Goal: Information Seeking & Learning: Learn about a topic

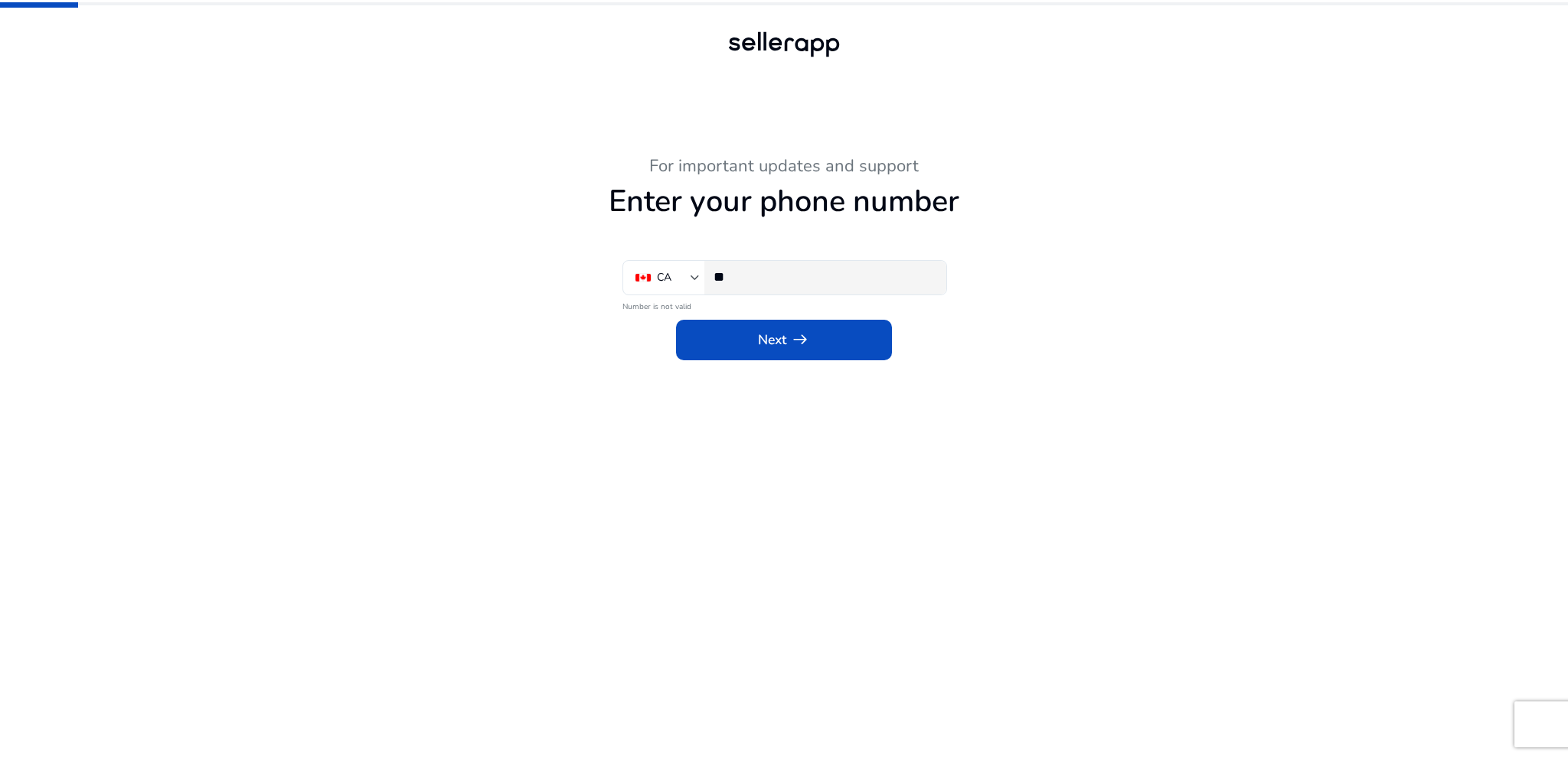
click at [805, 280] on input "**" at bounding box center [823, 277] width 221 height 17
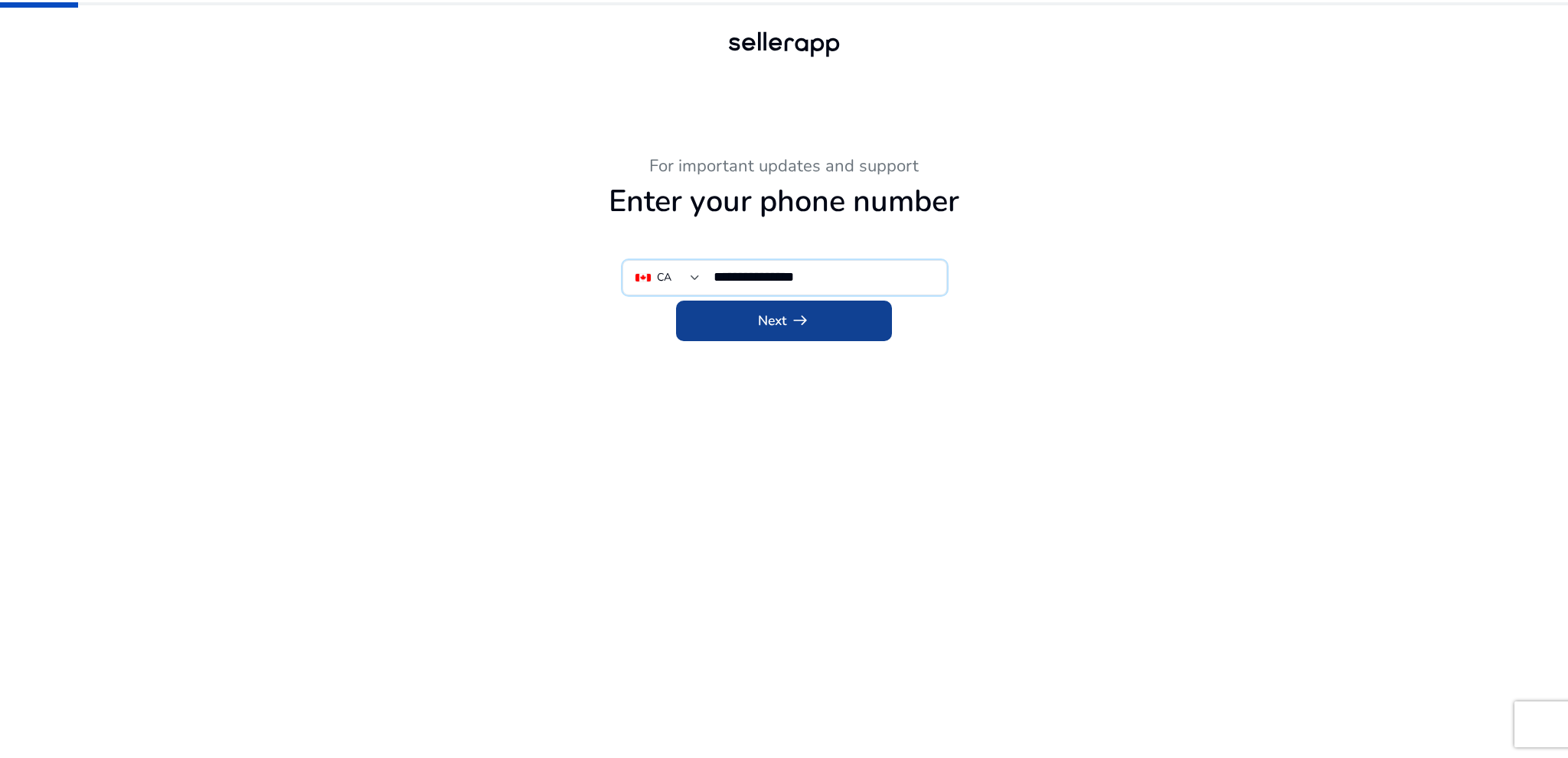
type input "**********"
click at [833, 307] on span at bounding box center [784, 320] width 216 height 36
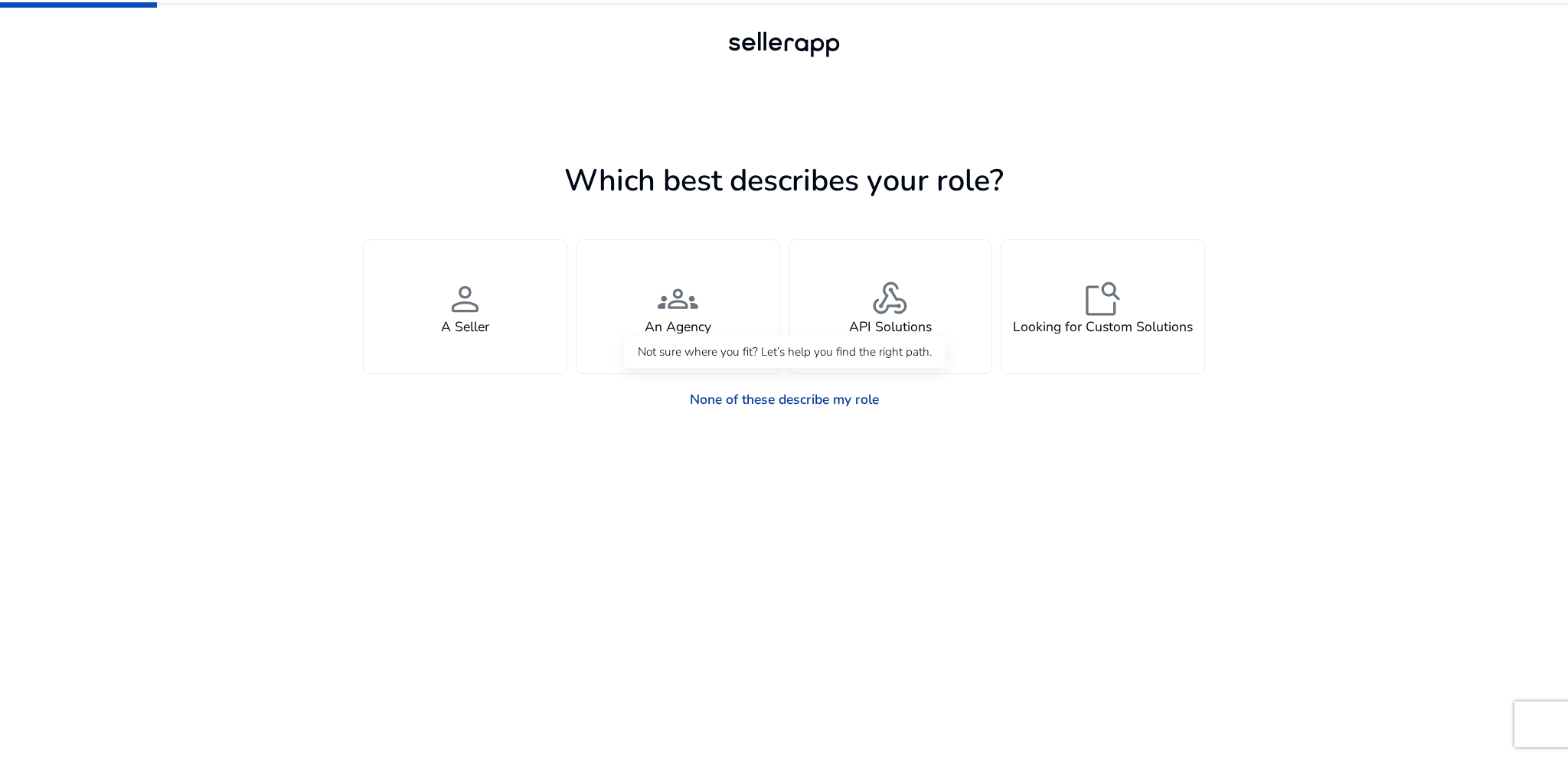
click at [835, 395] on link "None of these describe my role" at bounding box center [784, 399] width 216 height 33
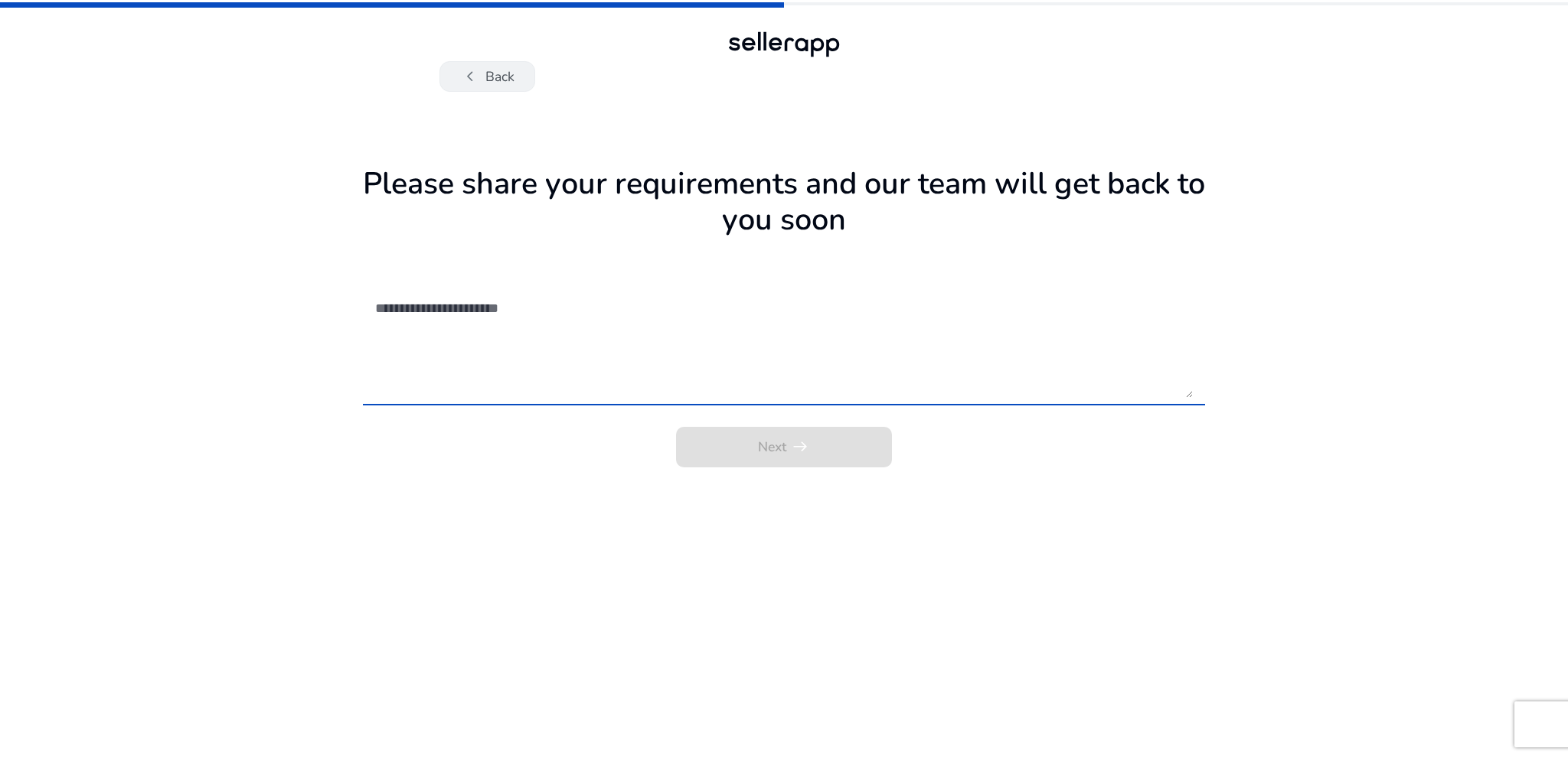
click at [490, 76] on button "chevron_left Back" at bounding box center [488, 76] width 96 height 30
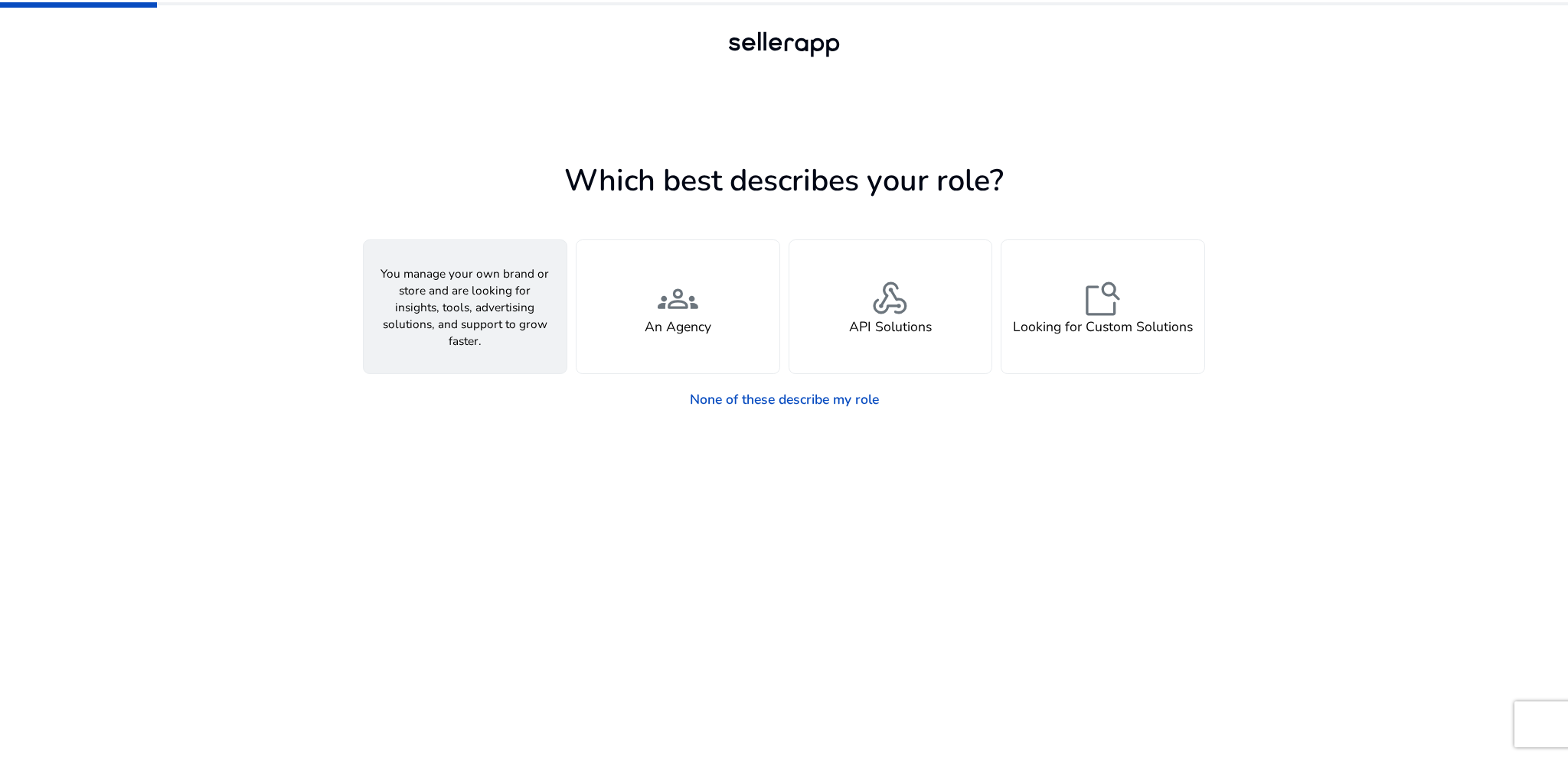
click at [496, 306] on div "person A Seller" at bounding box center [465, 307] width 203 height 133
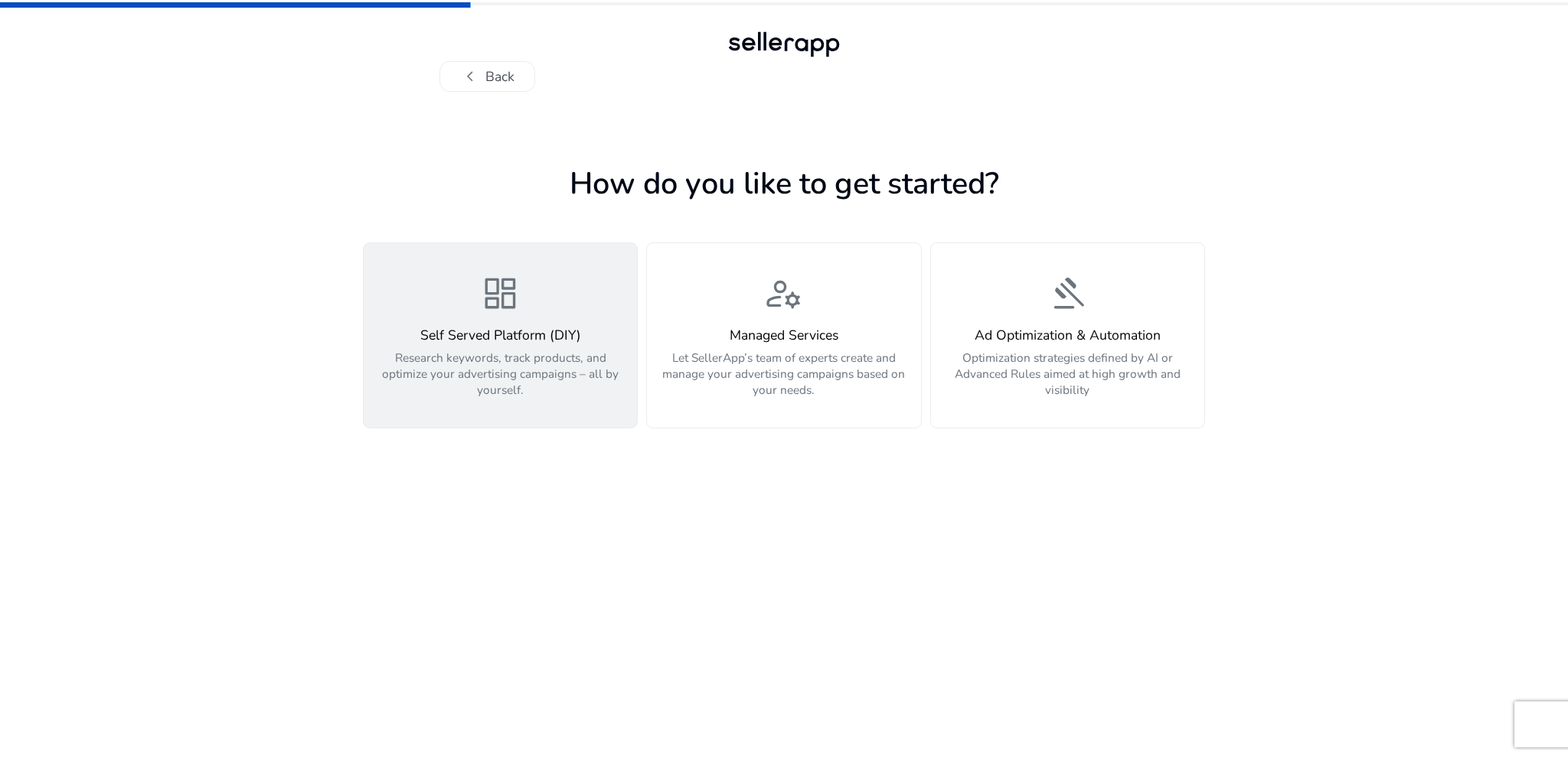
click at [509, 362] on p "Research keywords, track products, and optimize your advertising campaigns – al…" at bounding box center [500, 374] width 253 height 48
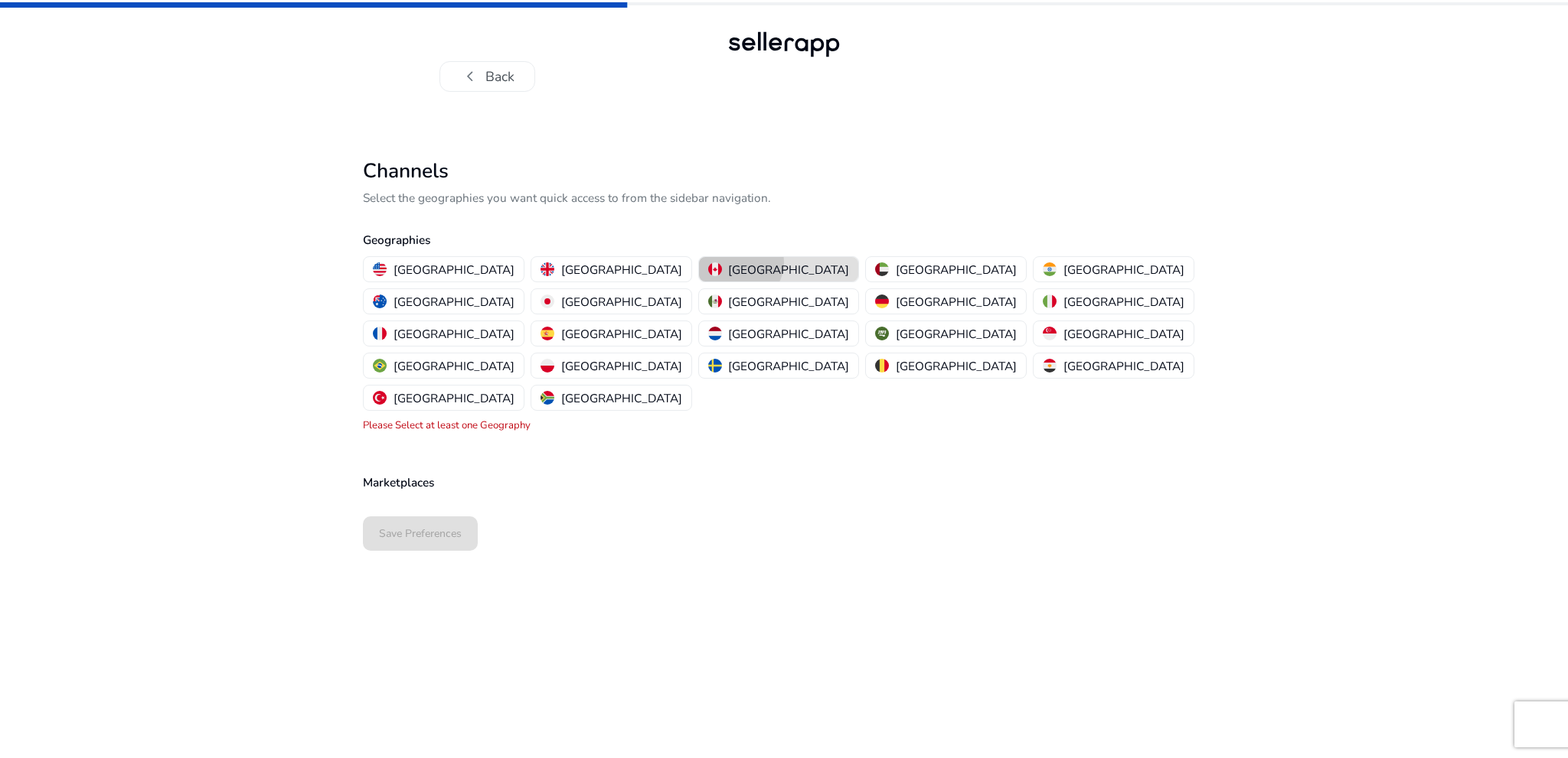
click at [728, 263] on p "[GEOGRAPHIC_DATA]" at bounding box center [788, 270] width 121 height 16
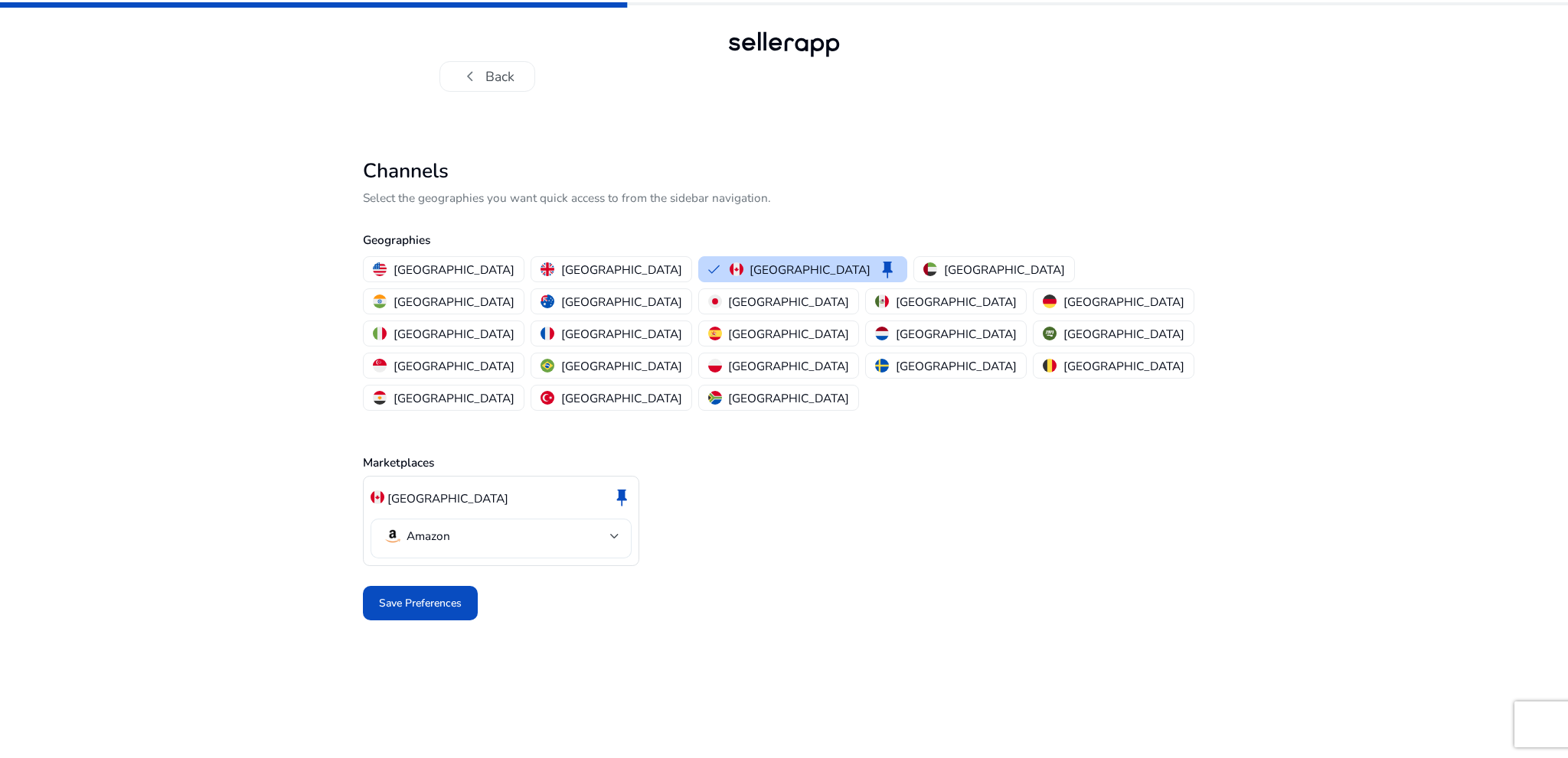
click at [453, 519] on div "Amazon" at bounding box center [500, 538] width 236 height 40
click at [534, 581] on div at bounding box center [784, 379] width 1568 height 758
click at [452, 595] on span "Save Preferences" at bounding box center [420, 603] width 82 height 16
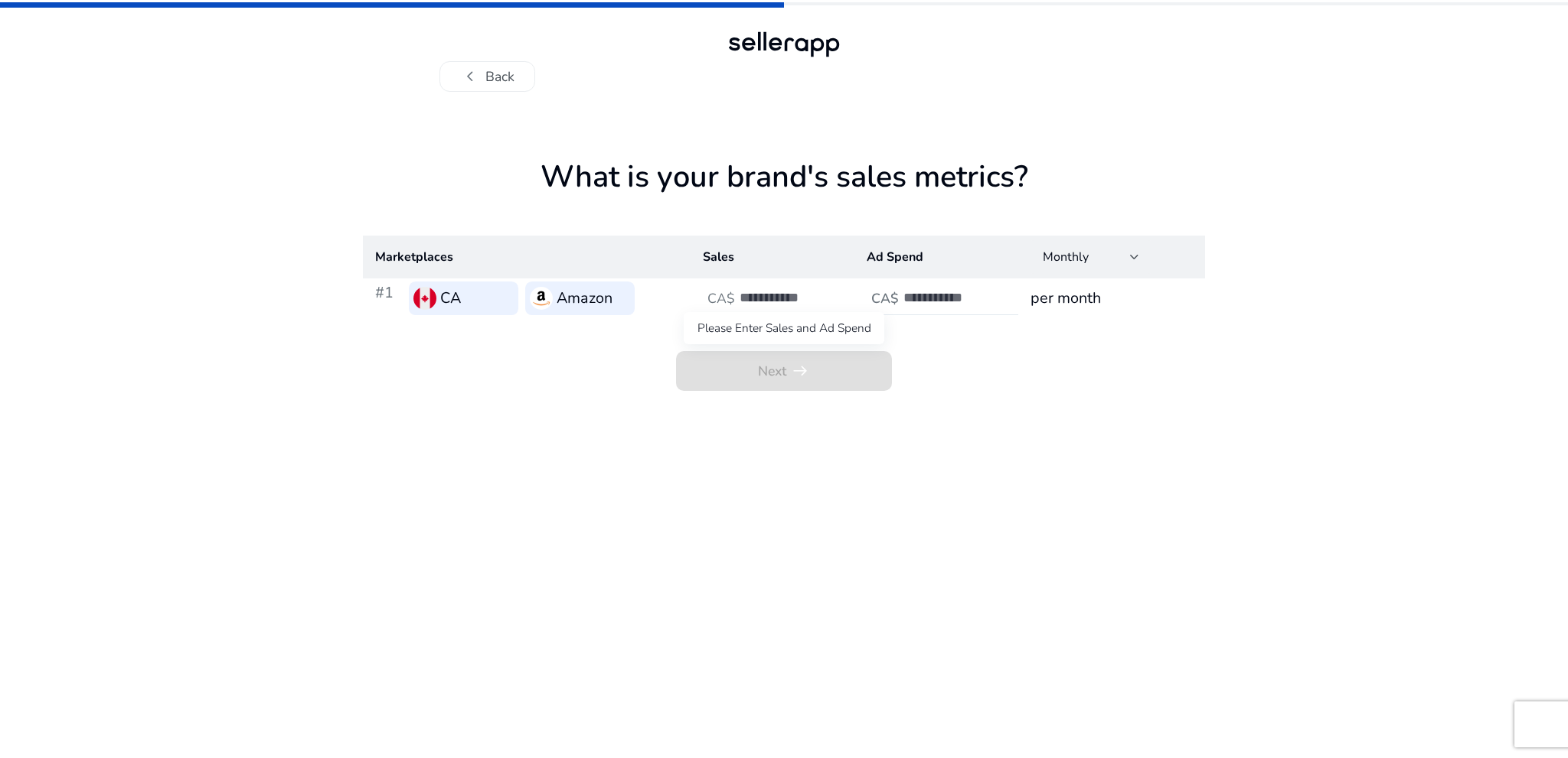
click at [790, 370] on span "Next arrow_right_alt" at bounding box center [784, 371] width 216 height 40
click at [757, 297] on input "number" at bounding box center [791, 297] width 103 height 17
type input "***"
click at [922, 288] on div at bounding box center [972, 298] width 137 height 33
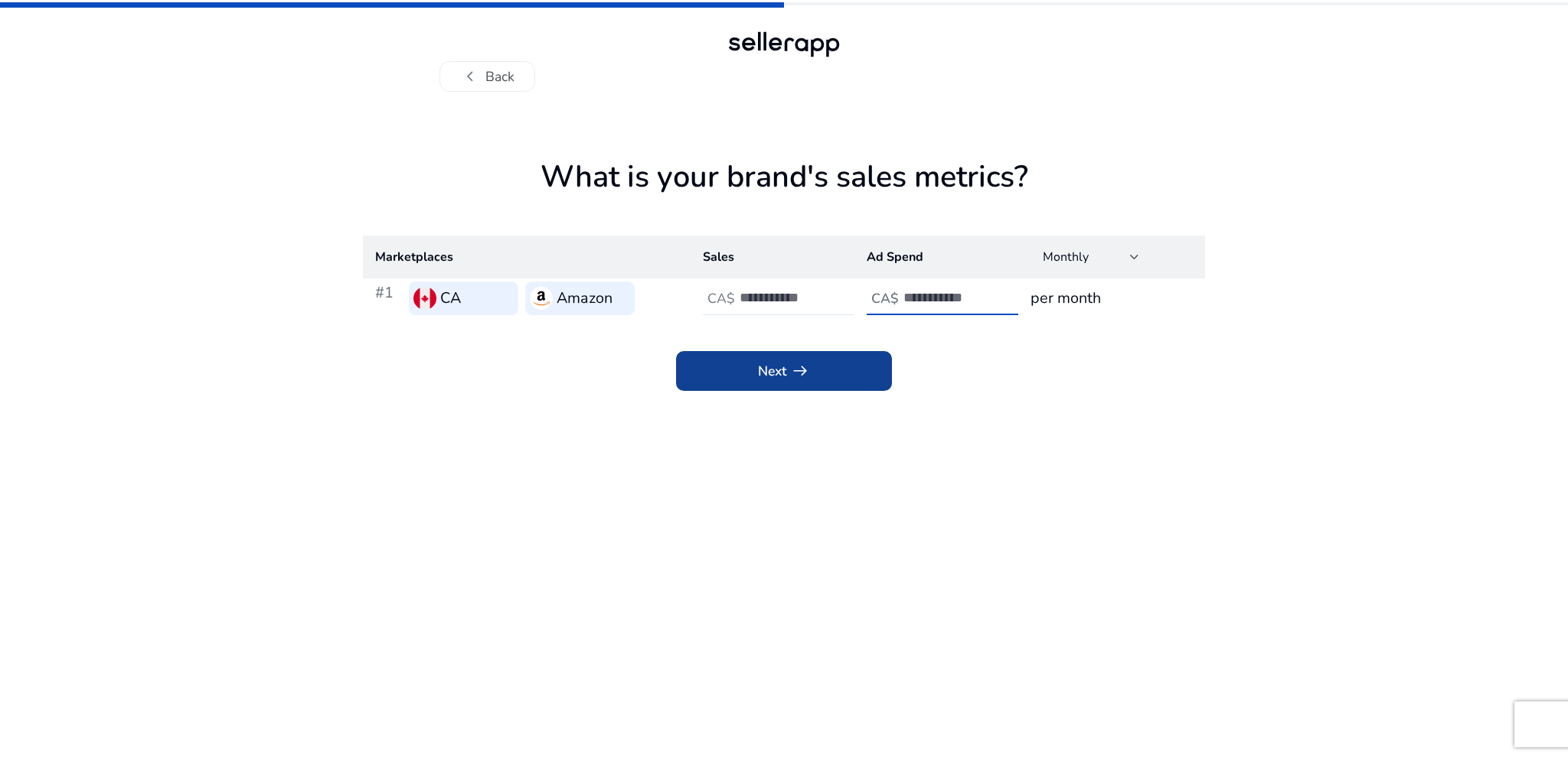
type input "**"
click at [843, 359] on span at bounding box center [784, 371] width 216 height 36
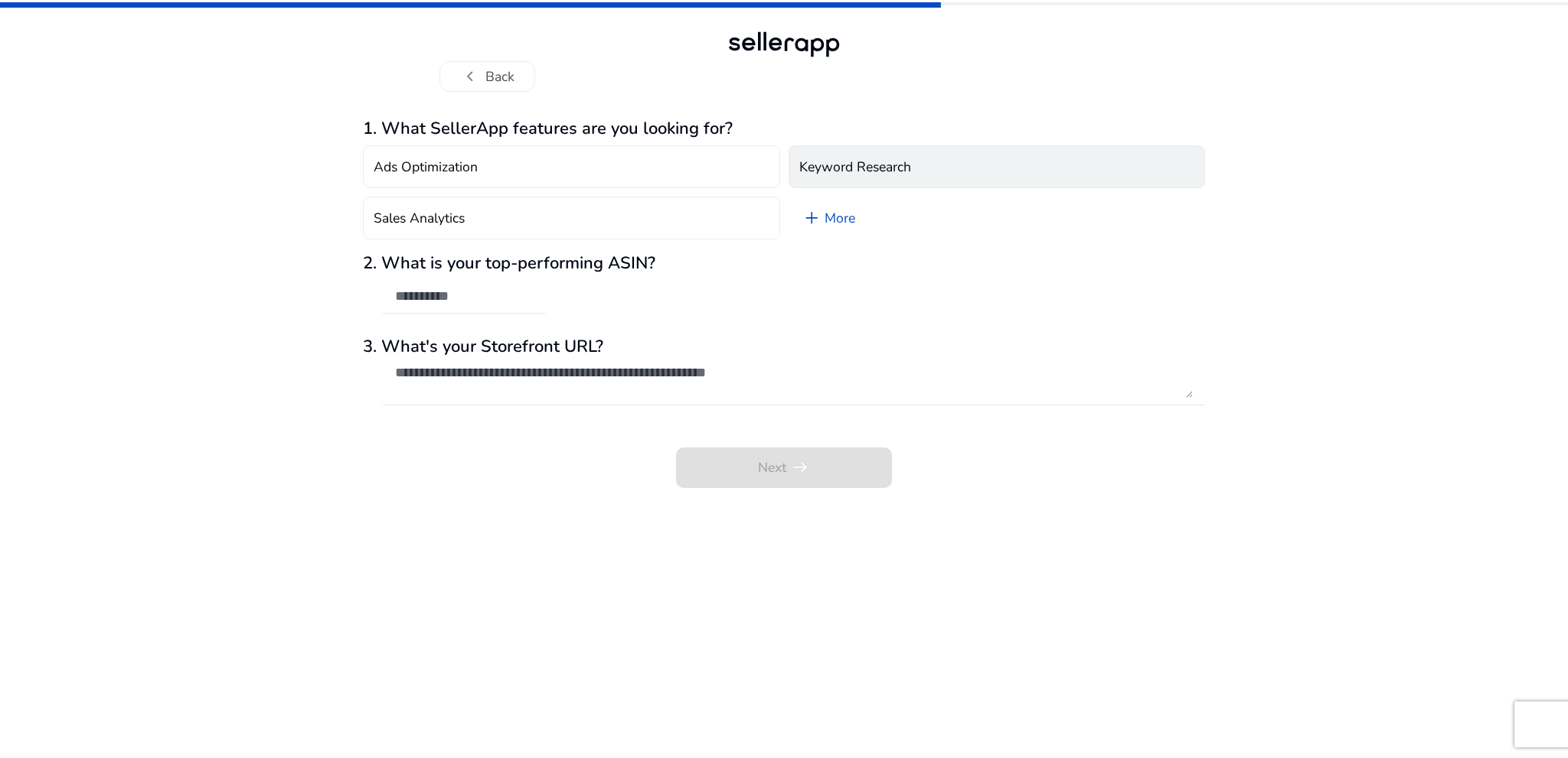
click at [890, 169] on h4 "Keyword Research" at bounding box center [856, 167] width 112 height 16
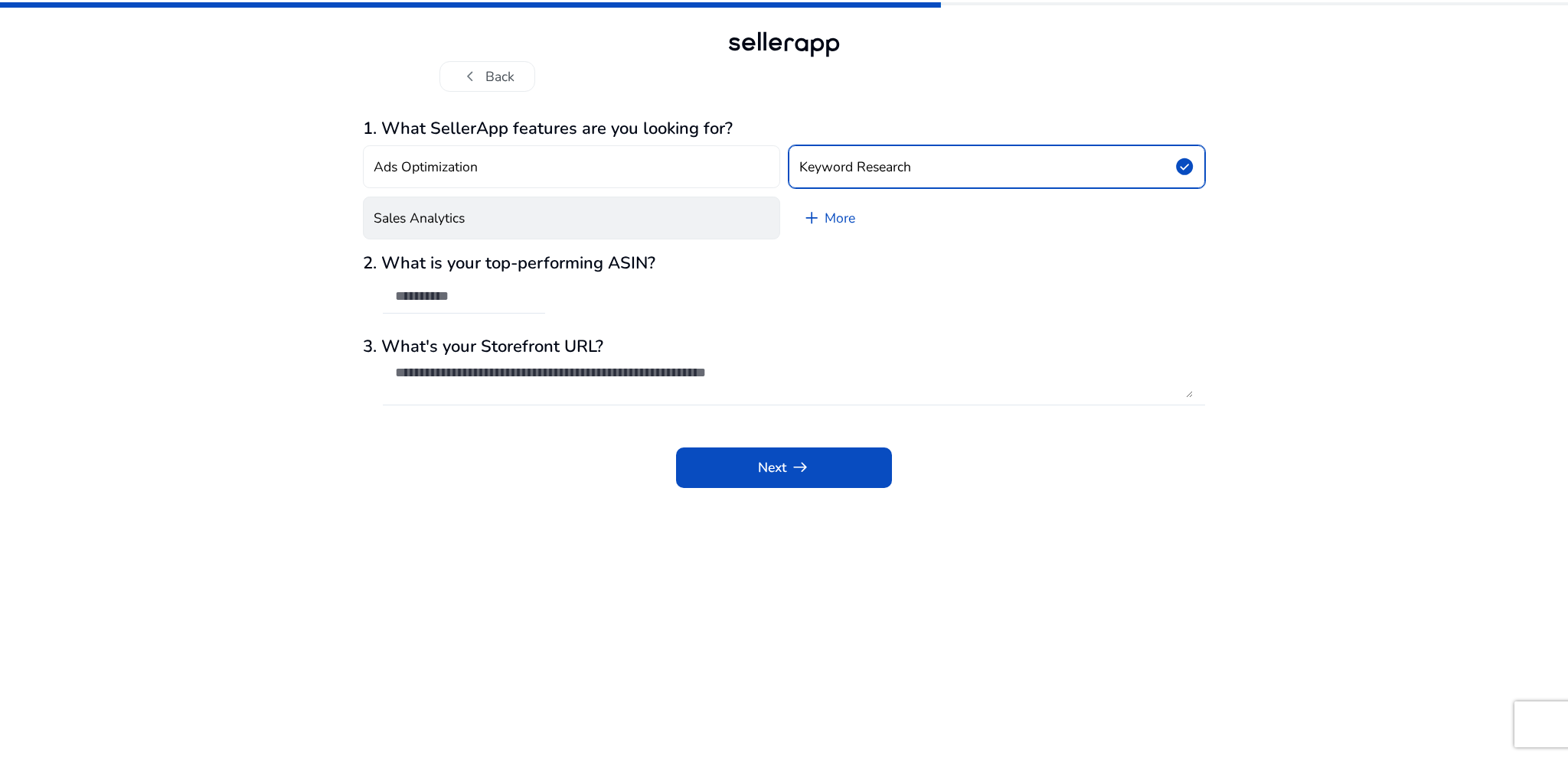
click at [564, 209] on button "Sales Analytics" at bounding box center [571, 219] width 417 height 43
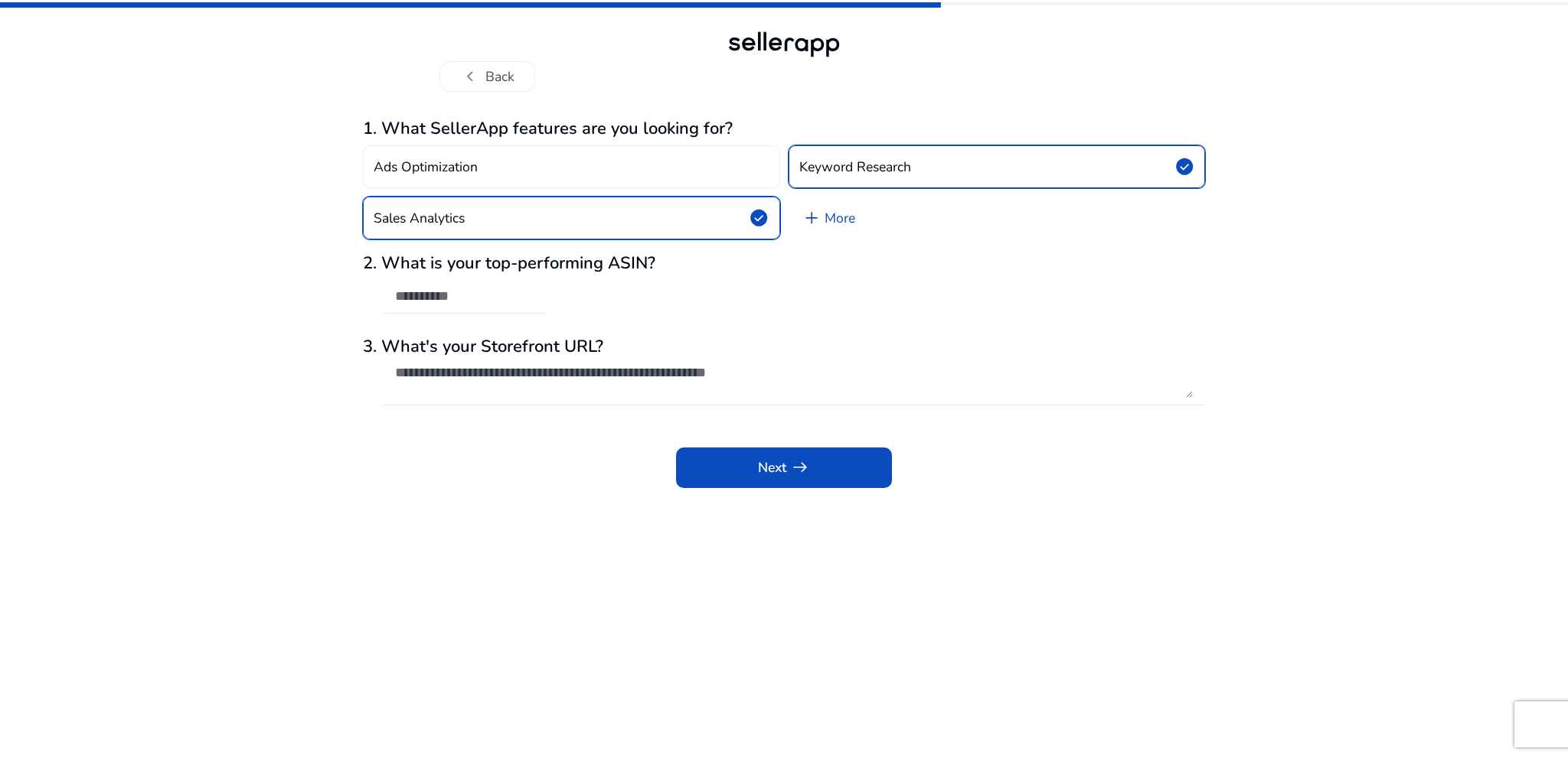
click at [456, 298] on input "text" at bounding box center [464, 295] width 137 height 17
paste input "**********"
type input "**********"
click at [507, 380] on textarea at bounding box center [794, 381] width 798 height 33
drag, startPoint x: 495, startPoint y: 280, endPoint x: 412, endPoint y: 294, distance: 84.2
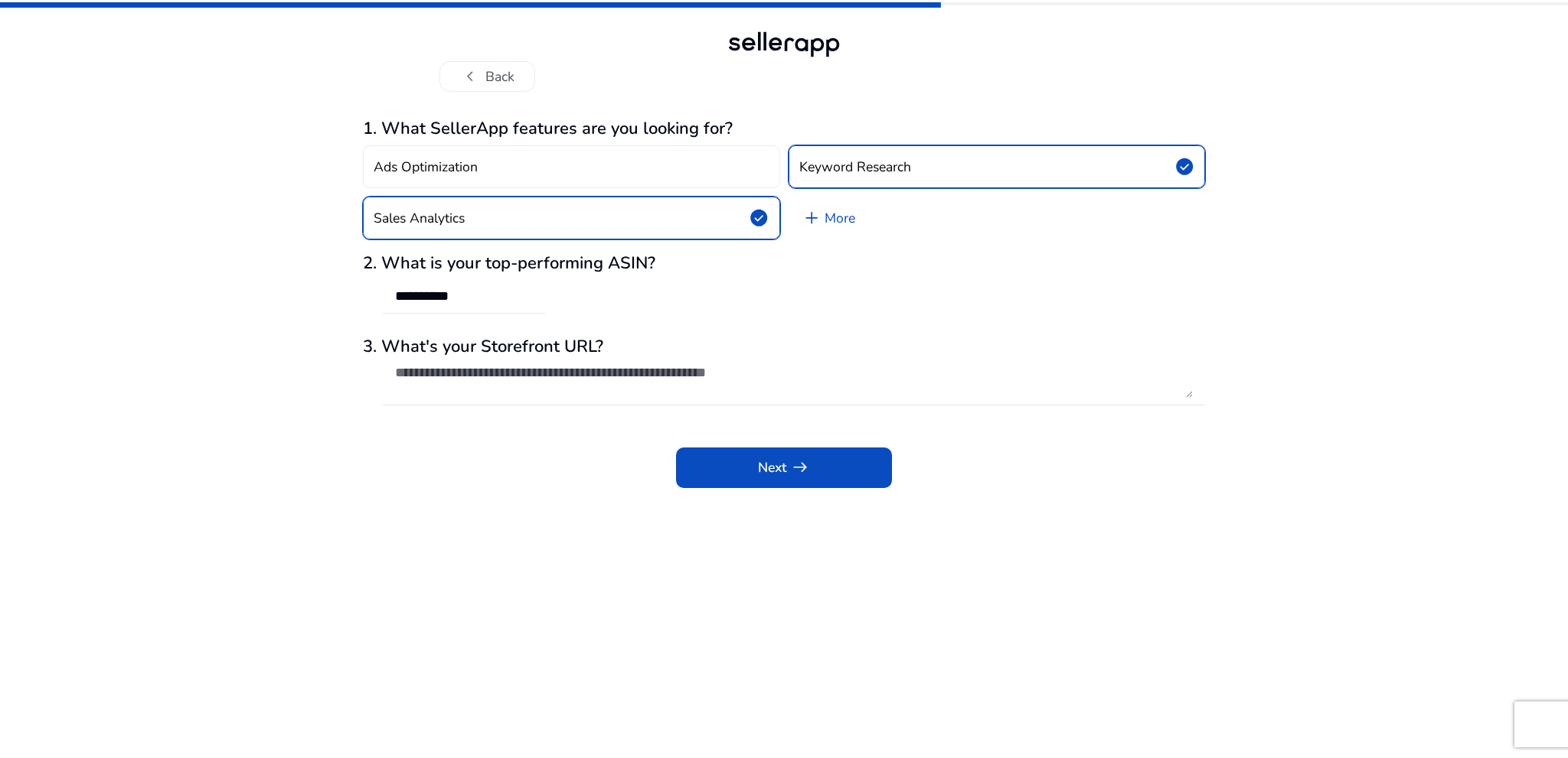
click at [412, 294] on div "**********" at bounding box center [464, 297] width 137 height 33
click at [429, 297] on input "**********" at bounding box center [464, 295] width 137 height 17
click at [522, 483] on div "Next arrow_right_alt" at bounding box center [784, 458] width 843 height 60
click at [700, 459] on span at bounding box center [784, 467] width 216 height 36
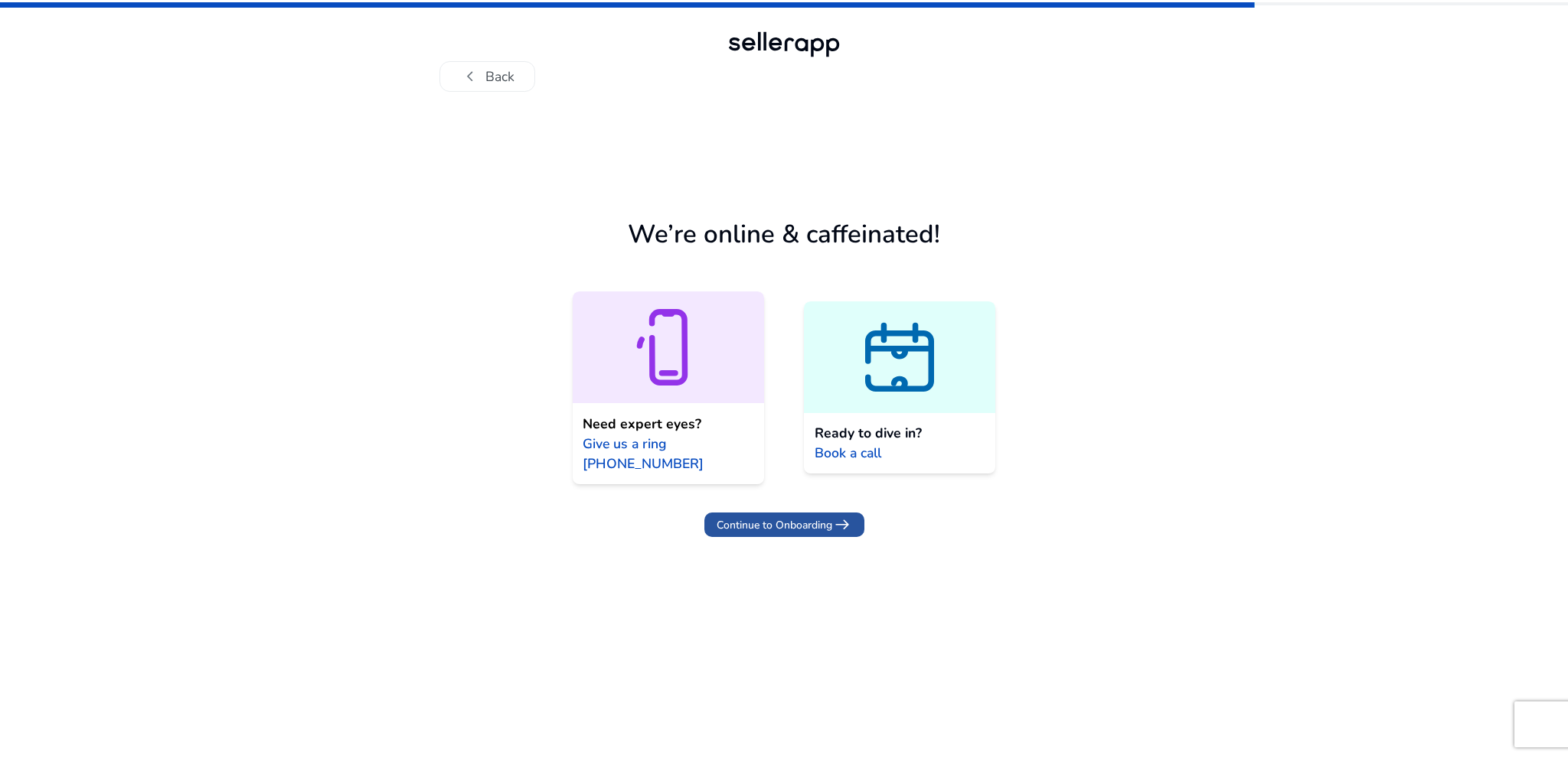
click at [804, 522] on span "Continue to Onboarding" at bounding box center [775, 526] width 116 height 16
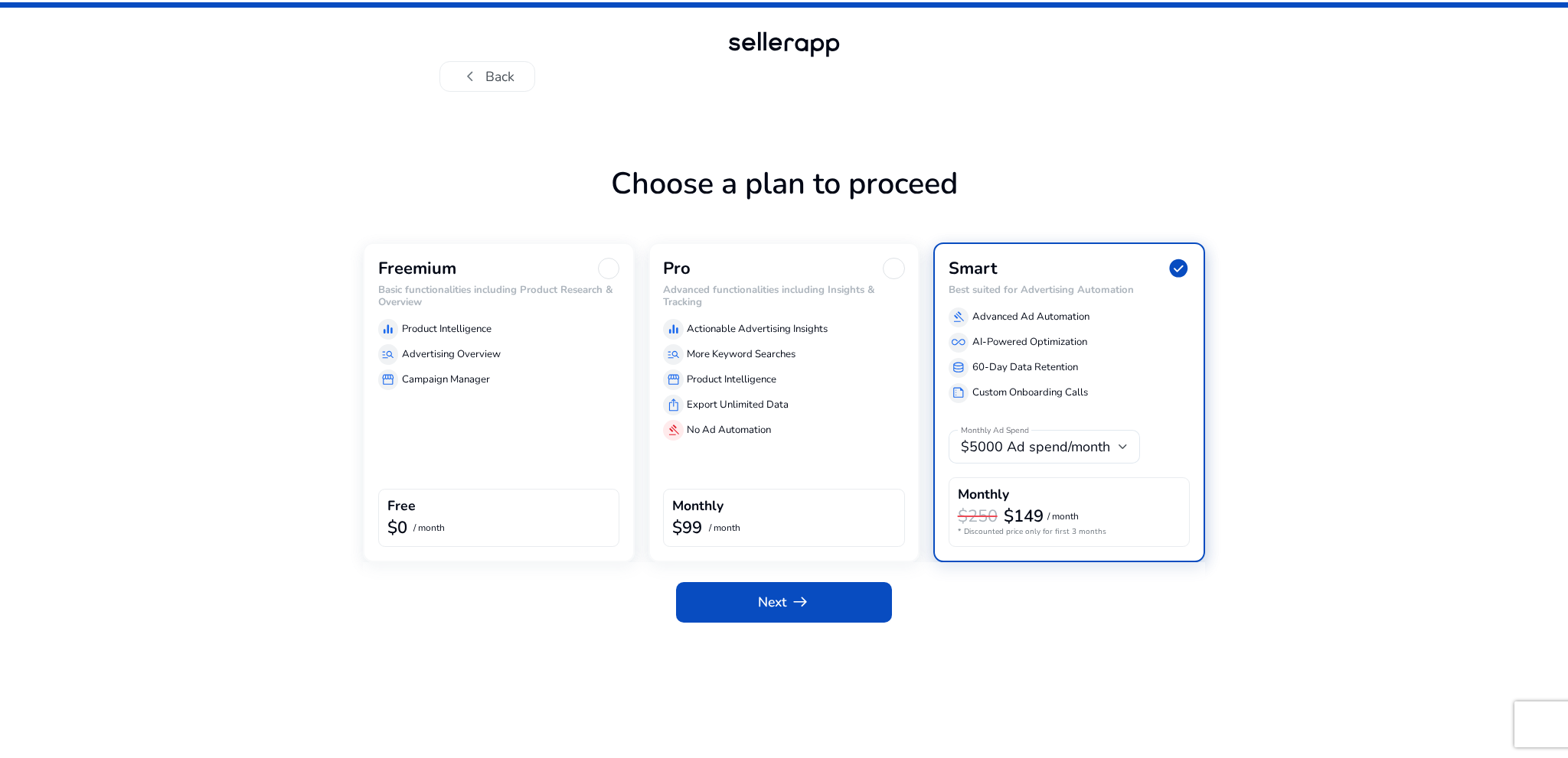
click at [535, 319] on div "equalizer Product Intelligence" at bounding box center [499, 328] width 242 height 20
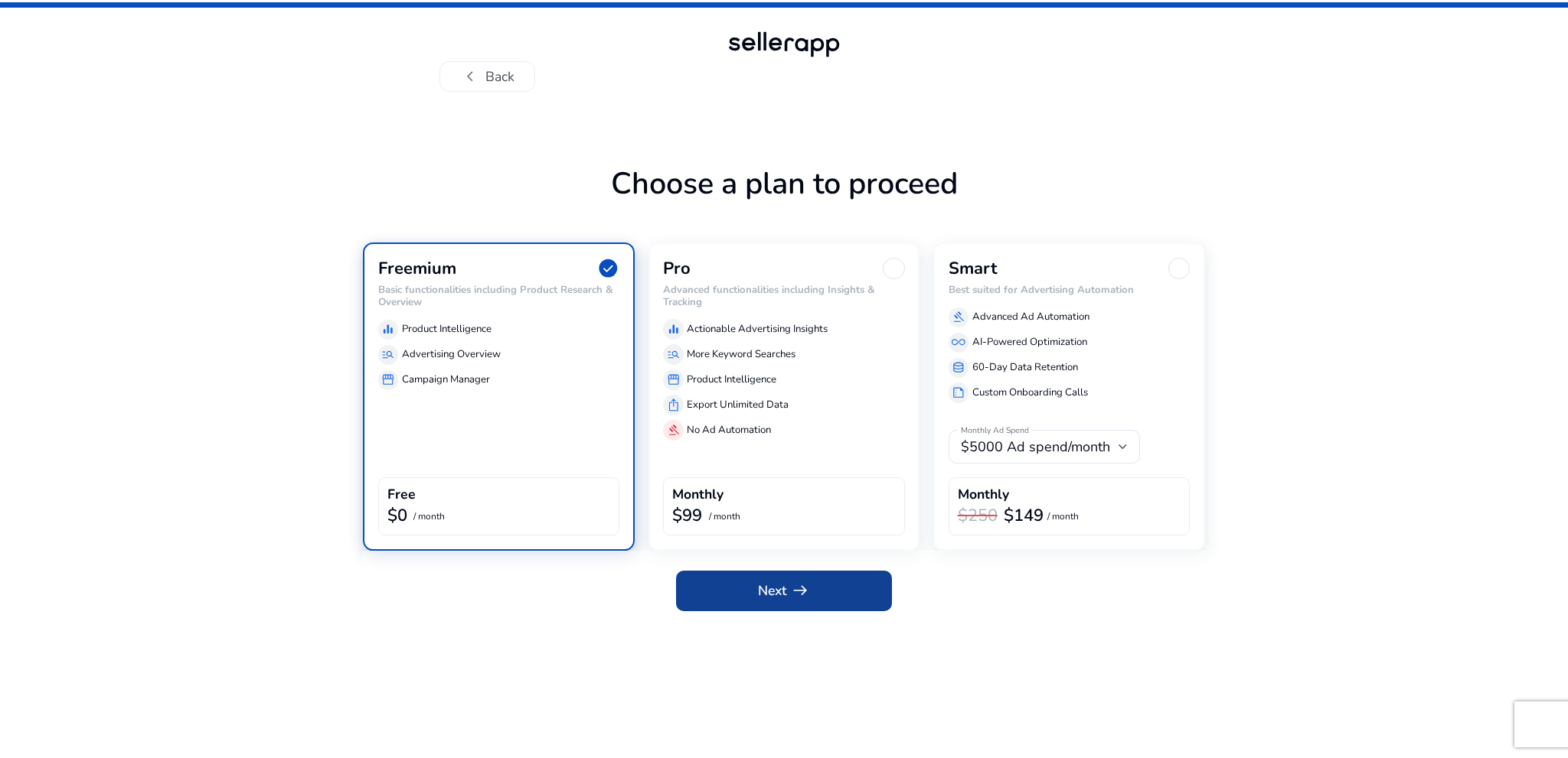
click at [781, 581] on span "Next arrow_right_alt" at bounding box center [784, 590] width 51 height 20
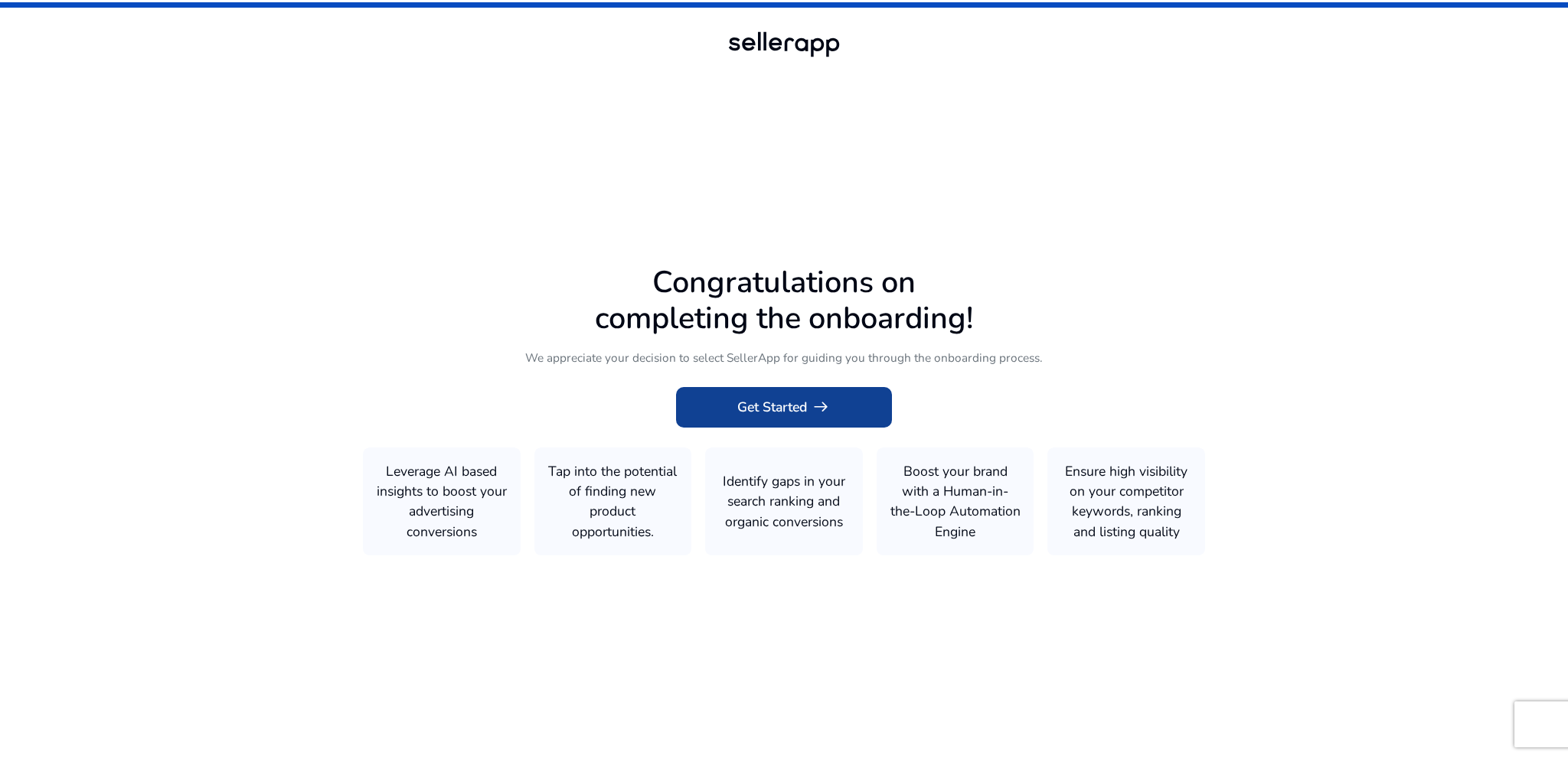
click at [815, 413] on span "arrow_right_alt" at bounding box center [821, 407] width 20 height 20
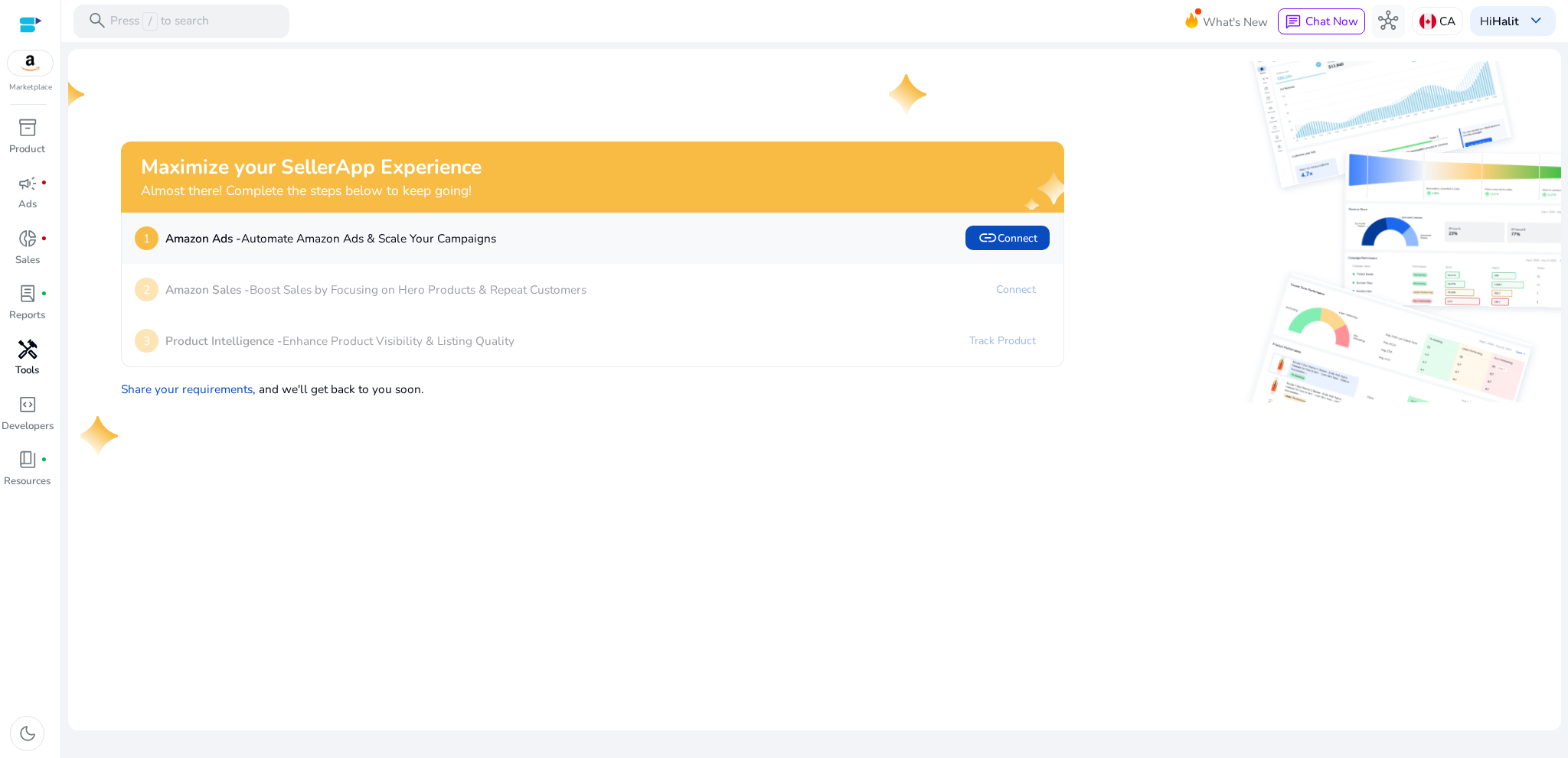
click at [29, 362] on div "handyman" at bounding box center [27, 349] width 47 height 26
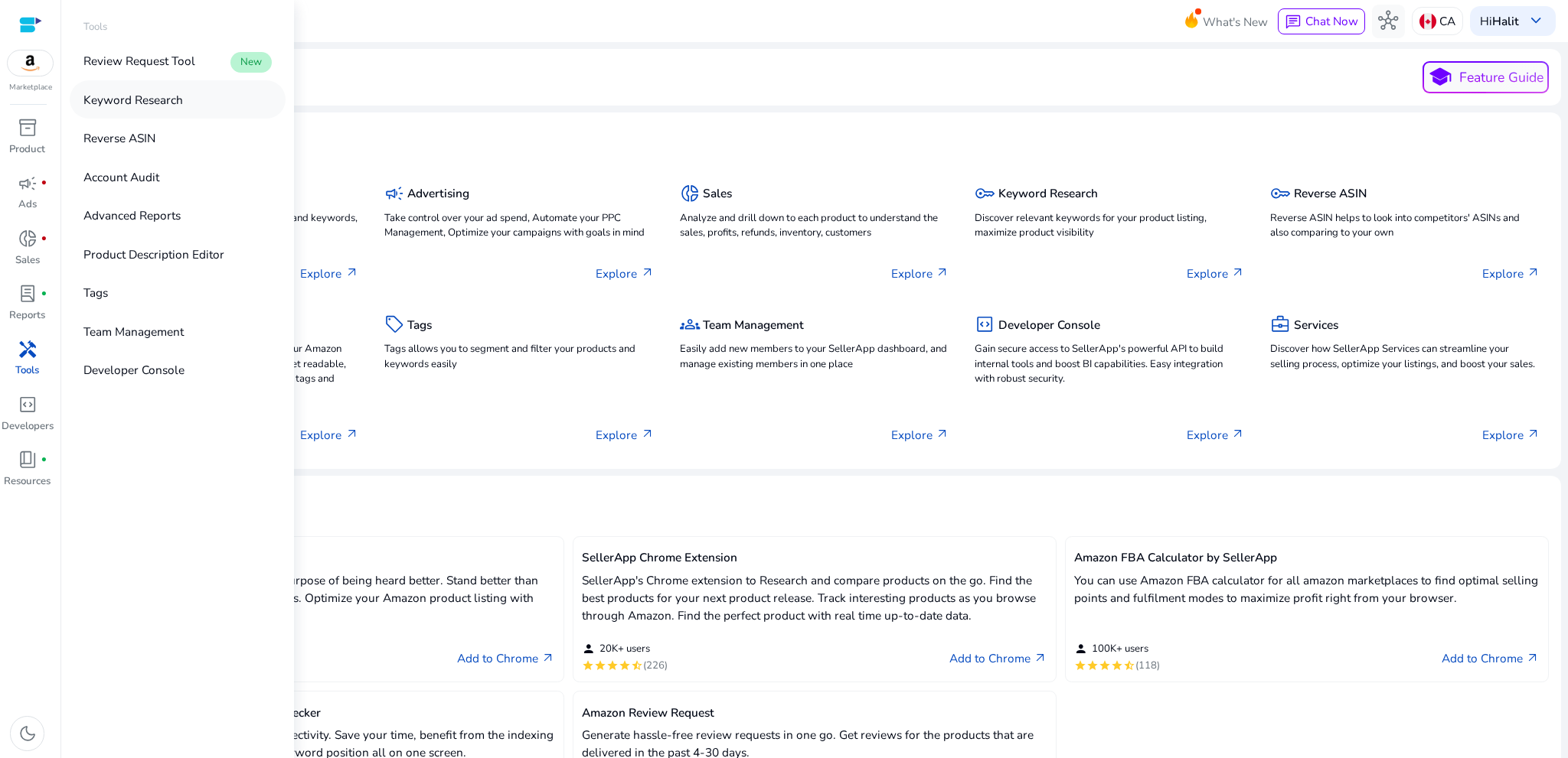
click at [164, 100] on p "Keyword Research" at bounding box center [132, 100] width 99 height 18
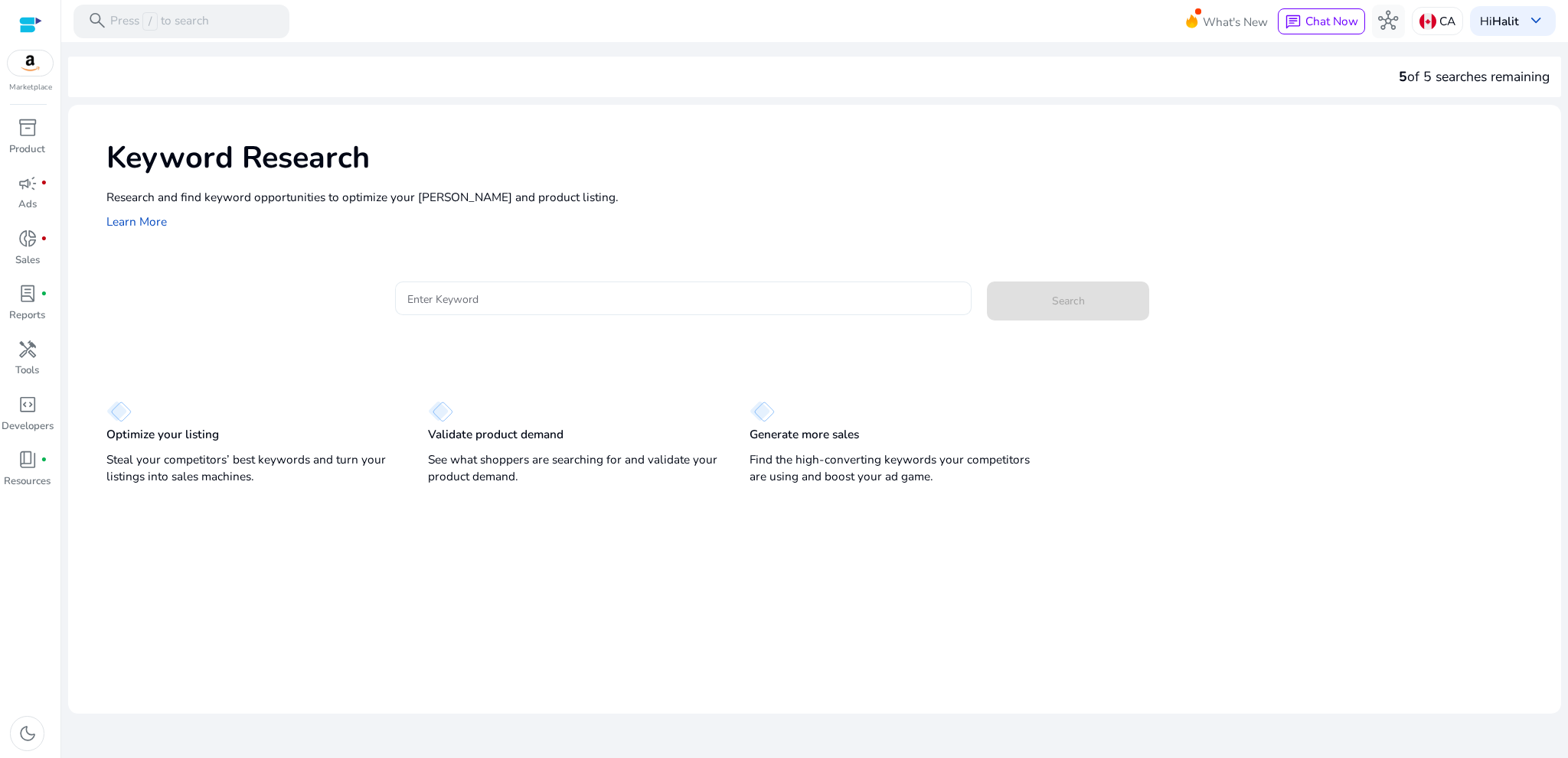
click at [499, 309] on div at bounding box center [683, 298] width 552 height 33
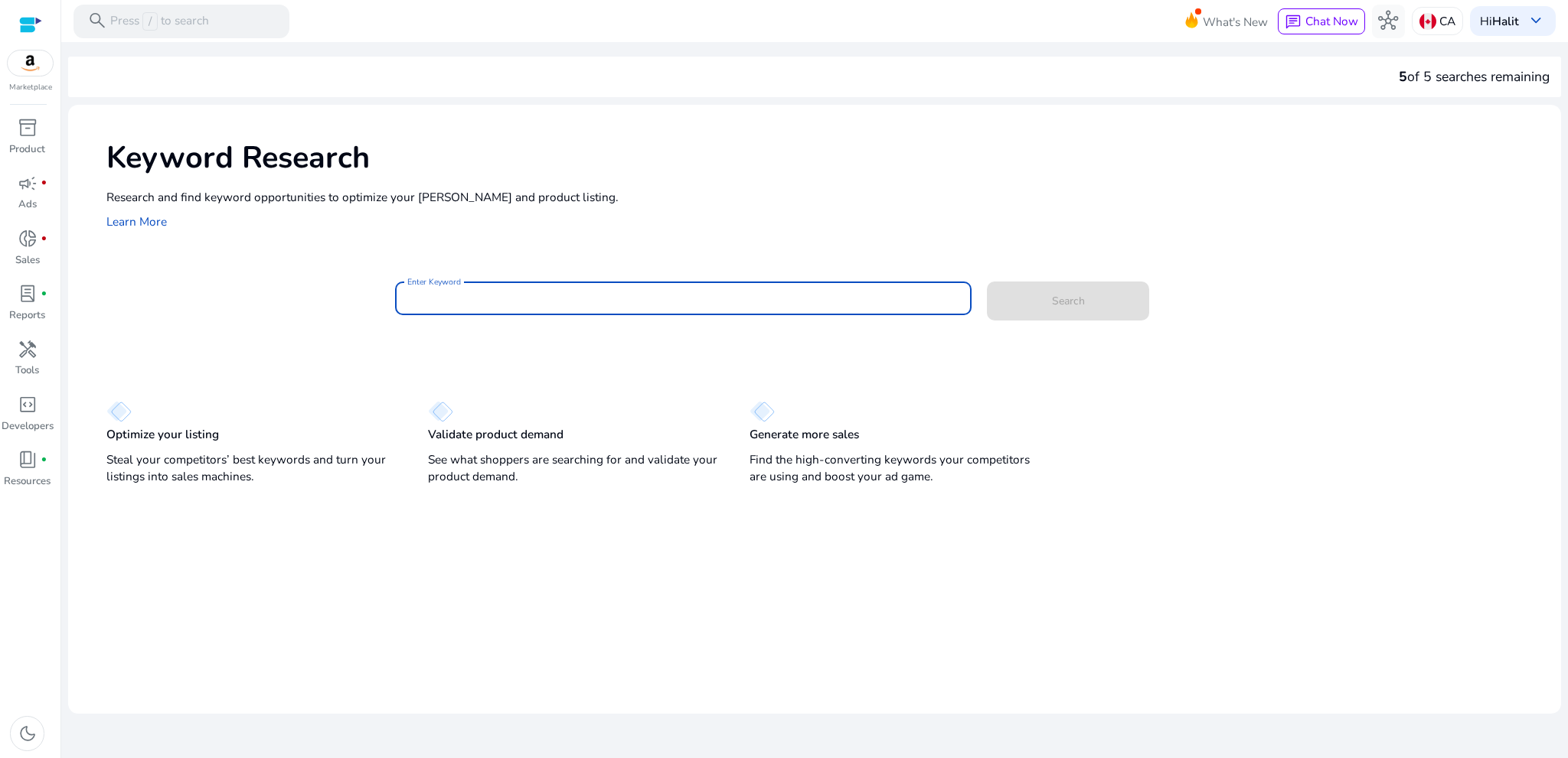
click at [497, 301] on input "Enter Keyword" at bounding box center [683, 298] width 552 height 17
type input "*********"
click at [1049, 295] on span at bounding box center [1068, 300] width 162 height 36
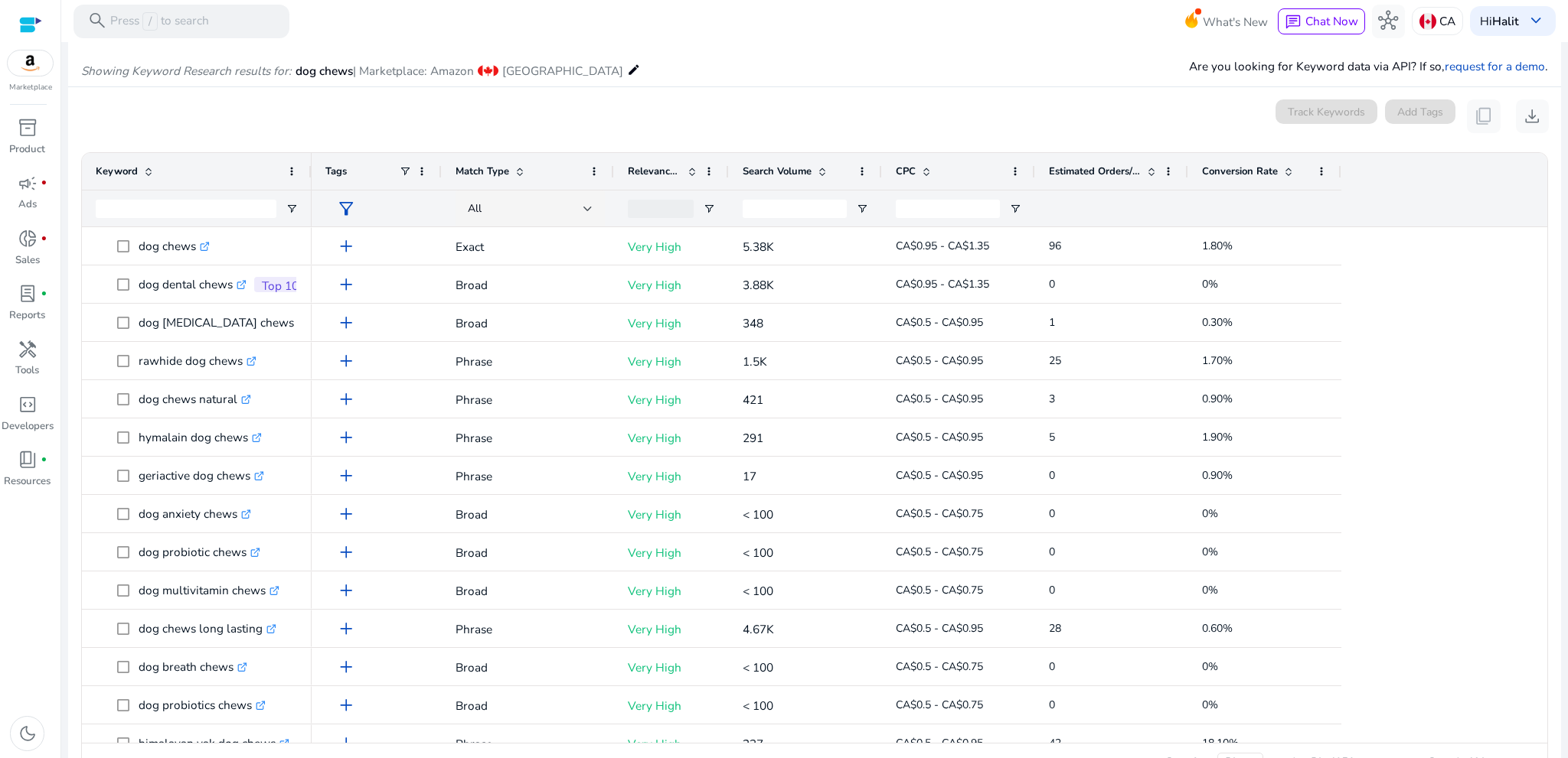
scroll to position [186, 0]
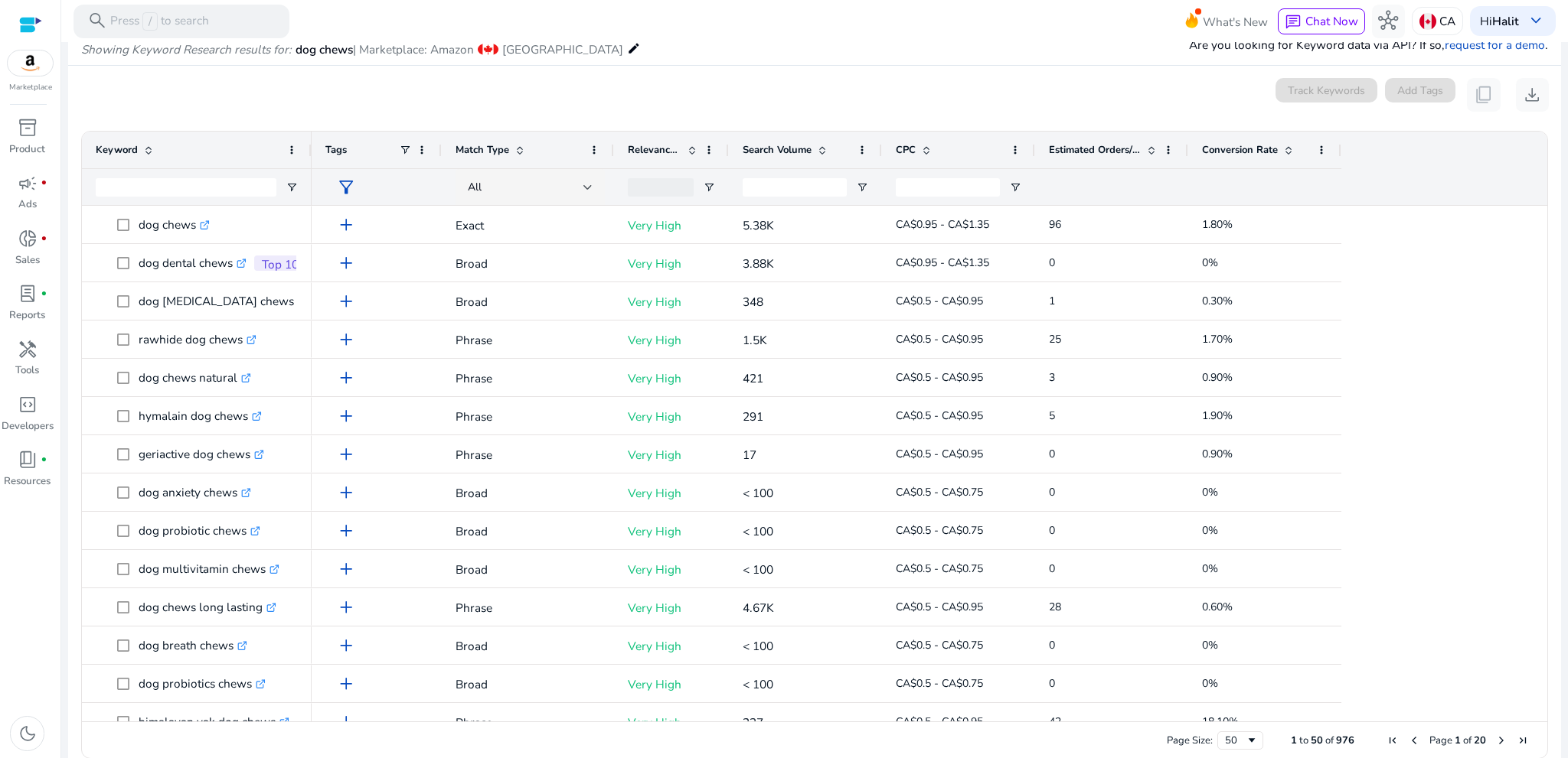
click at [770, 149] on span "Search Volume" at bounding box center [777, 150] width 69 height 14
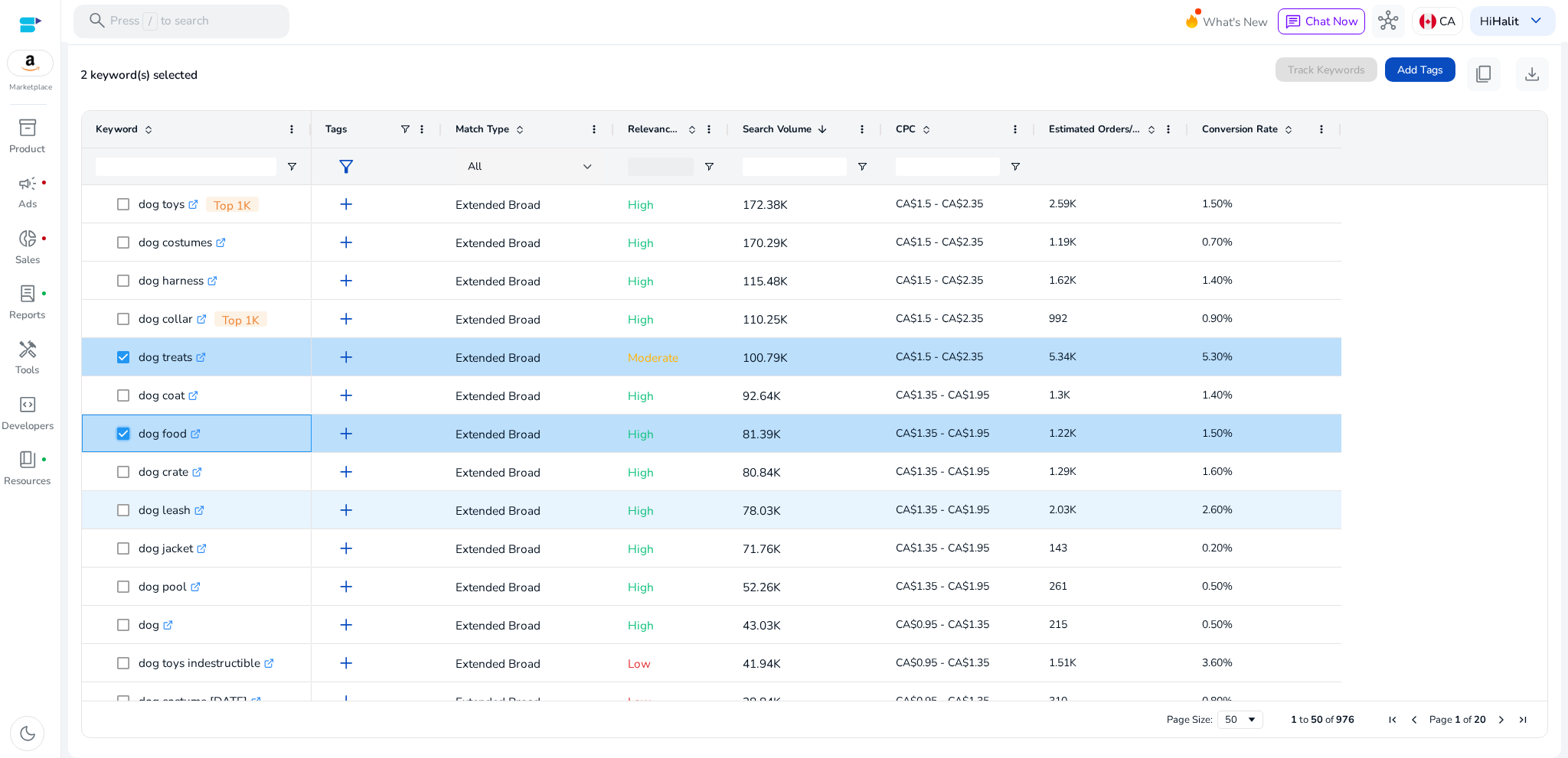
scroll to position [153, 0]
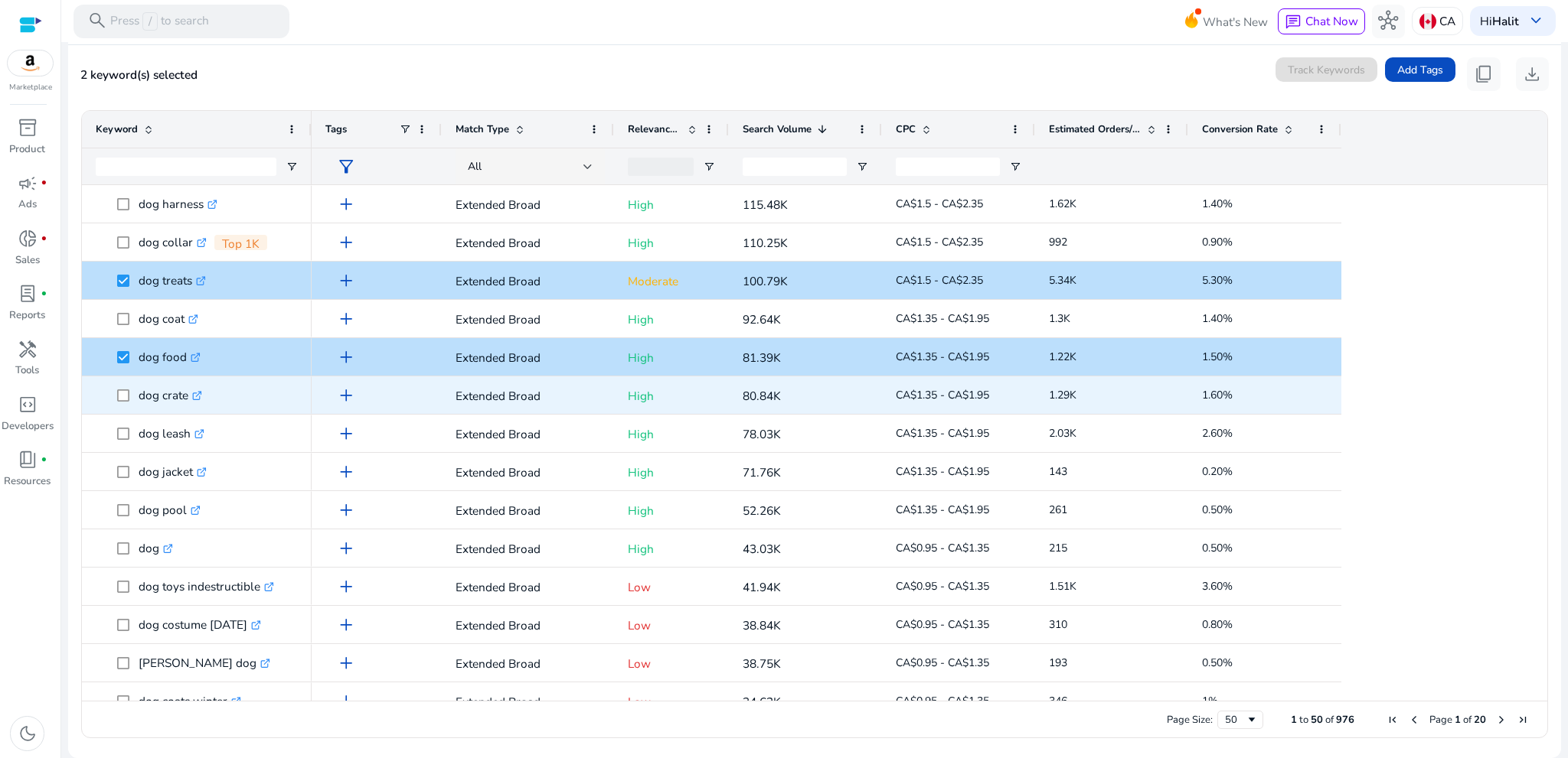
click at [196, 394] on icon ".st0{fill:#2c8af8}" at bounding box center [197, 396] width 10 height 10
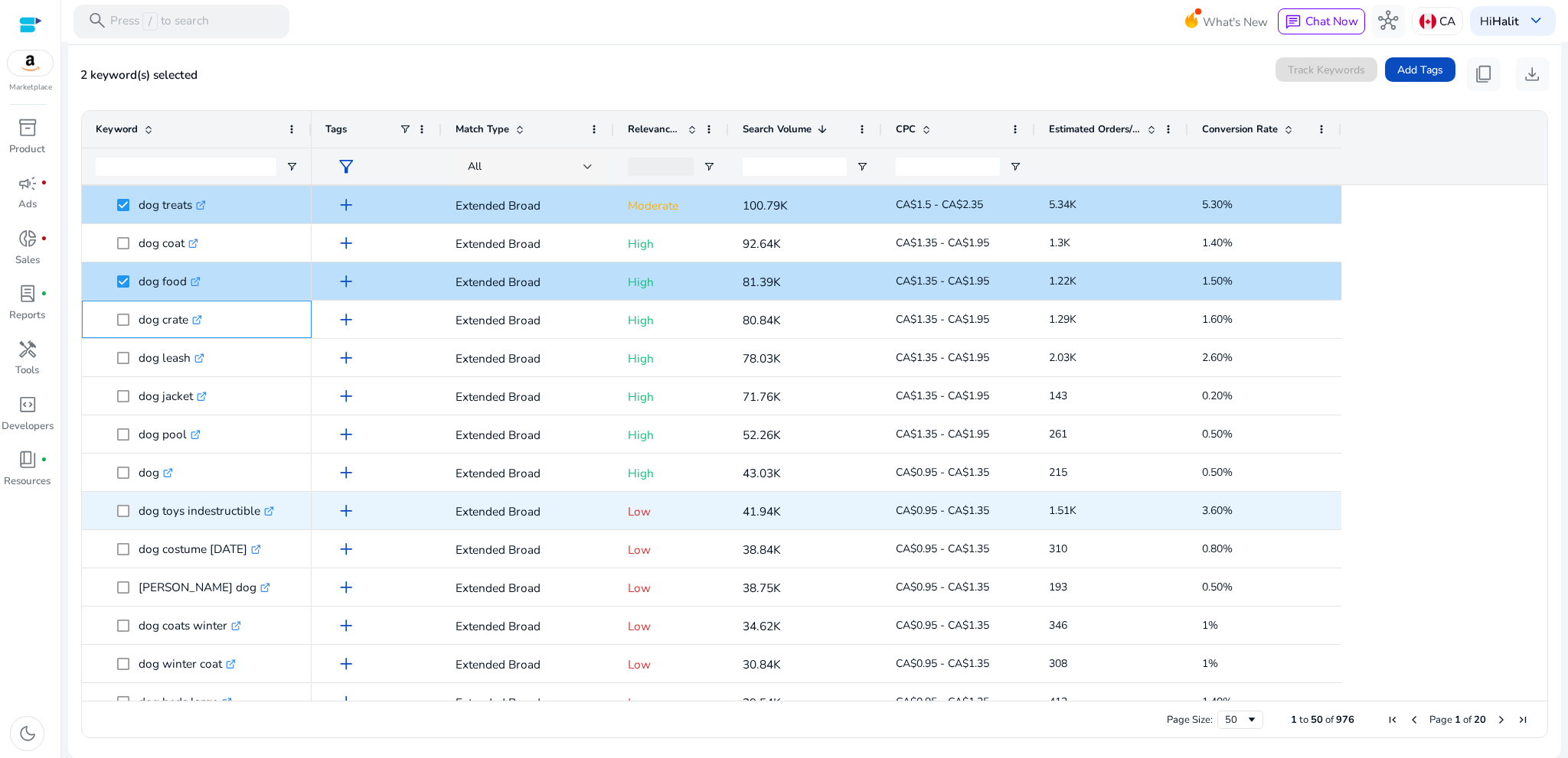
scroll to position [229, 0]
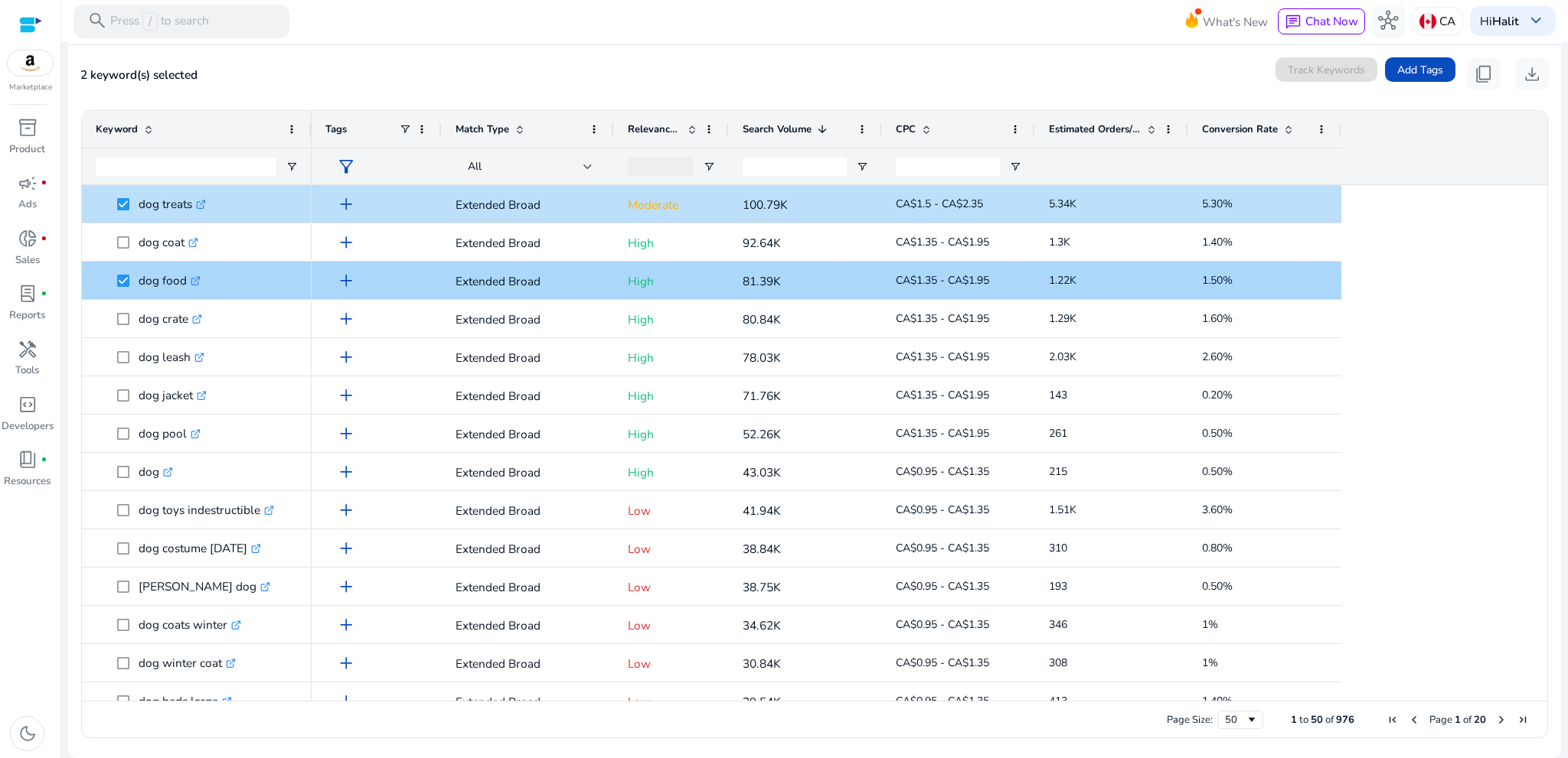
click at [197, 278] on icon ".st0{fill:#2c8af8}" at bounding box center [195, 281] width 10 height 10
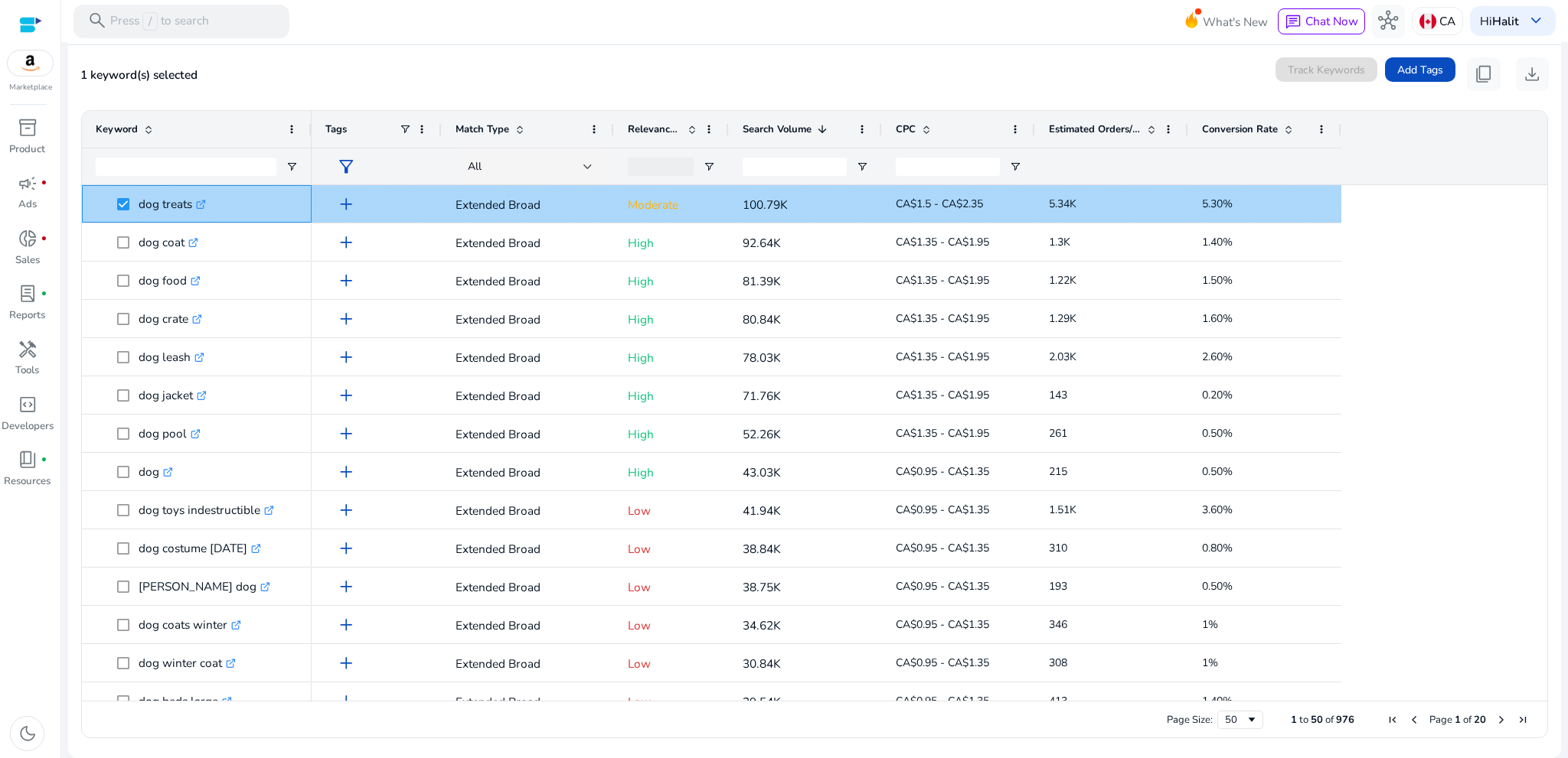
click at [204, 202] on icon ".st0{fill:#2c8af8}" at bounding box center [201, 205] width 10 height 10
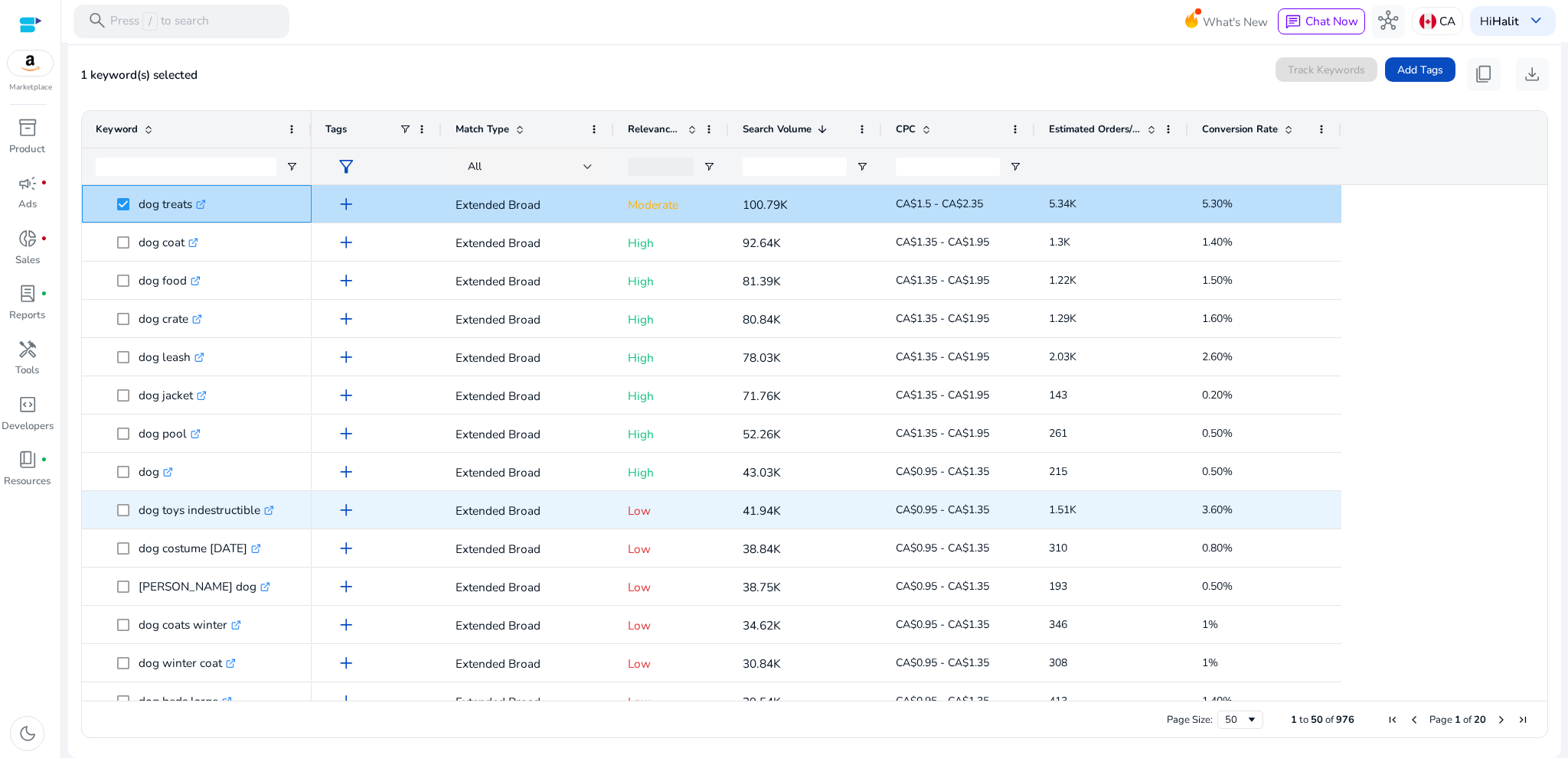
scroll to position [0, 0]
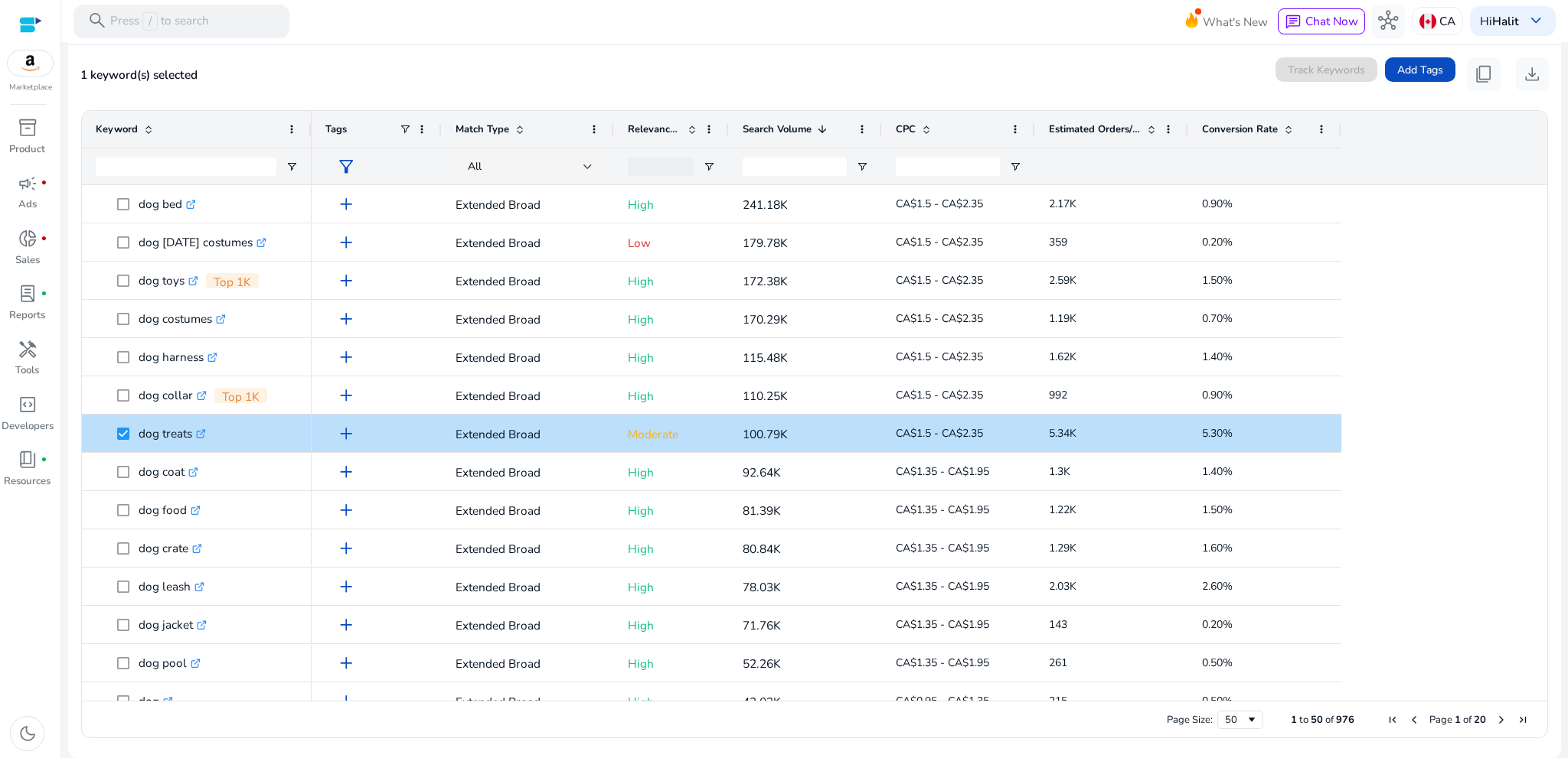
click at [497, 131] on span "Match Type" at bounding box center [482, 129] width 54 height 14
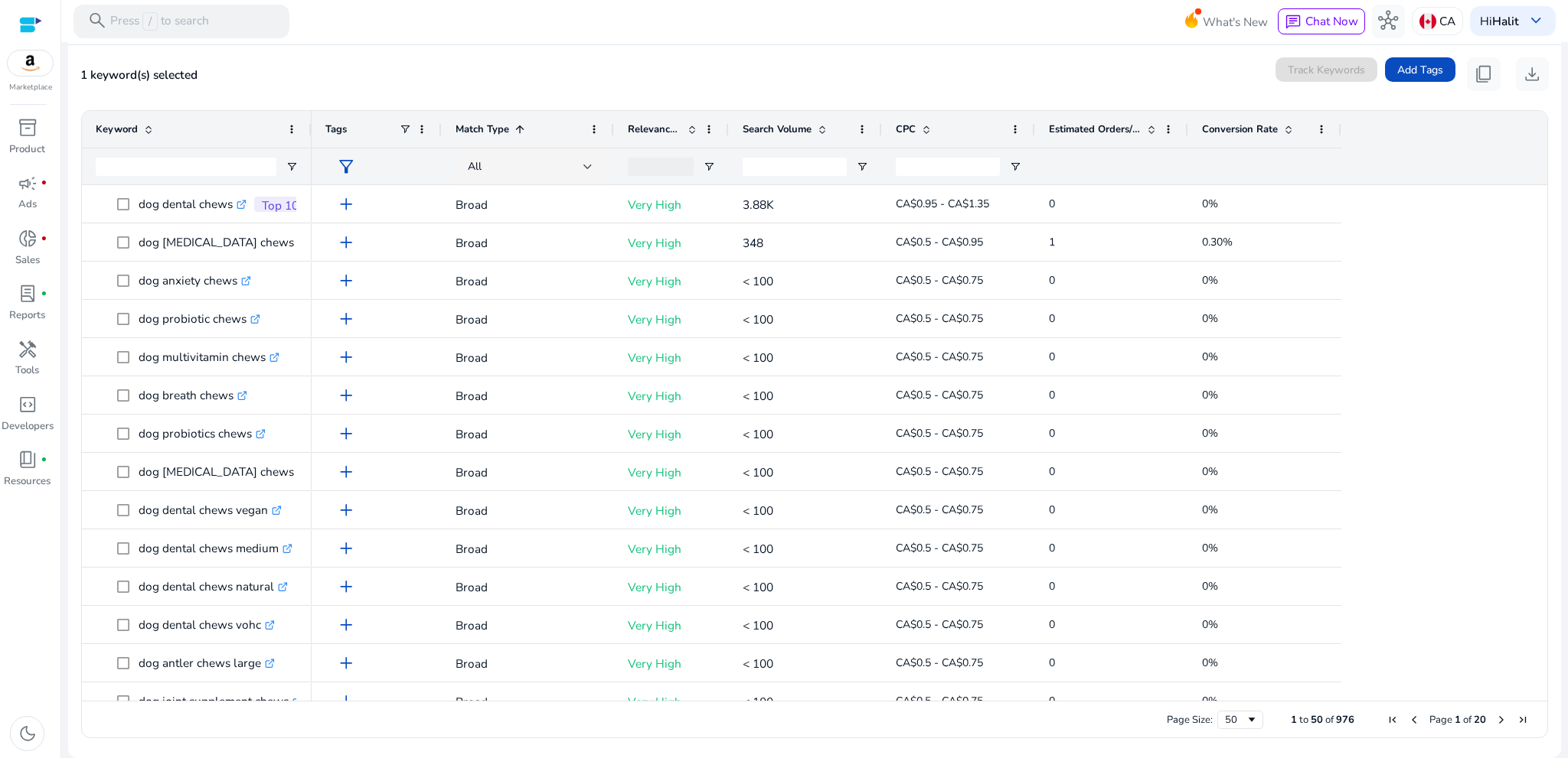
click at [497, 131] on span "Match Type" at bounding box center [482, 129] width 54 height 14
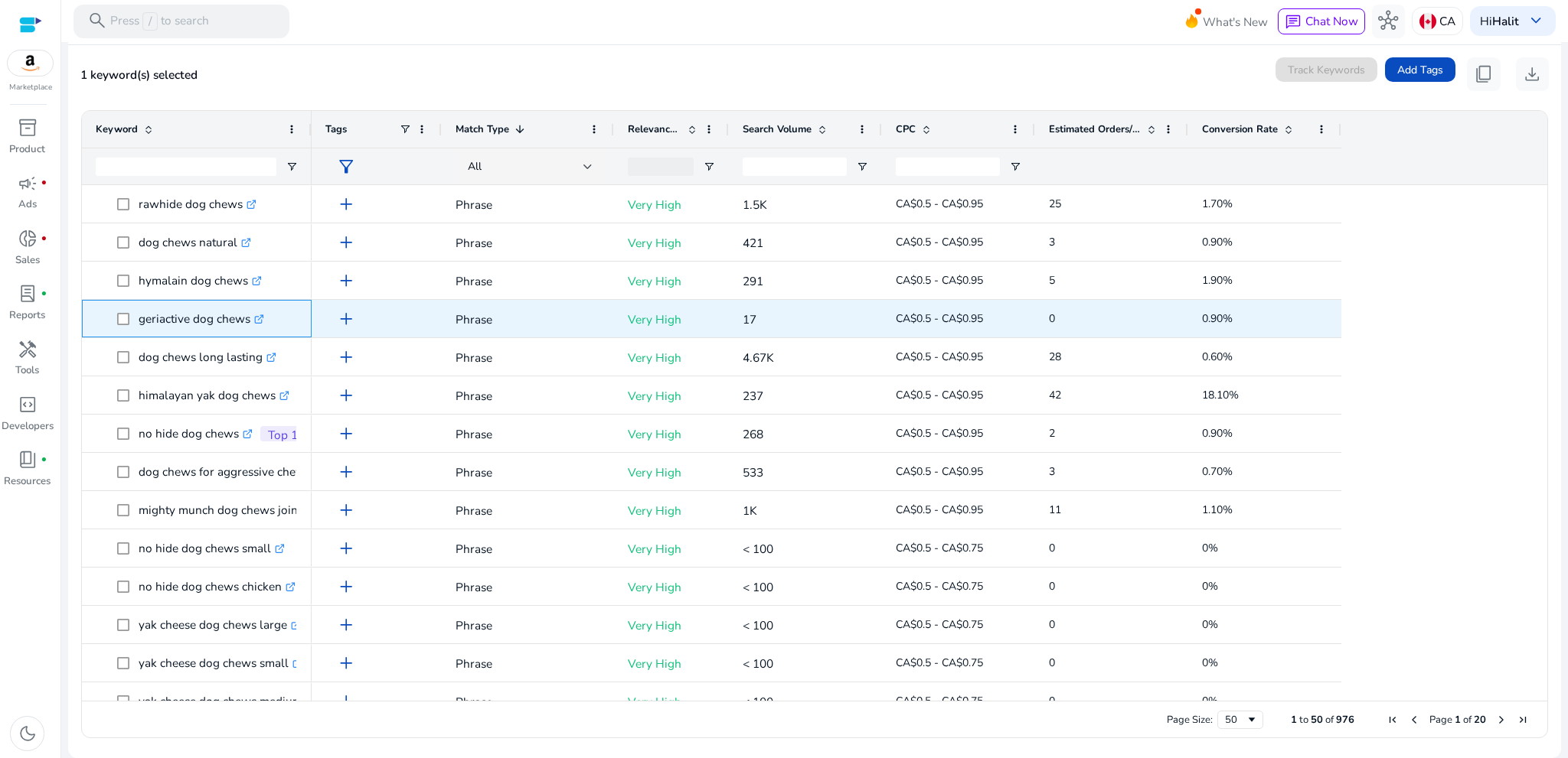
click at [258, 320] on icon ".st0{fill:#2c8af8}" at bounding box center [259, 320] width 10 height 10
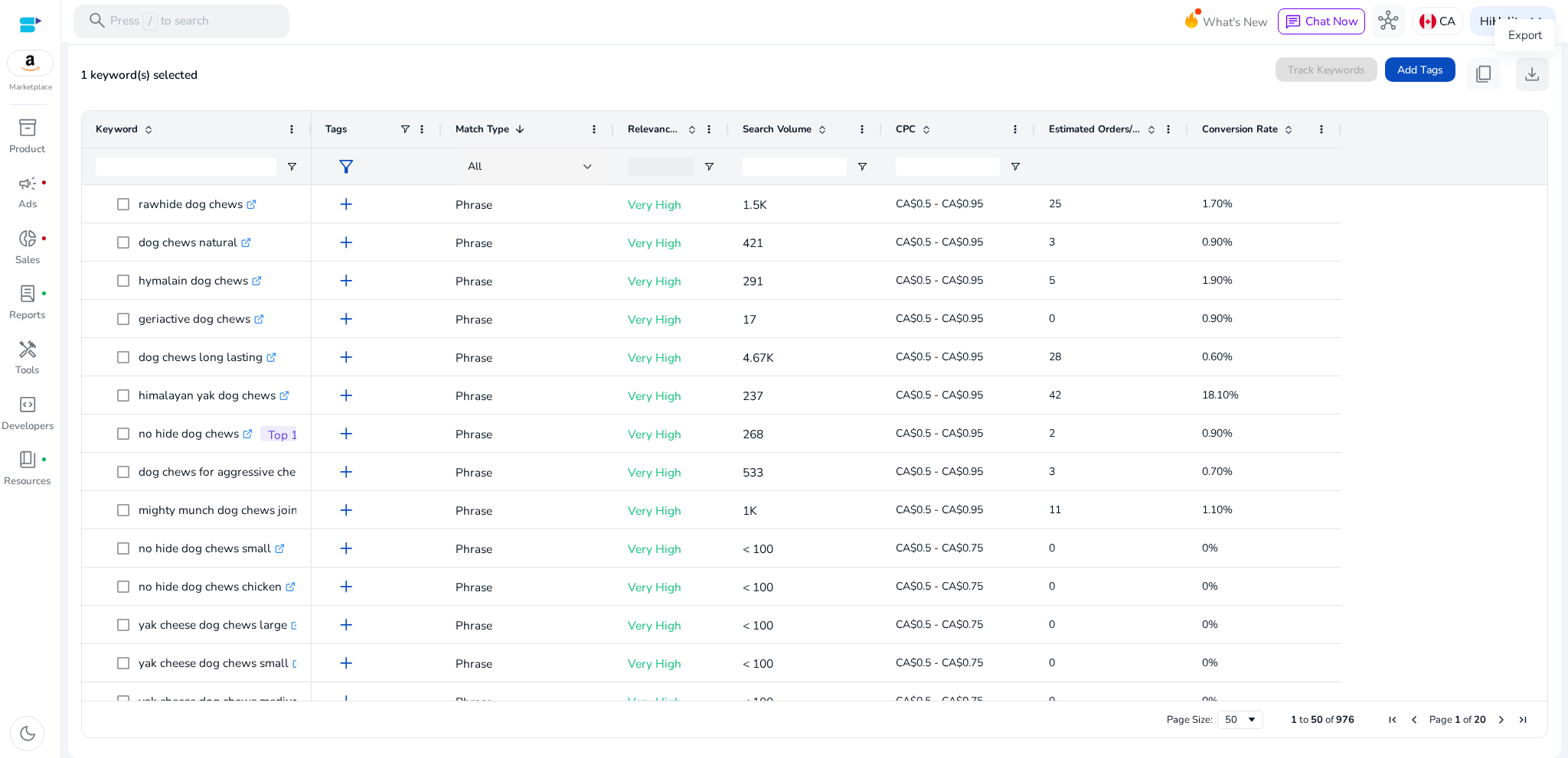
click at [1528, 70] on span "download" at bounding box center [1533, 75] width 20 height 20
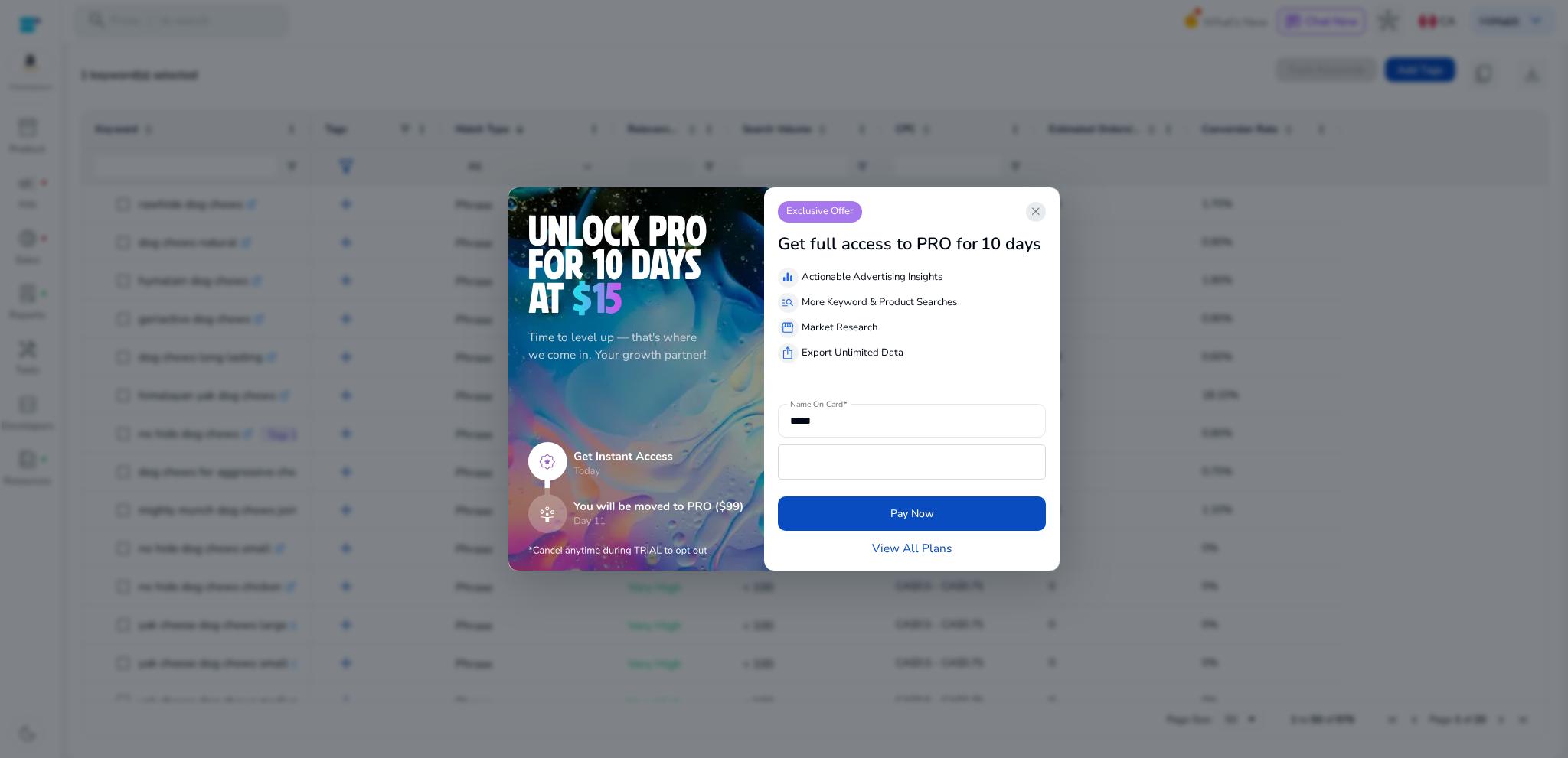
click at [1033, 216] on span "close" at bounding box center [1036, 212] width 14 height 14
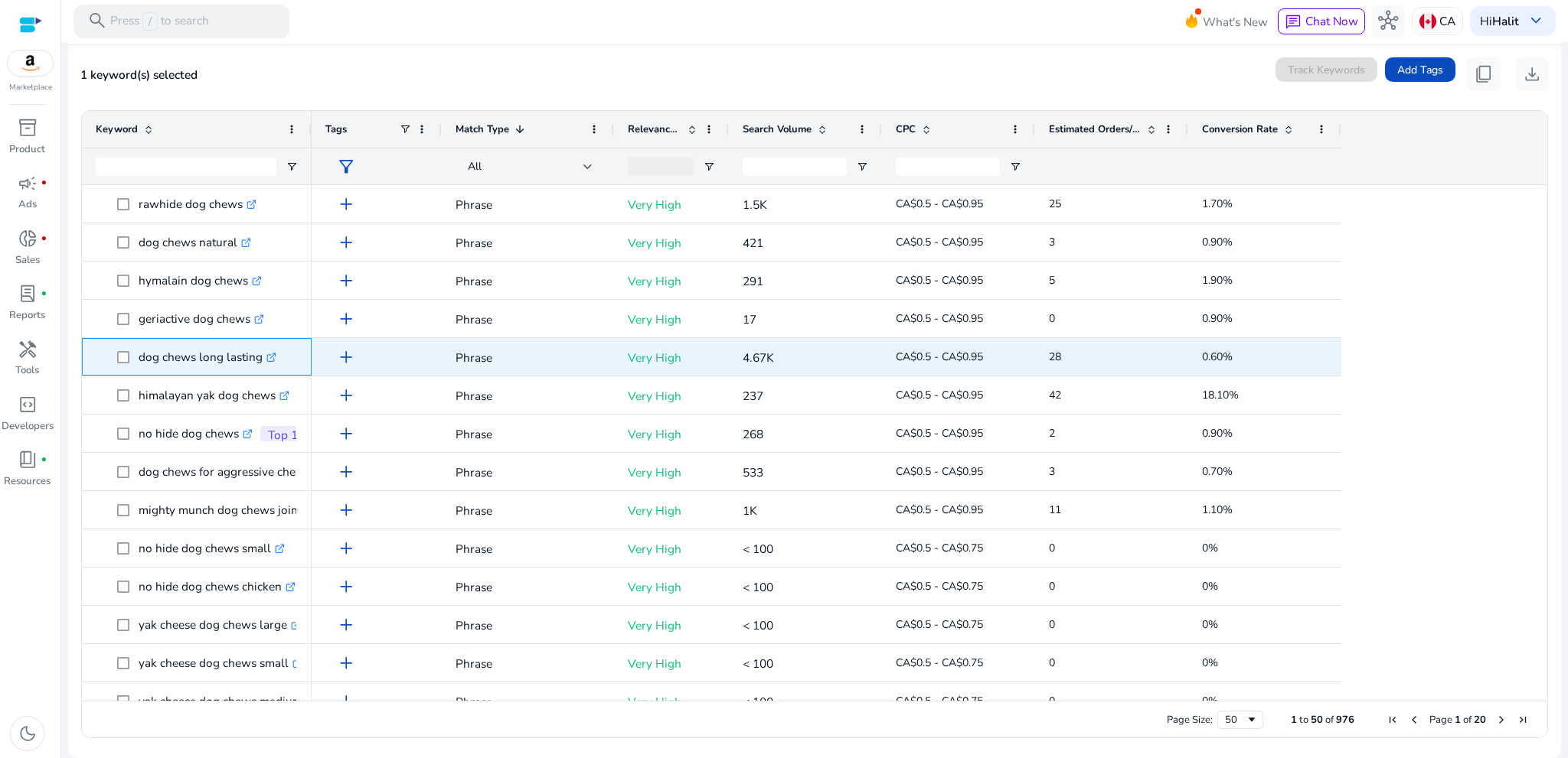
click at [275, 354] on icon at bounding box center [272, 356] width 5 height 5
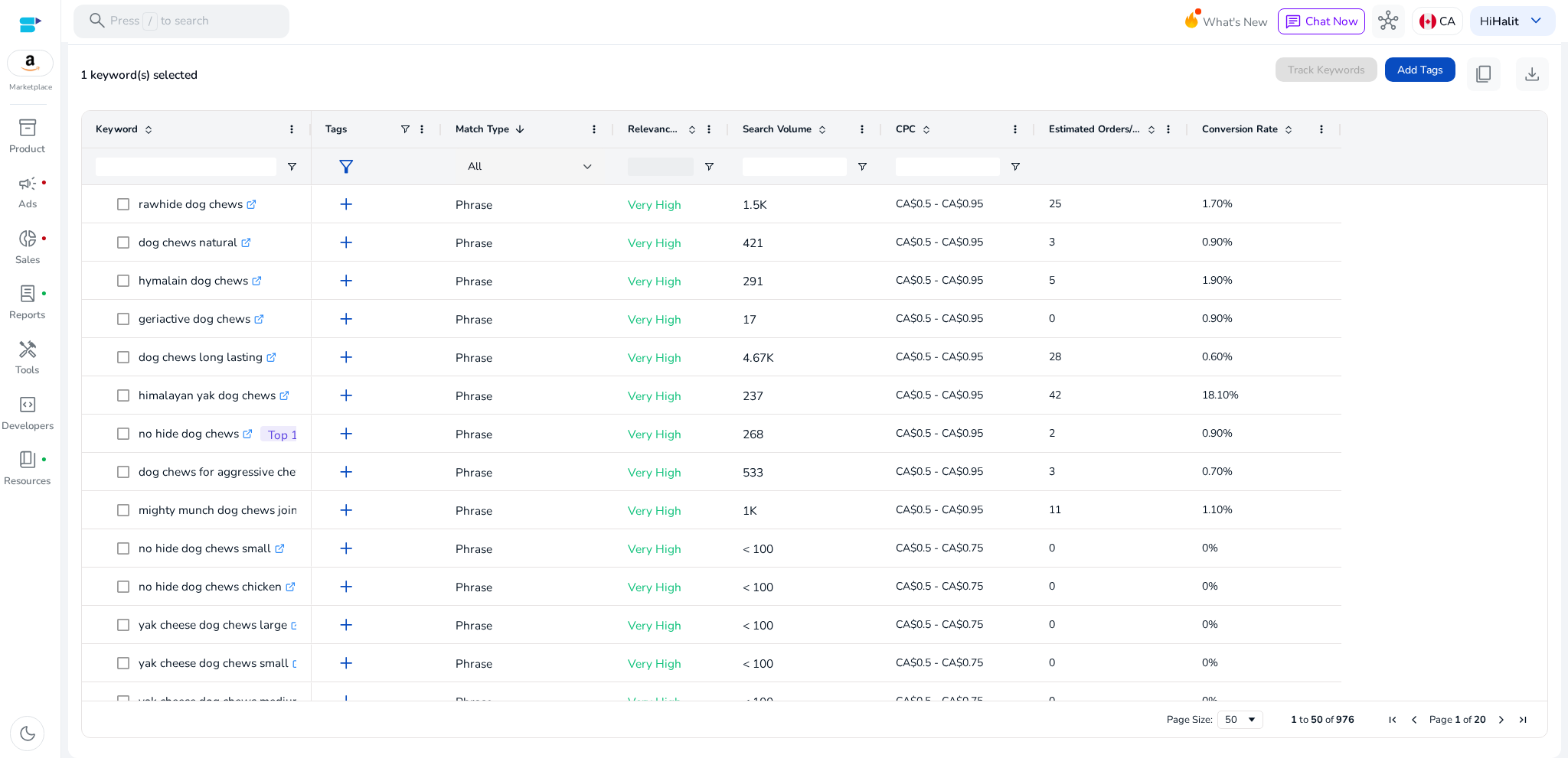
click at [312, 140] on div "Tags" at bounding box center [377, 128] width 131 height 36
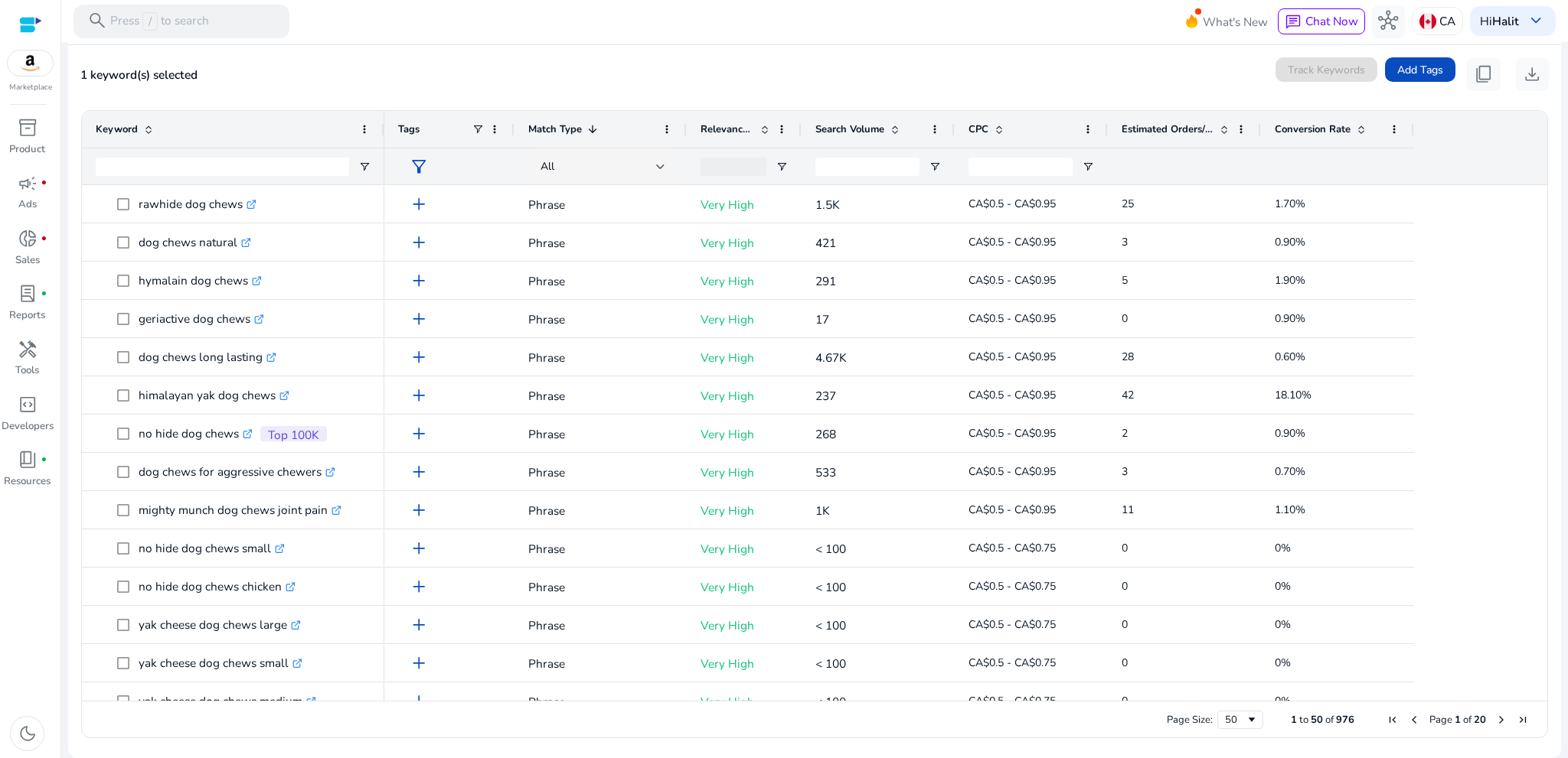
drag, startPoint x: 309, startPoint y: 137, endPoint x: 373, endPoint y: 153, distance: 66.0
click at [381, 149] on div "Keyword" at bounding box center [234, 147] width 302 height 74
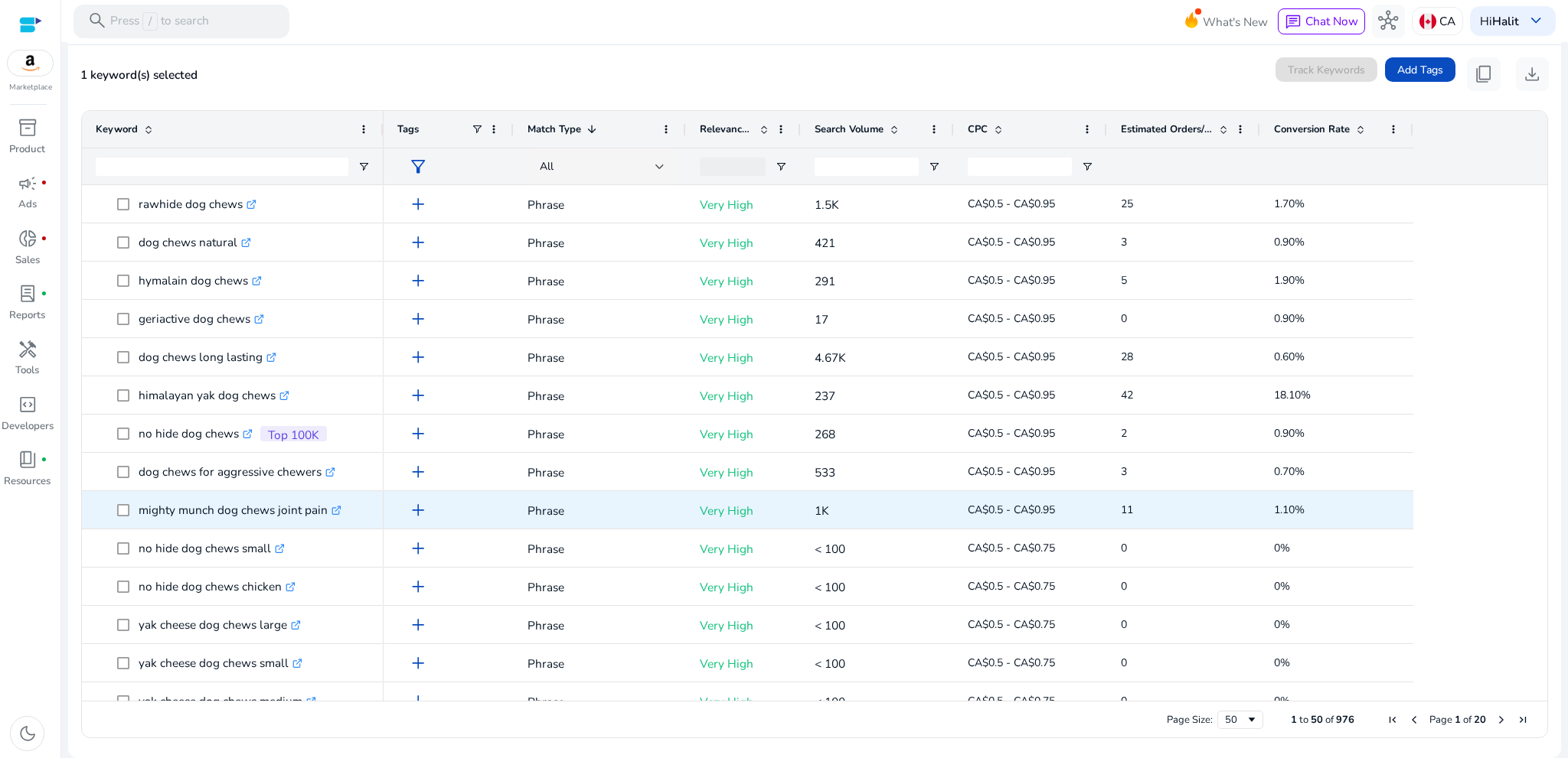
click at [339, 508] on icon at bounding box center [337, 509] width 5 height 5
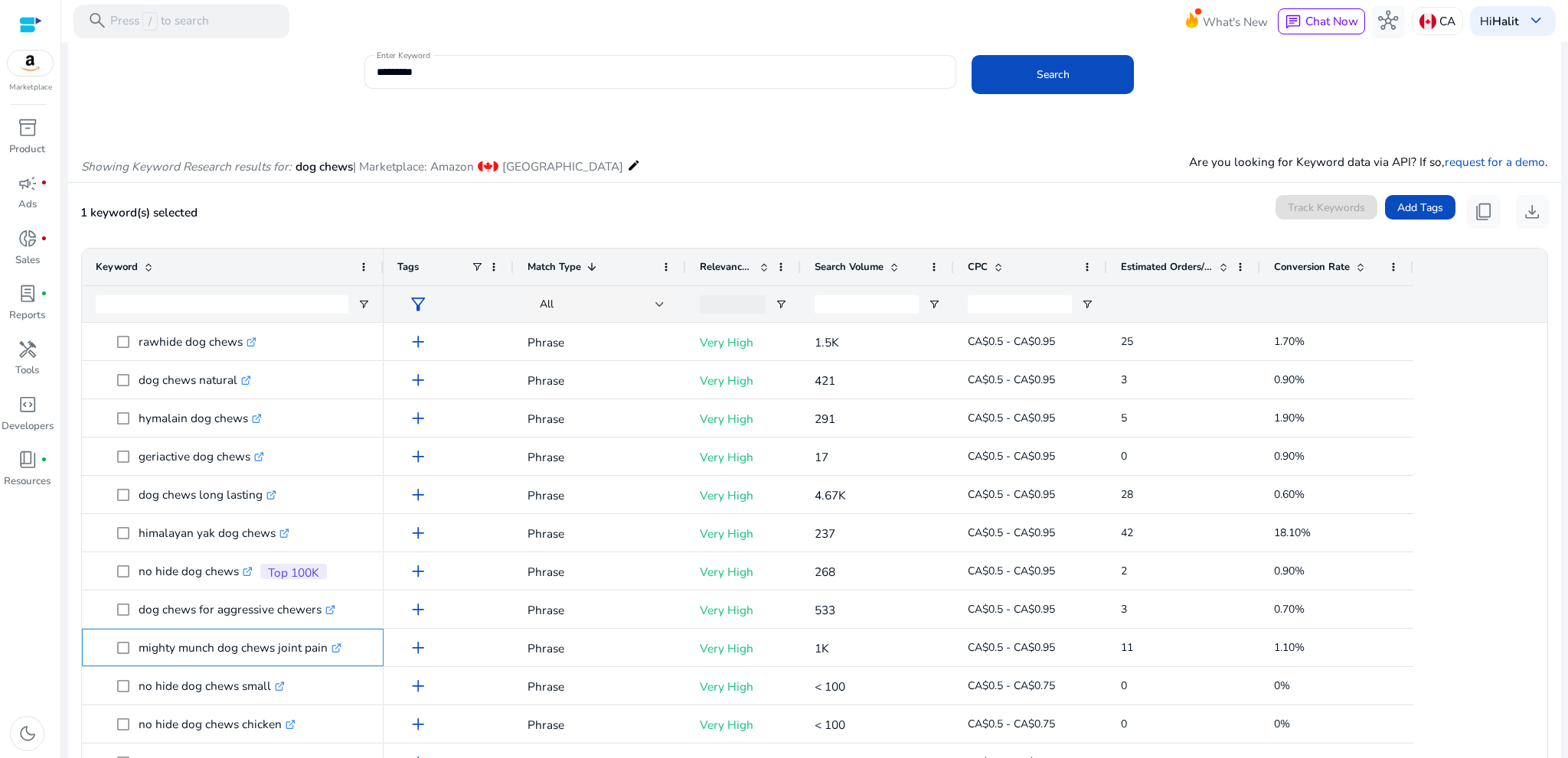
scroll to position [76, 0]
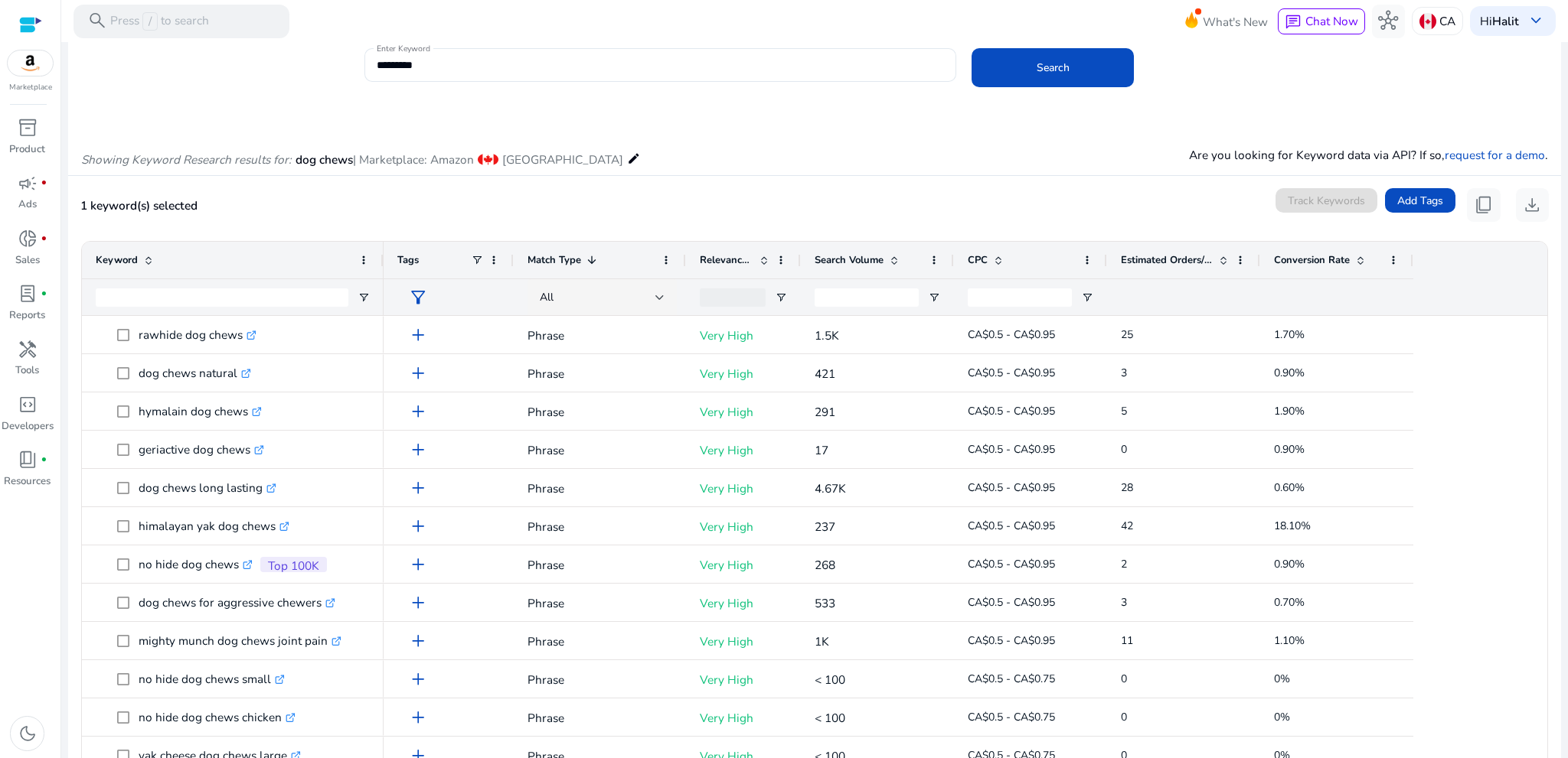
click at [1164, 254] on span "Estimated Orders/Month" at bounding box center [1168, 260] width 92 height 14
click at [1178, 258] on span "Estimated Orders/Month" at bounding box center [1168, 260] width 92 height 14
click at [1206, 263] on span "Estimated Orders/Month" at bounding box center [1168, 260] width 92 height 14
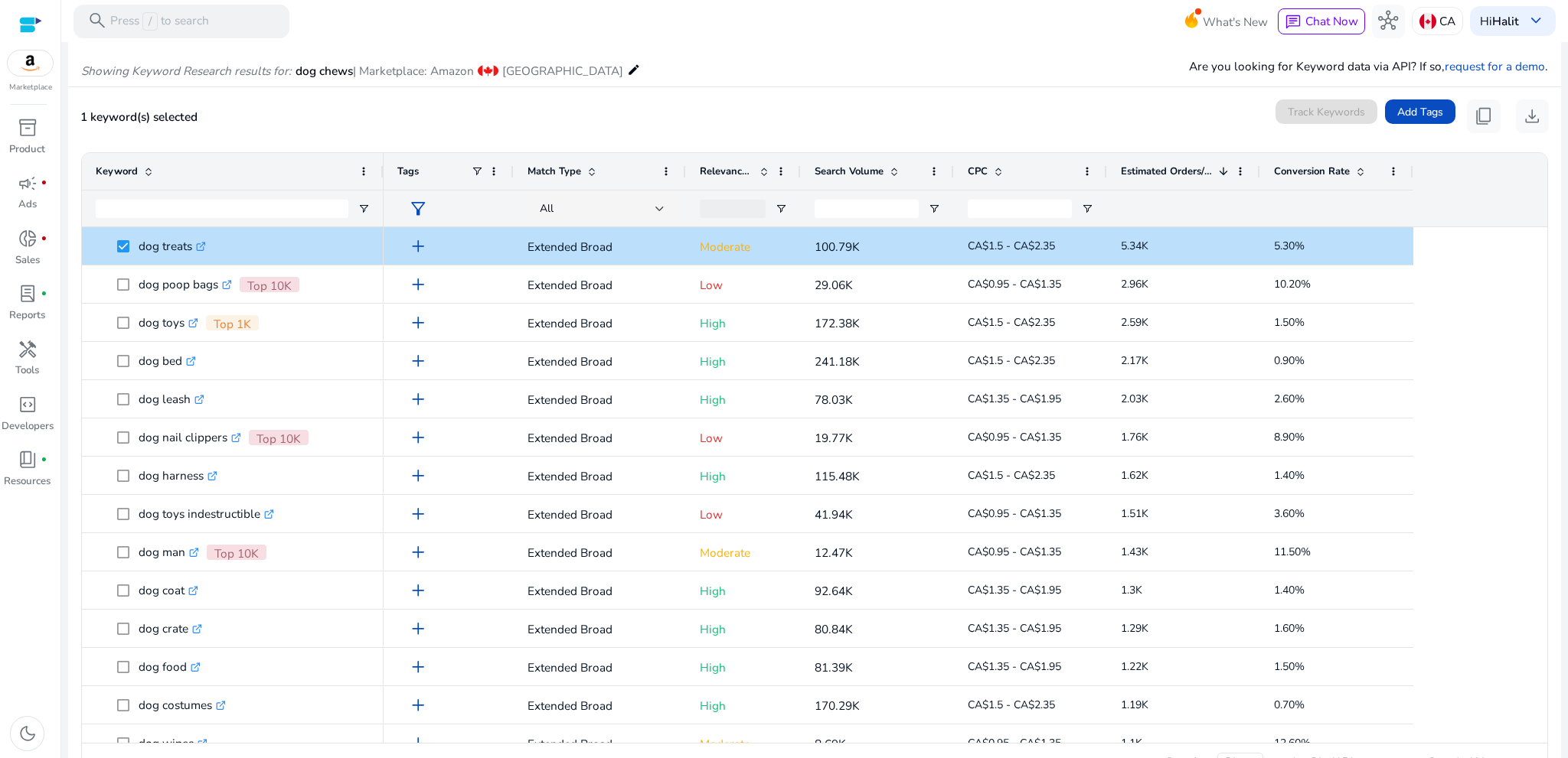
scroll to position [208, 0]
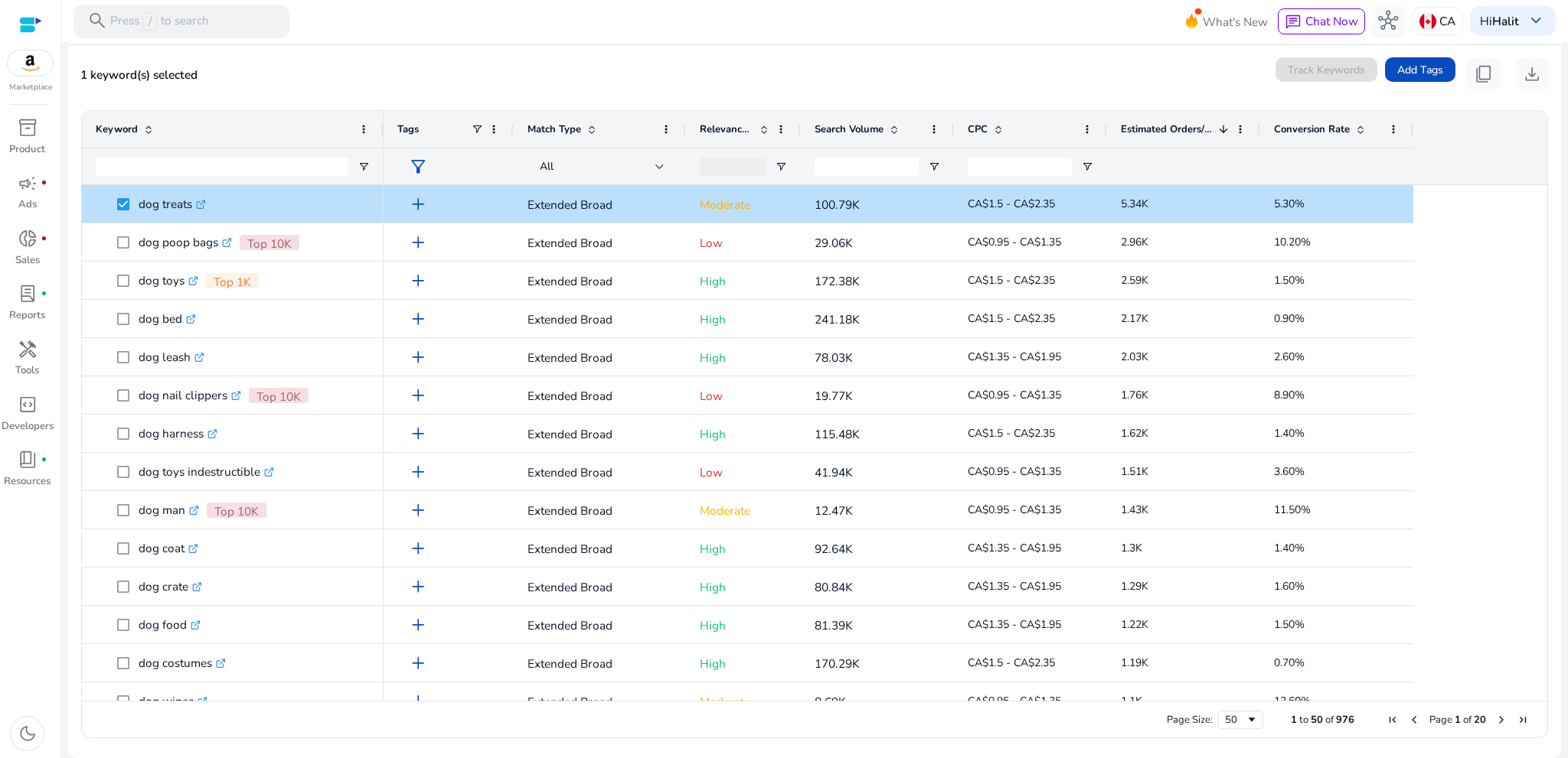
click at [417, 165] on span "filter_alt" at bounding box center [418, 167] width 20 height 20
click at [427, 84] on div at bounding box center [784, 379] width 1568 height 758
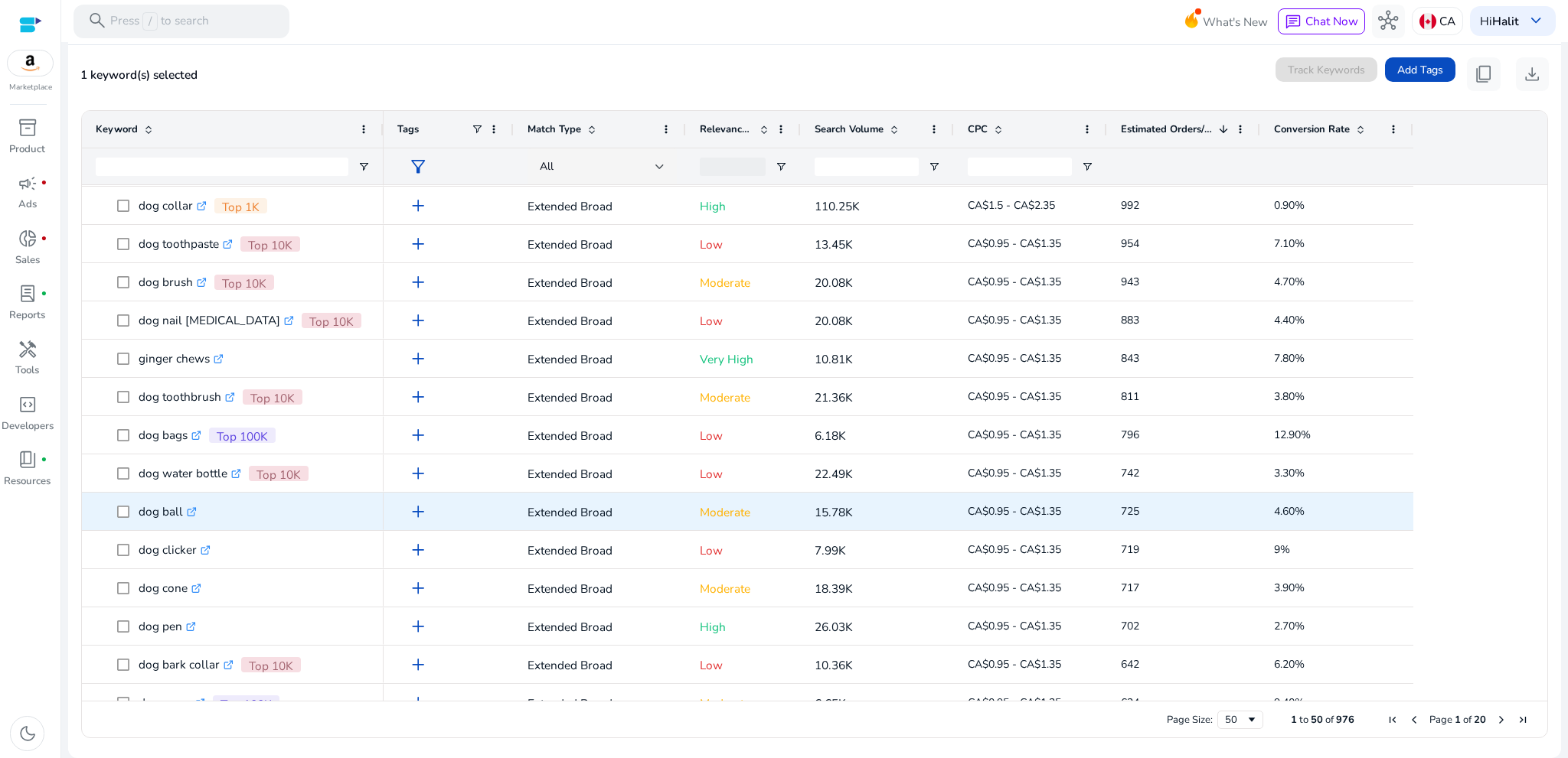
scroll to position [612, 0]
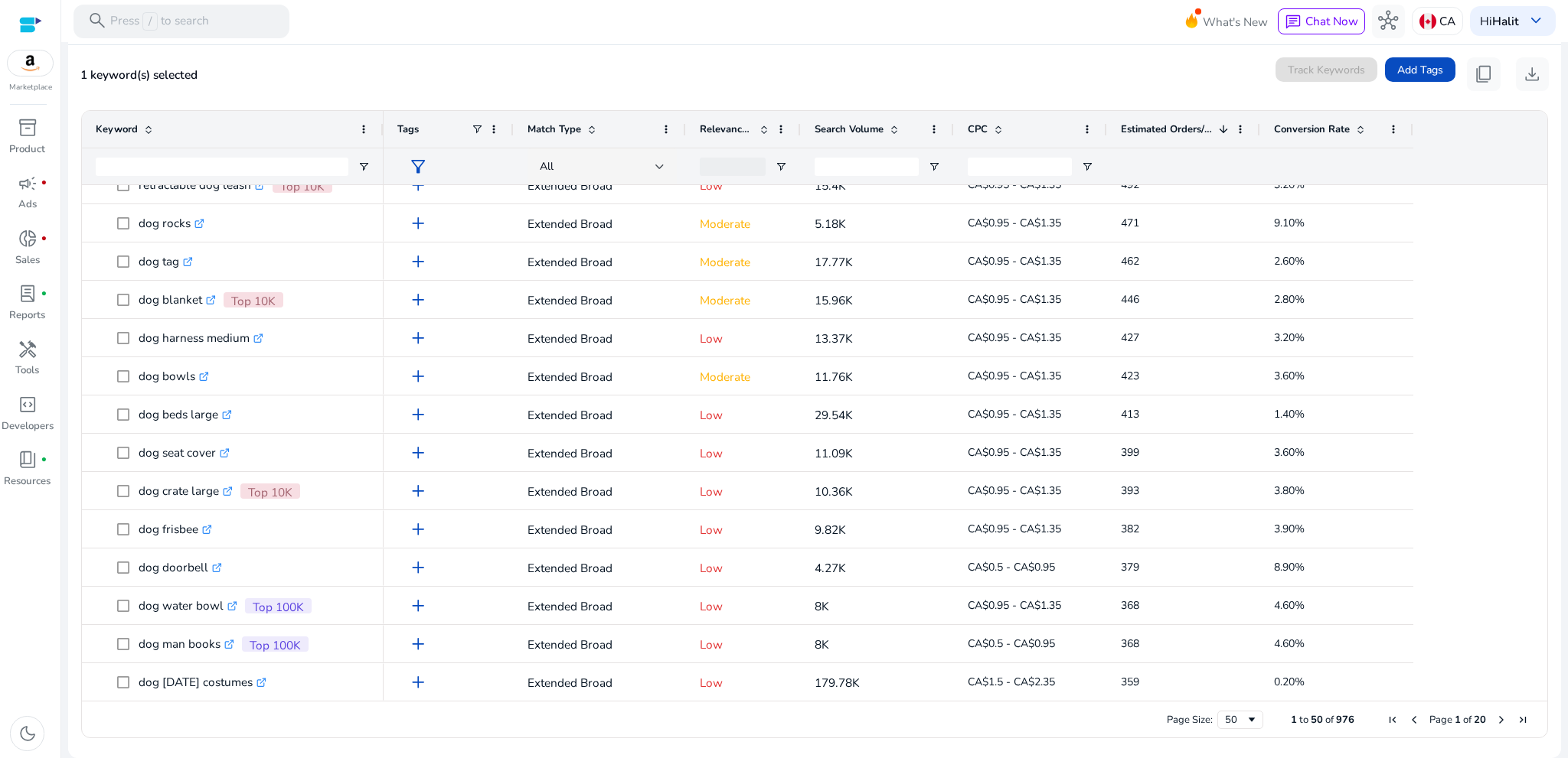
click at [1495, 722] on span "Next Page" at bounding box center [1501, 720] width 12 height 12
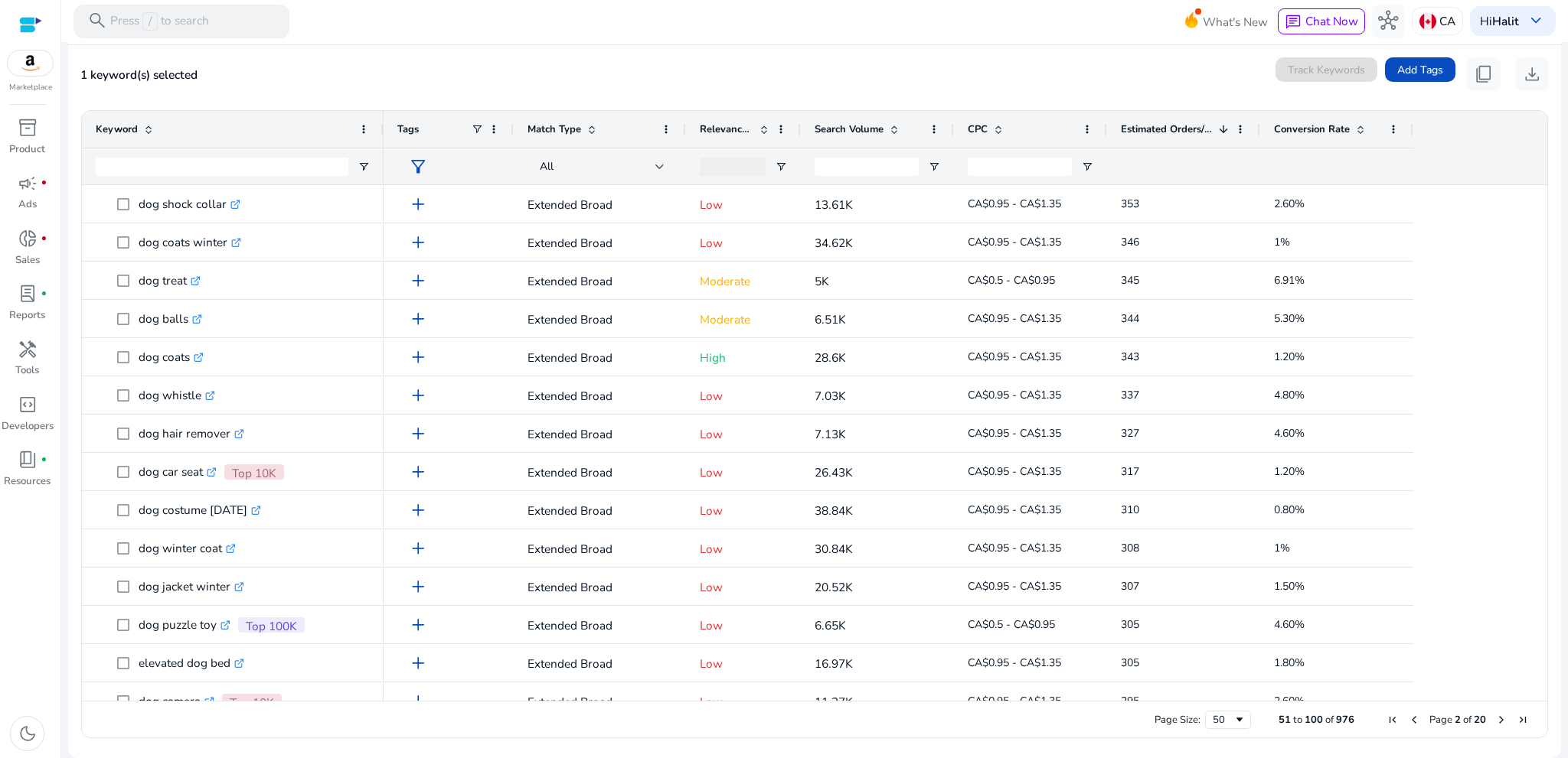
click at [758, 126] on span at bounding box center [764, 129] width 12 height 12
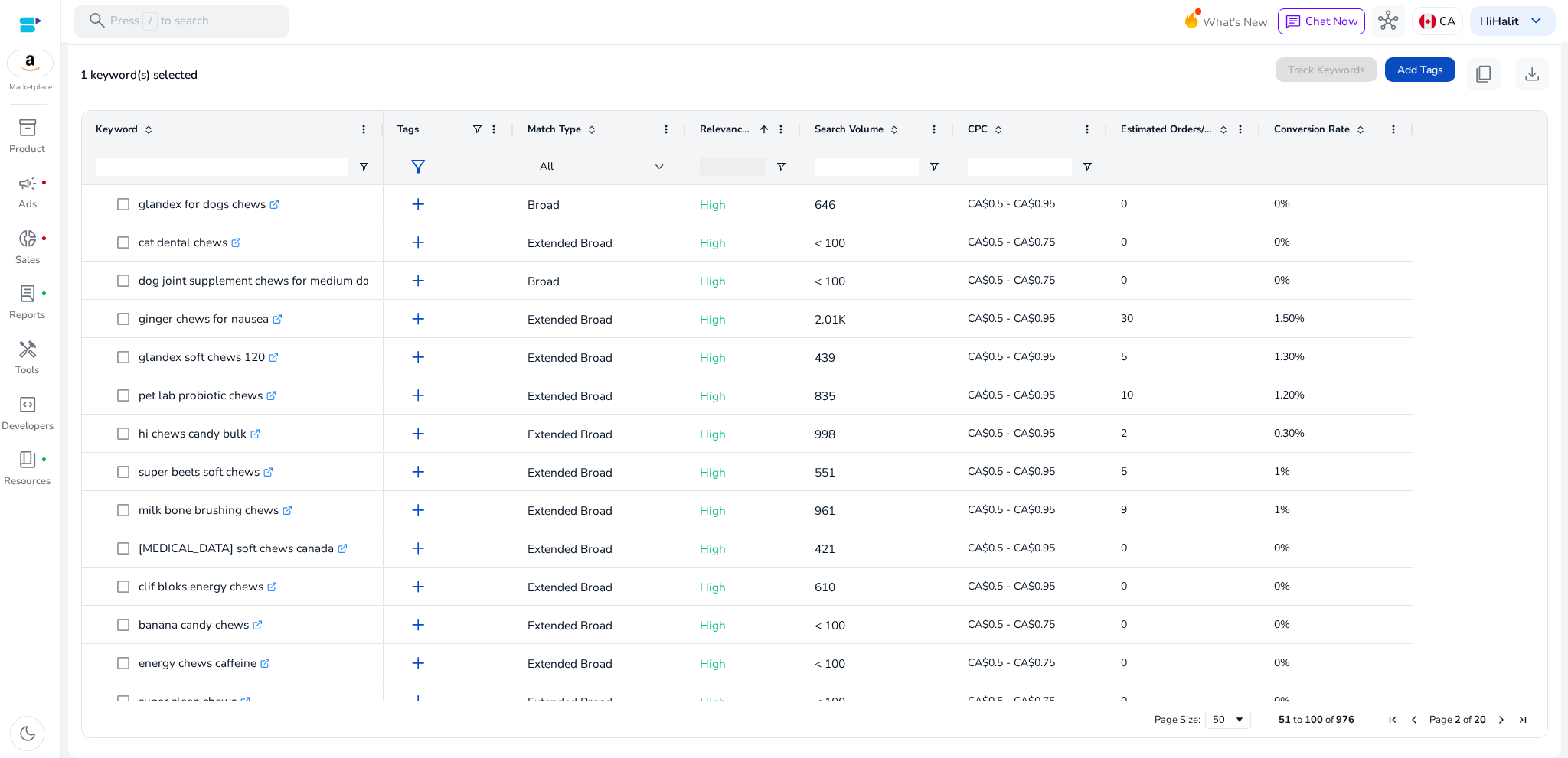
click at [758, 126] on span at bounding box center [764, 129] width 12 height 12
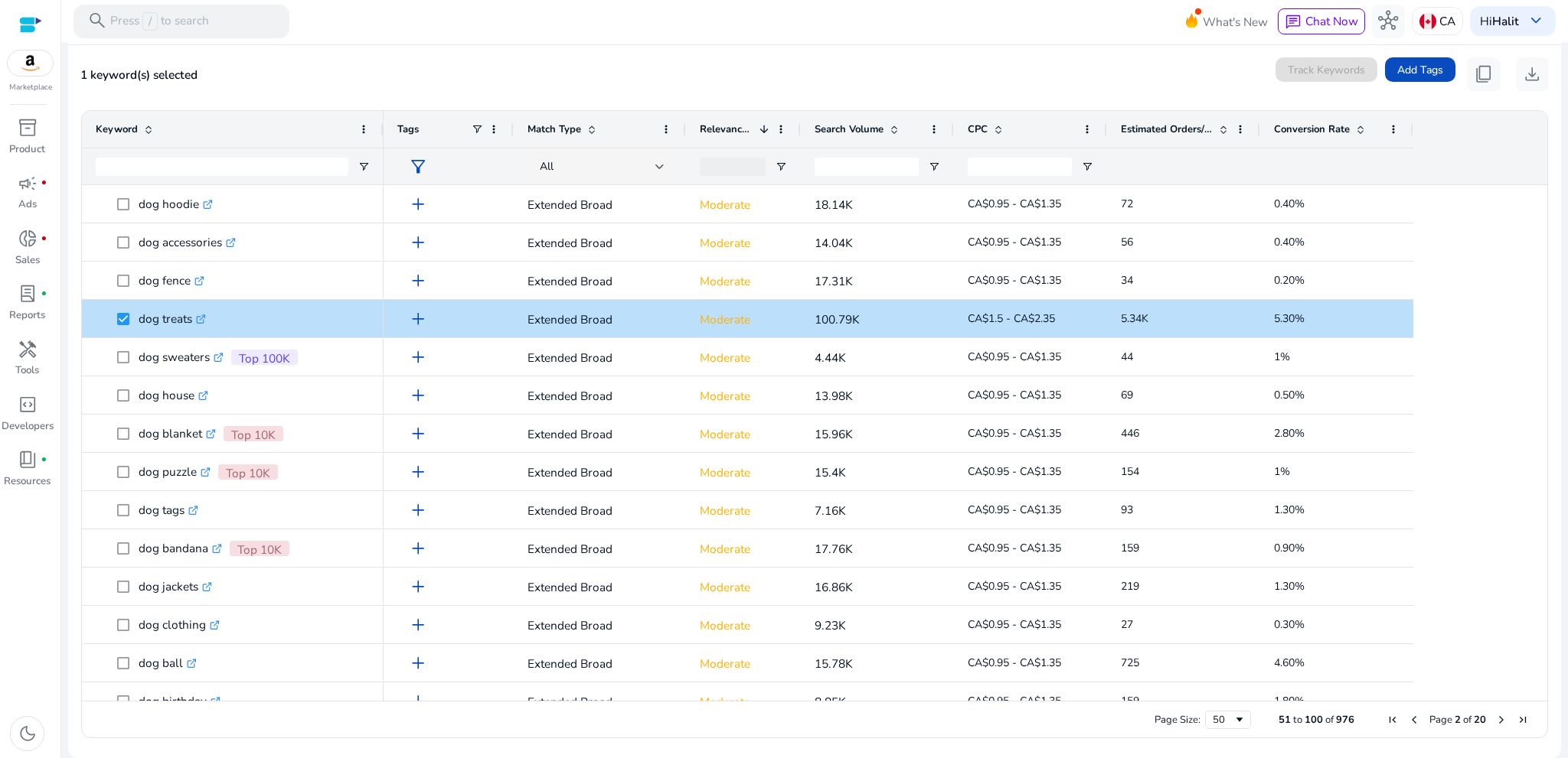
click at [758, 126] on span at bounding box center [764, 129] width 12 height 12
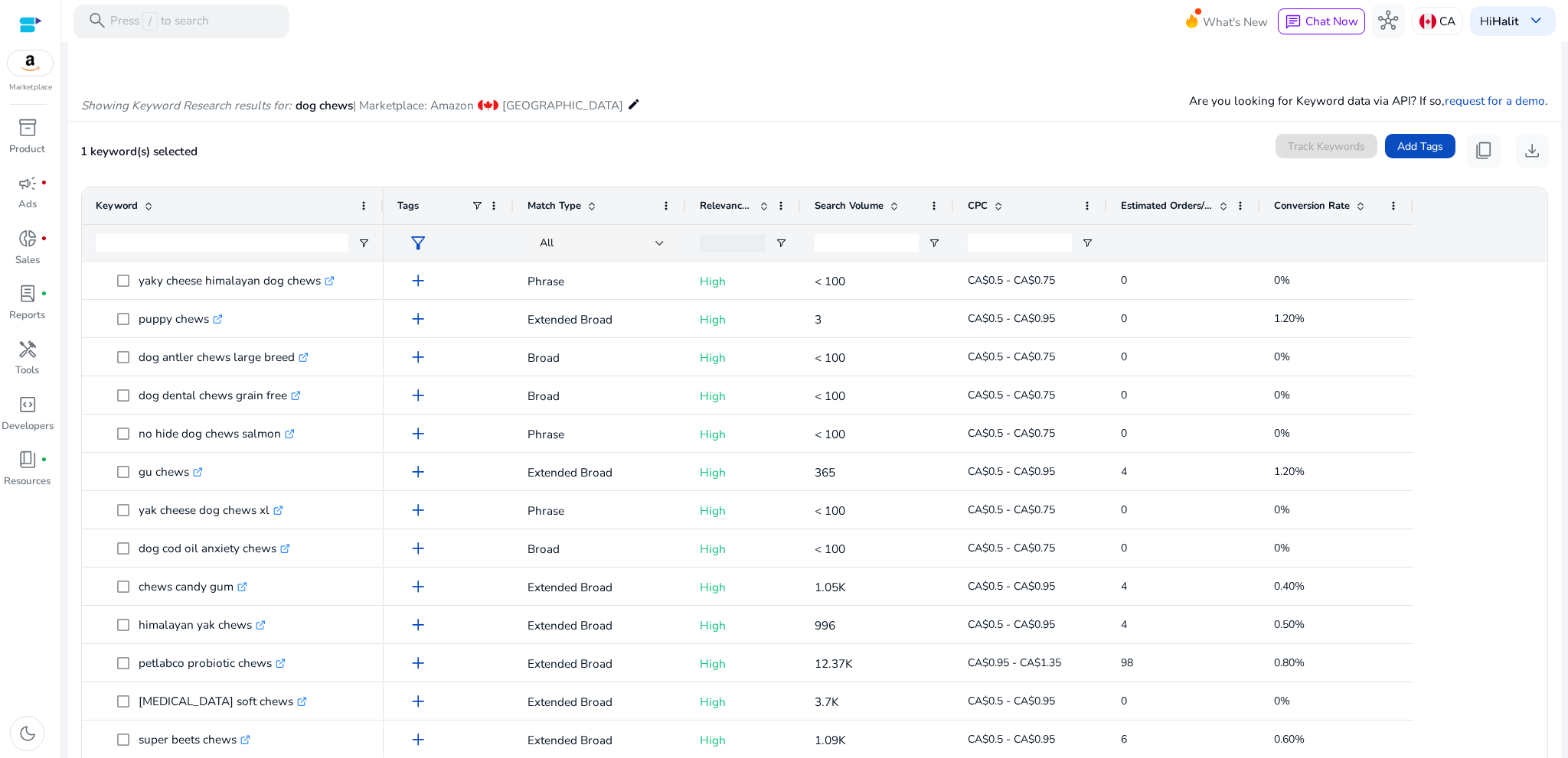
scroll to position [208, 0]
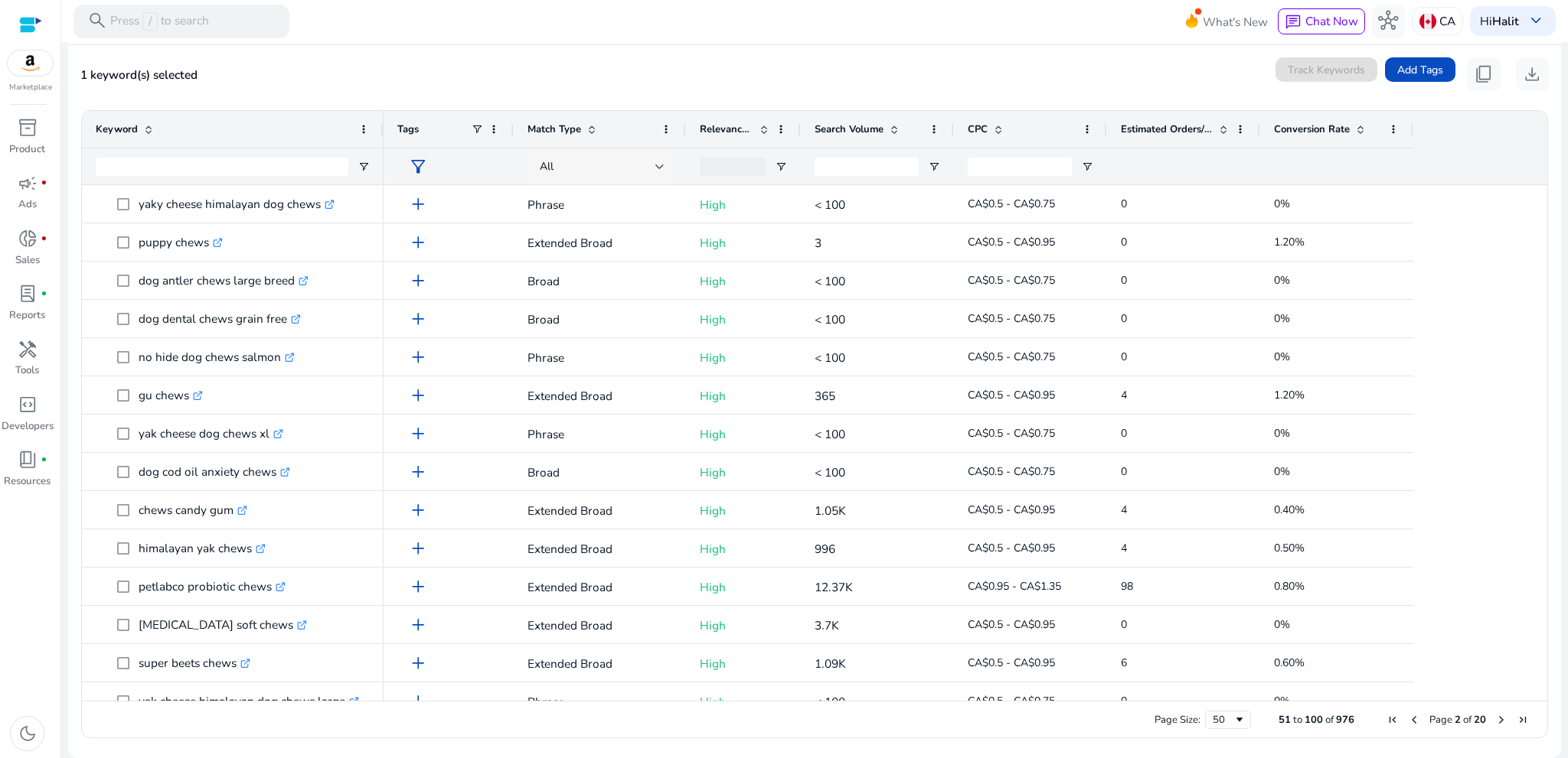
click at [551, 161] on span "All" at bounding box center [547, 166] width 14 height 15
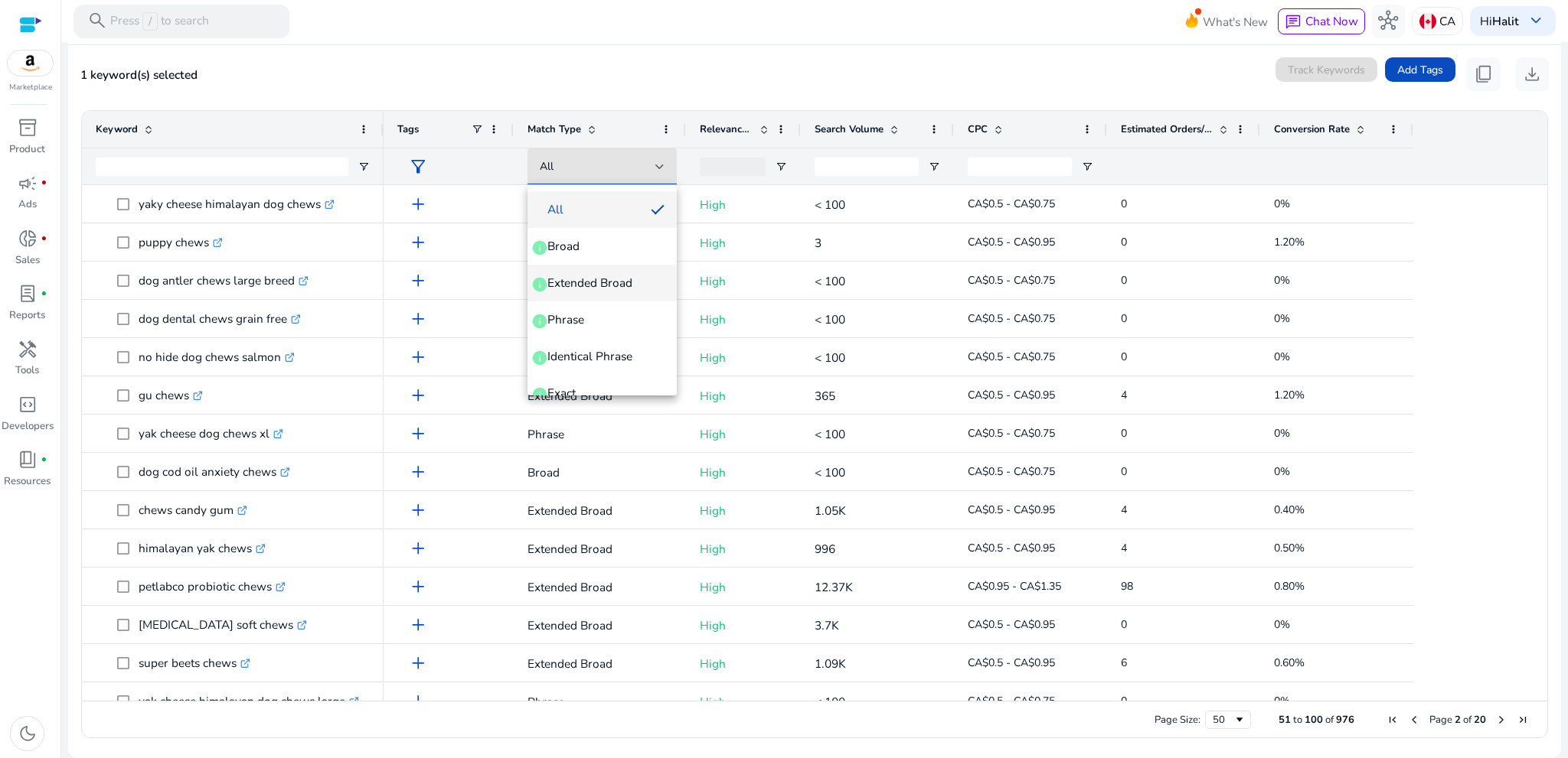
scroll to position [58, 0]
click at [713, 23] on div at bounding box center [784, 379] width 1568 height 758
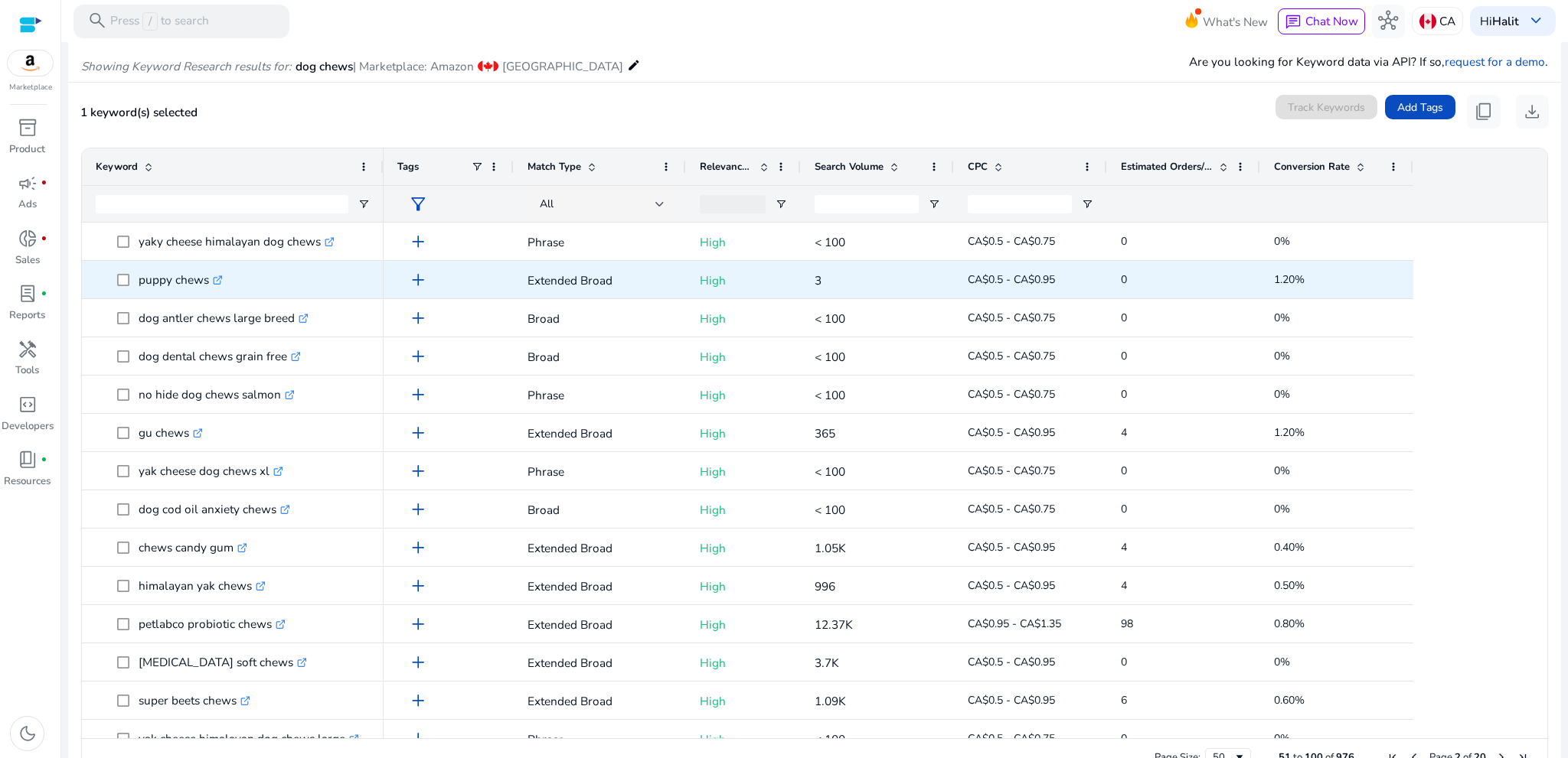
scroll to position [130, 0]
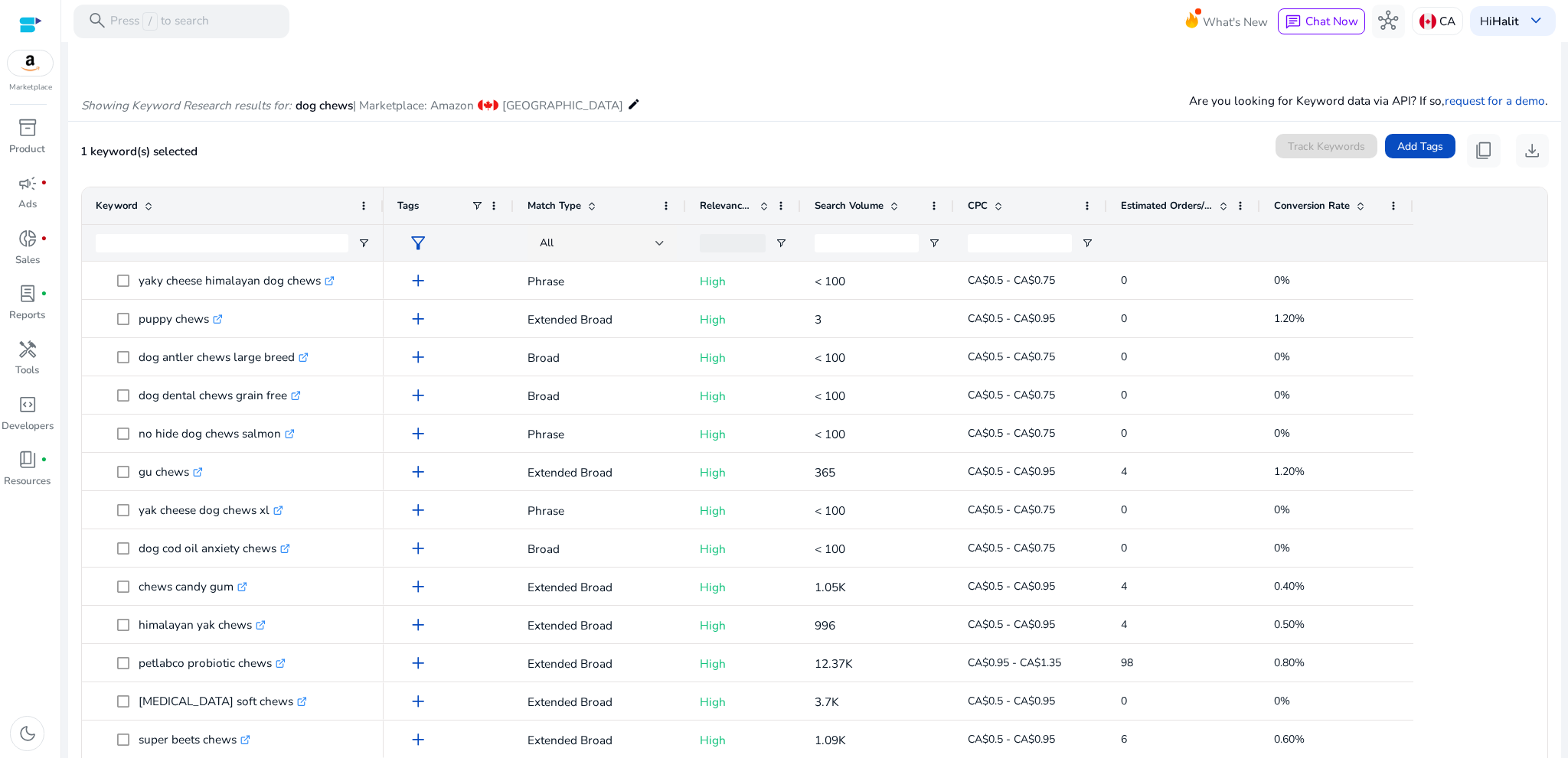
click at [713, 208] on span "Relevance Score" at bounding box center [726, 206] width 54 height 14
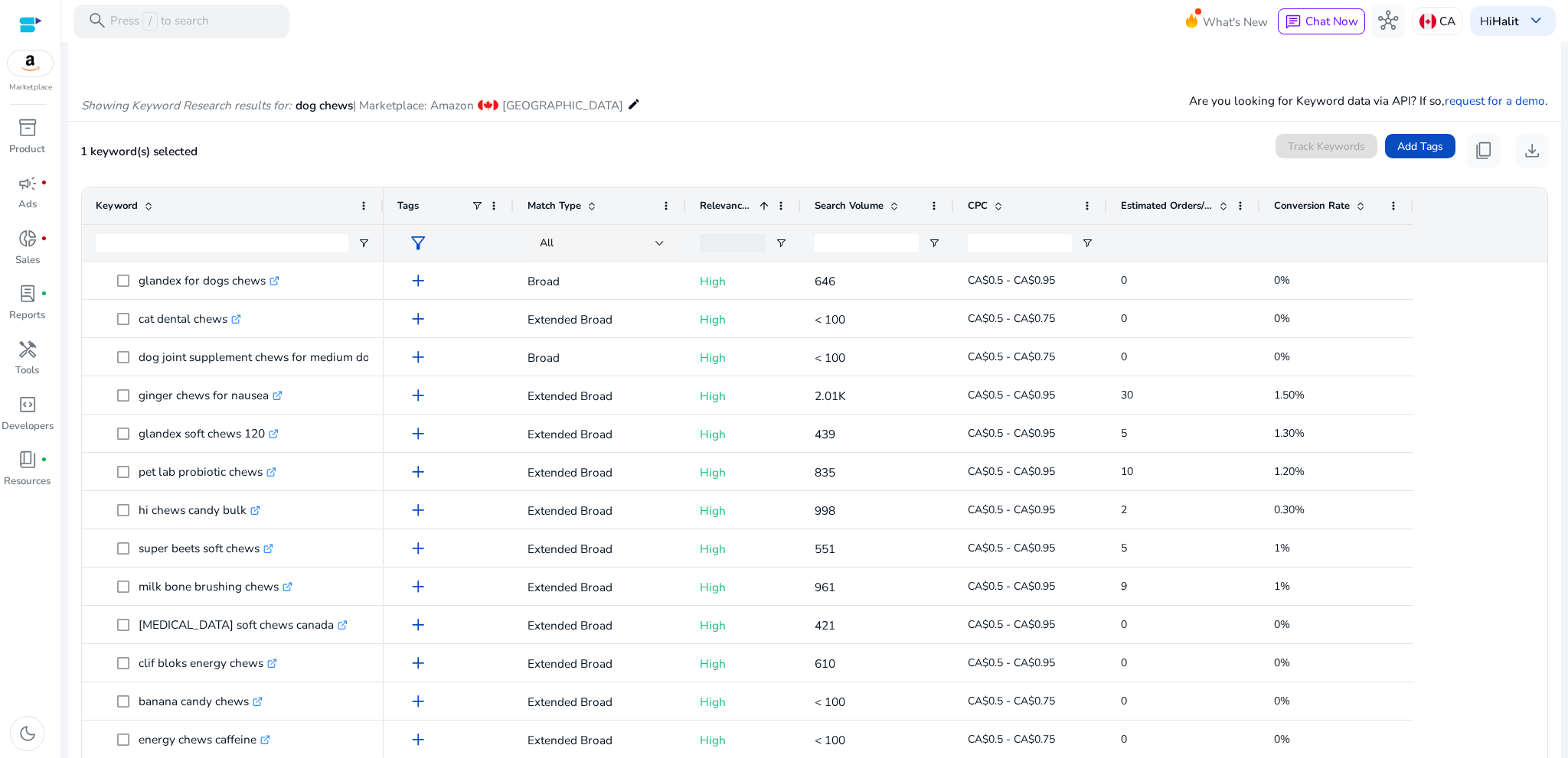
click at [713, 208] on span "Relevance Score" at bounding box center [726, 206] width 54 height 14
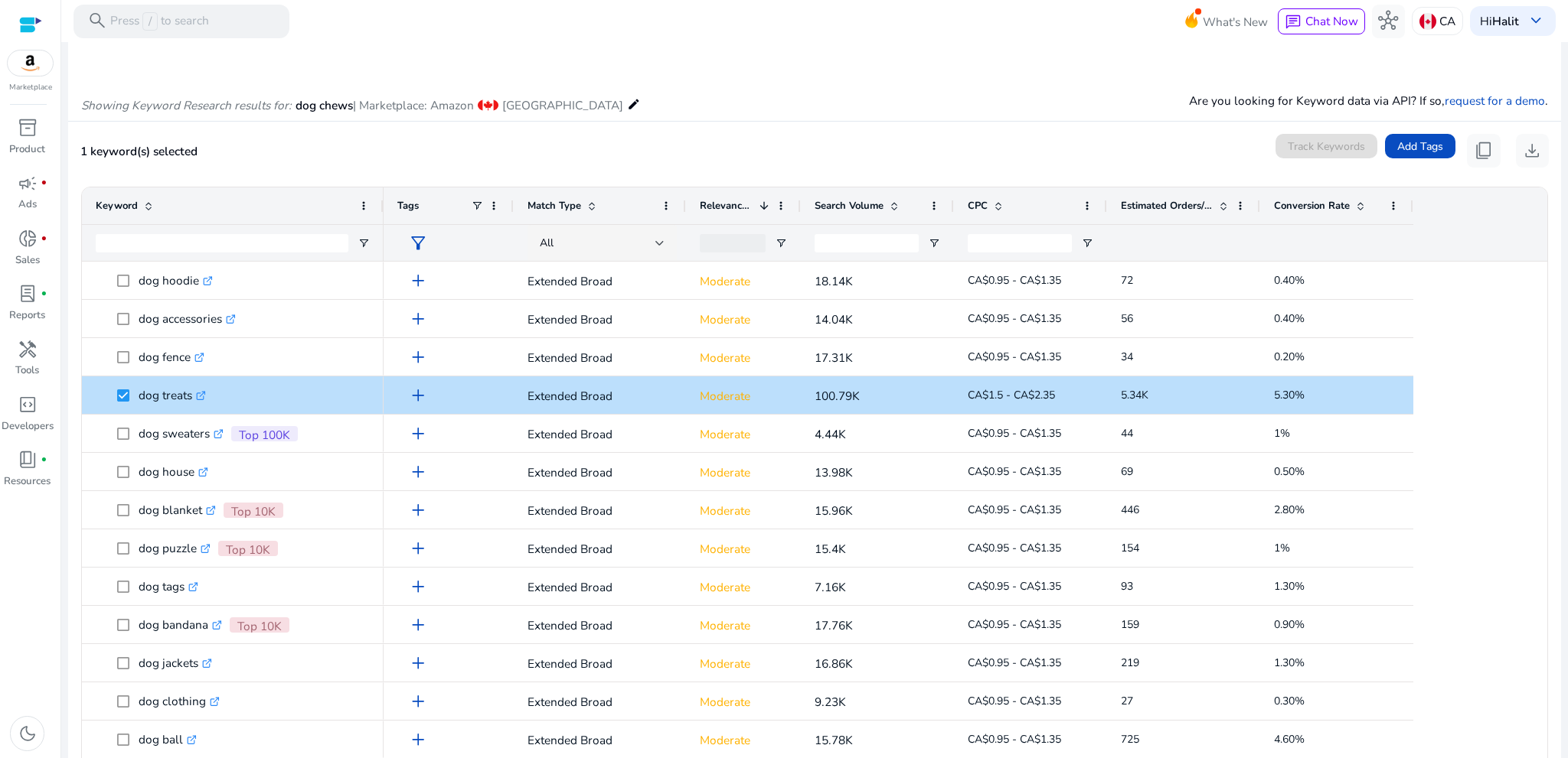
click at [713, 208] on span "Relevance Score" at bounding box center [726, 206] width 54 height 14
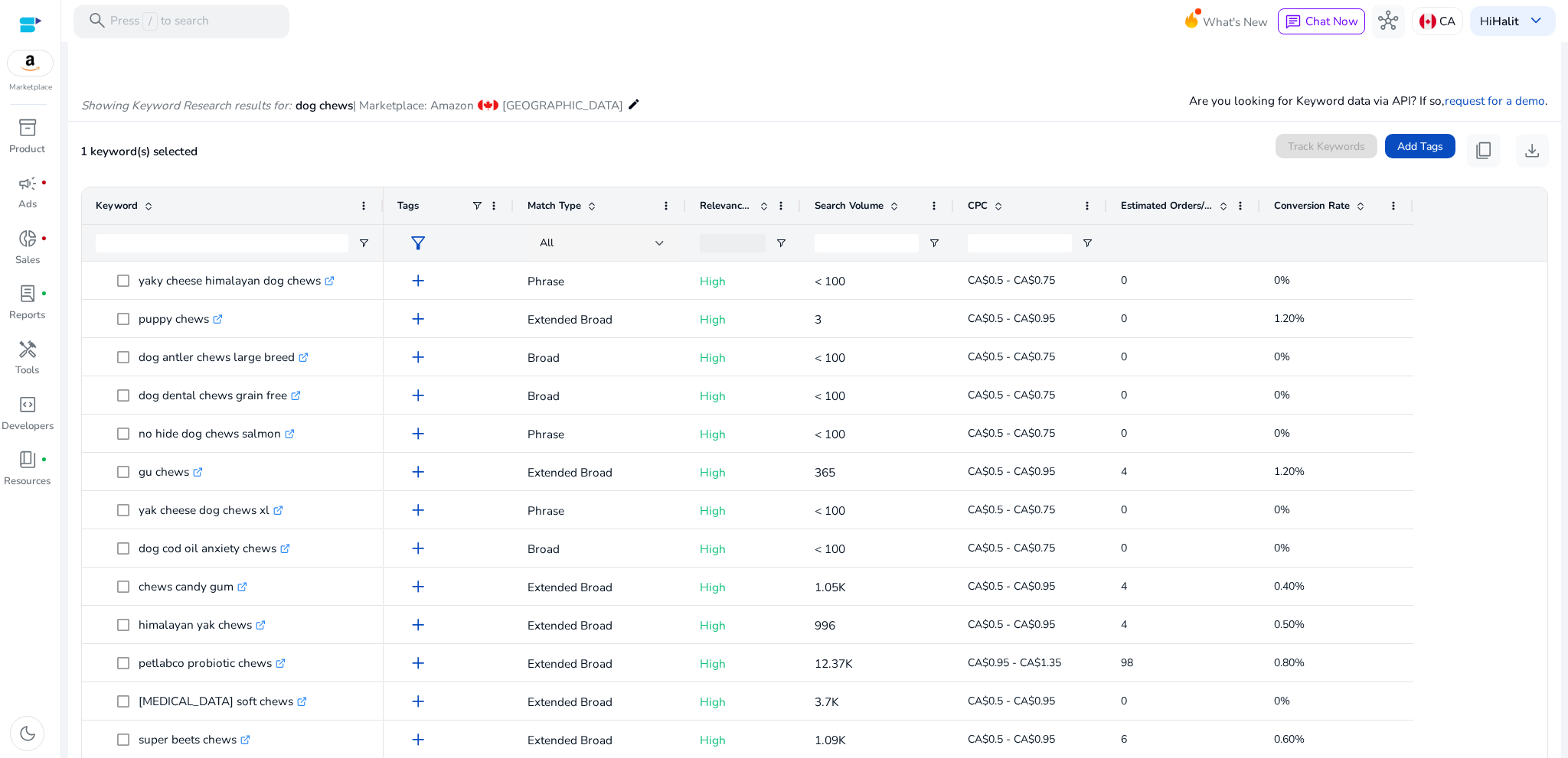
click at [408, 201] on span "Tags" at bounding box center [408, 206] width 22 height 14
click at [978, 203] on span "CPC" at bounding box center [978, 206] width 20 height 14
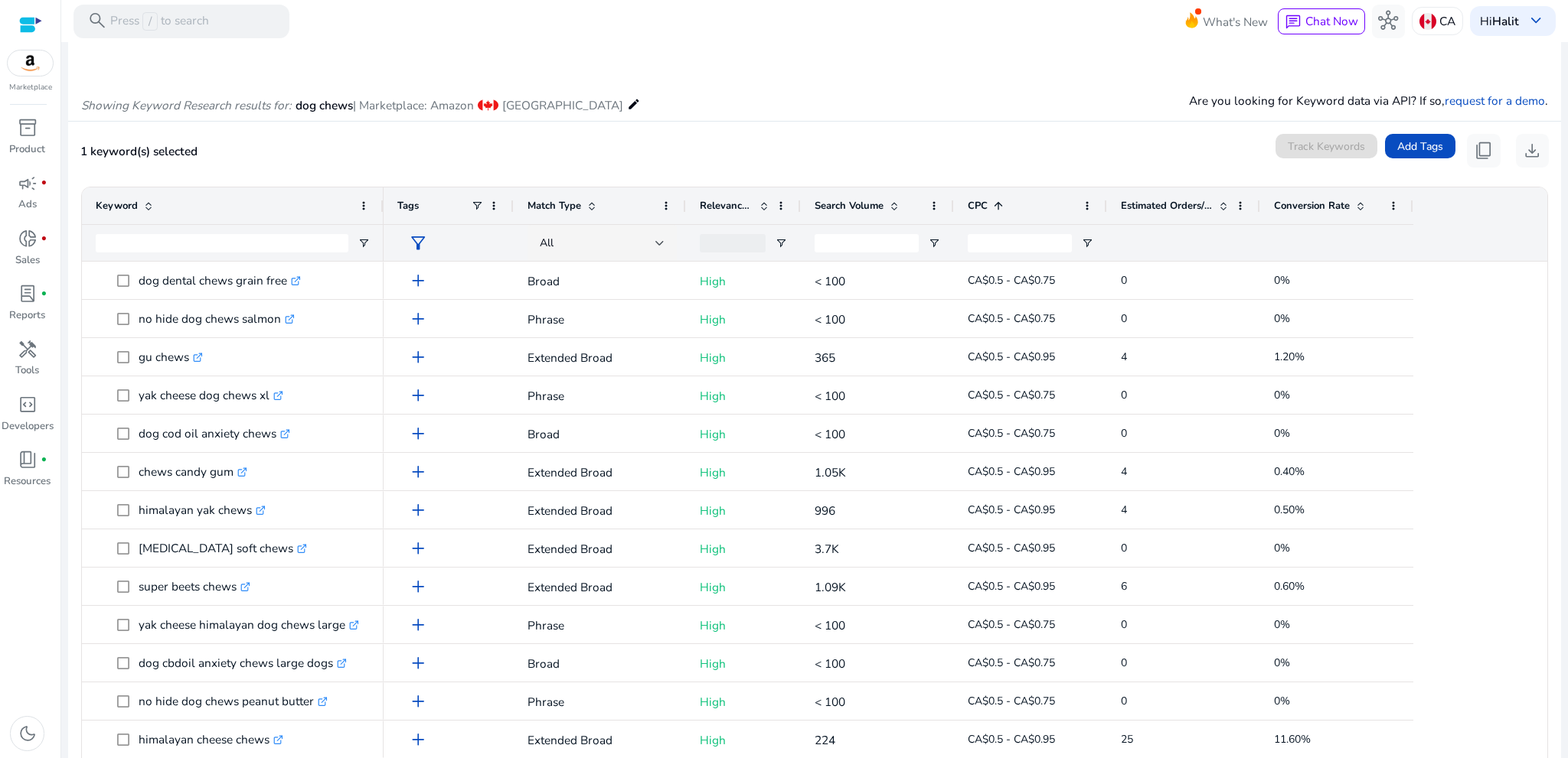
click at [978, 203] on span "CPC" at bounding box center [978, 206] width 20 height 14
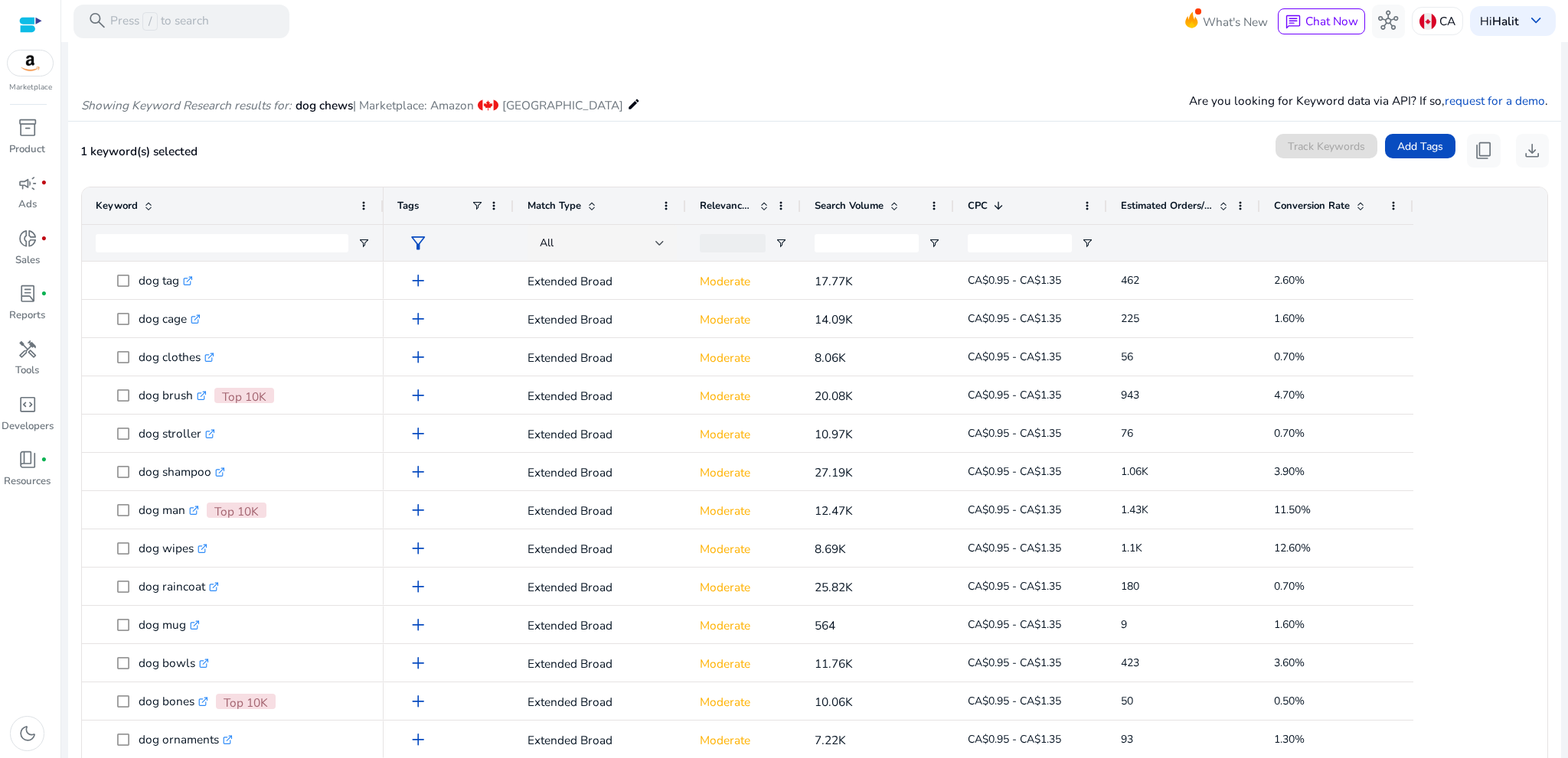
click at [728, 204] on span "Relevance Score" at bounding box center [726, 206] width 54 height 14
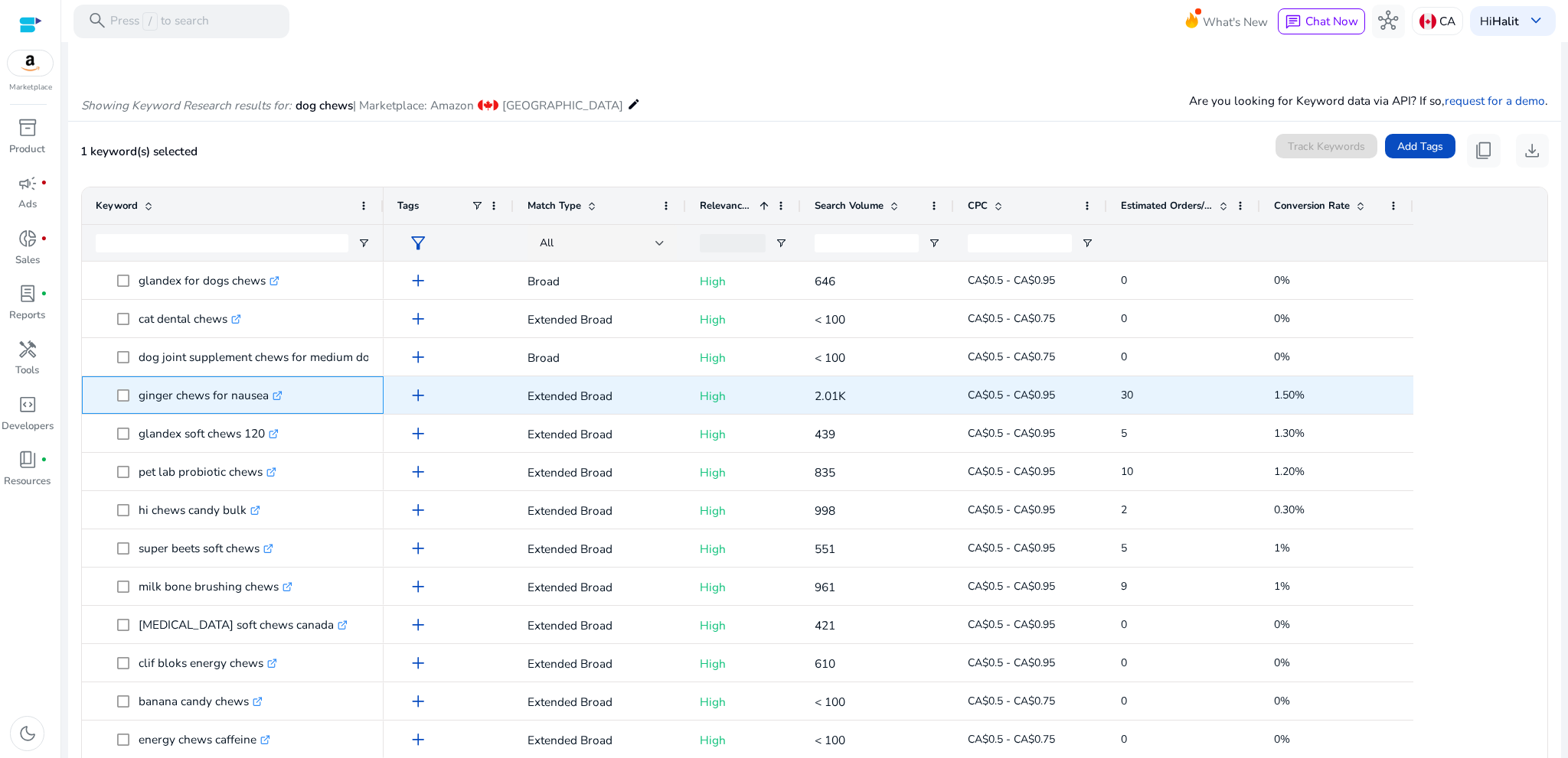
click at [283, 397] on icon ".st0{fill:#2c8af8}" at bounding box center [278, 396] width 10 height 10
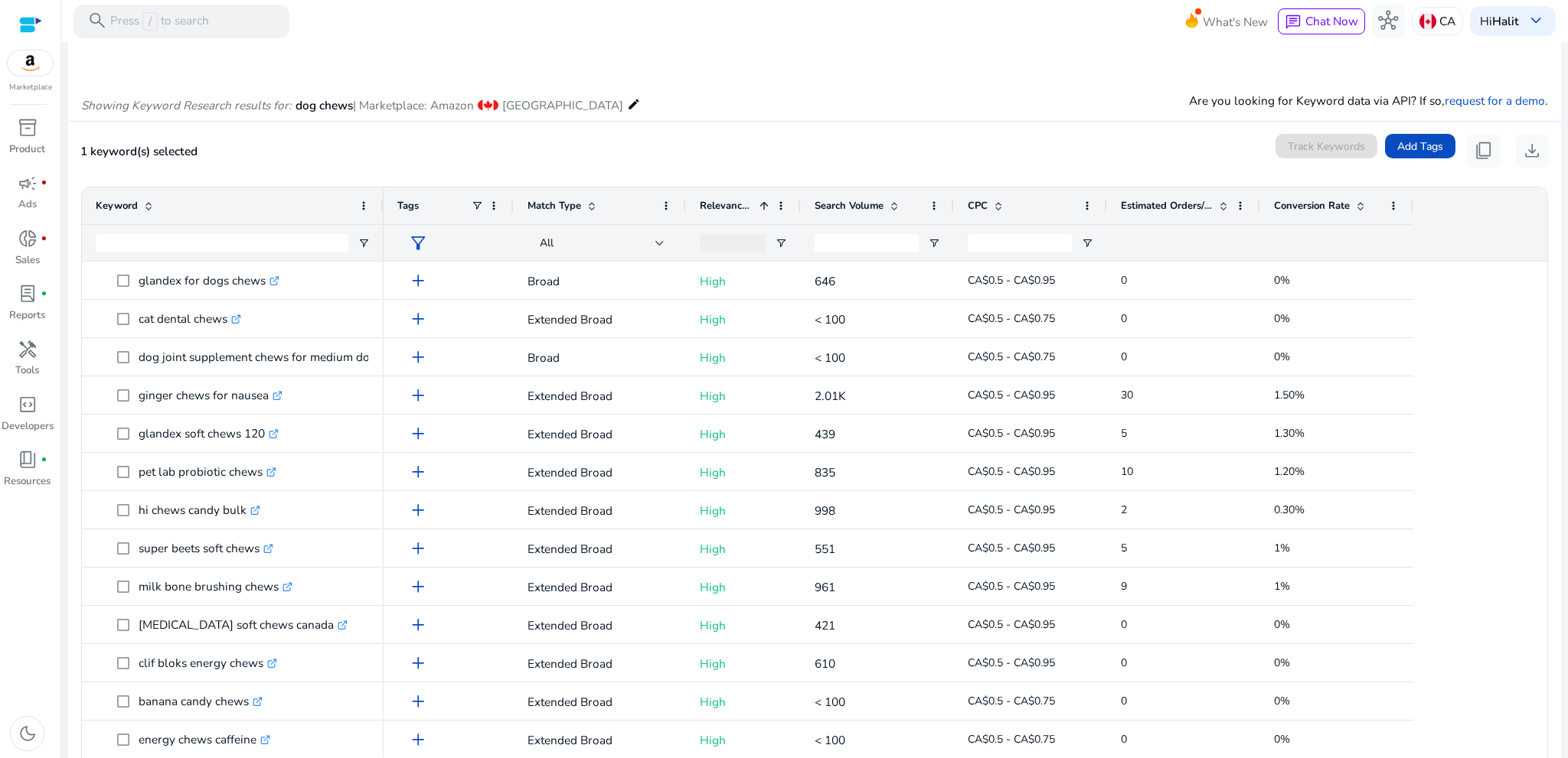
click at [121, 200] on span "Keyword" at bounding box center [117, 206] width 42 height 14
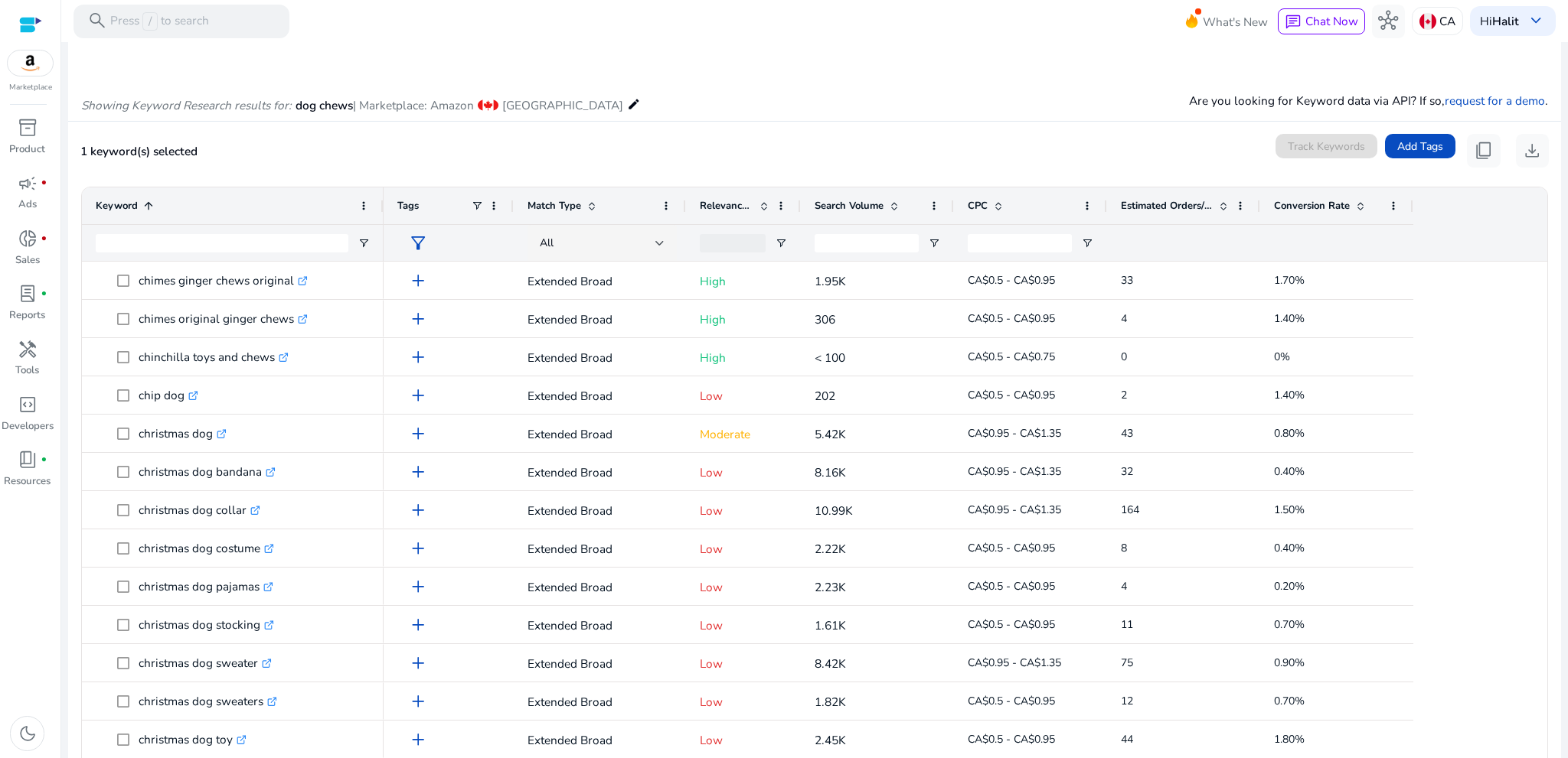
click at [560, 209] on span "Match Type" at bounding box center [554, 206] width 54 height 14
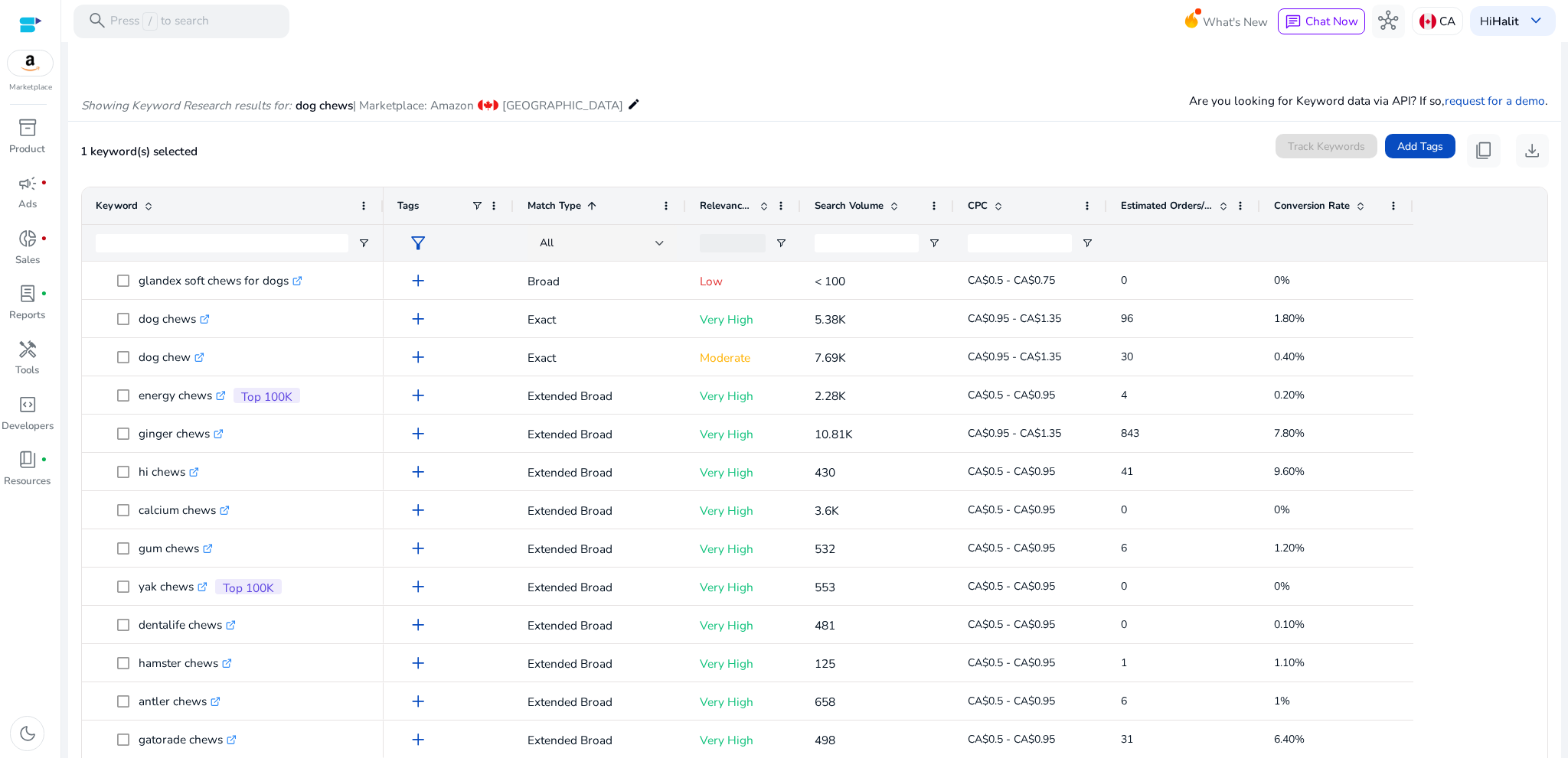
click at [560, 209] on span "Match Type" at bounding box center [554, 206] width 54 height 14
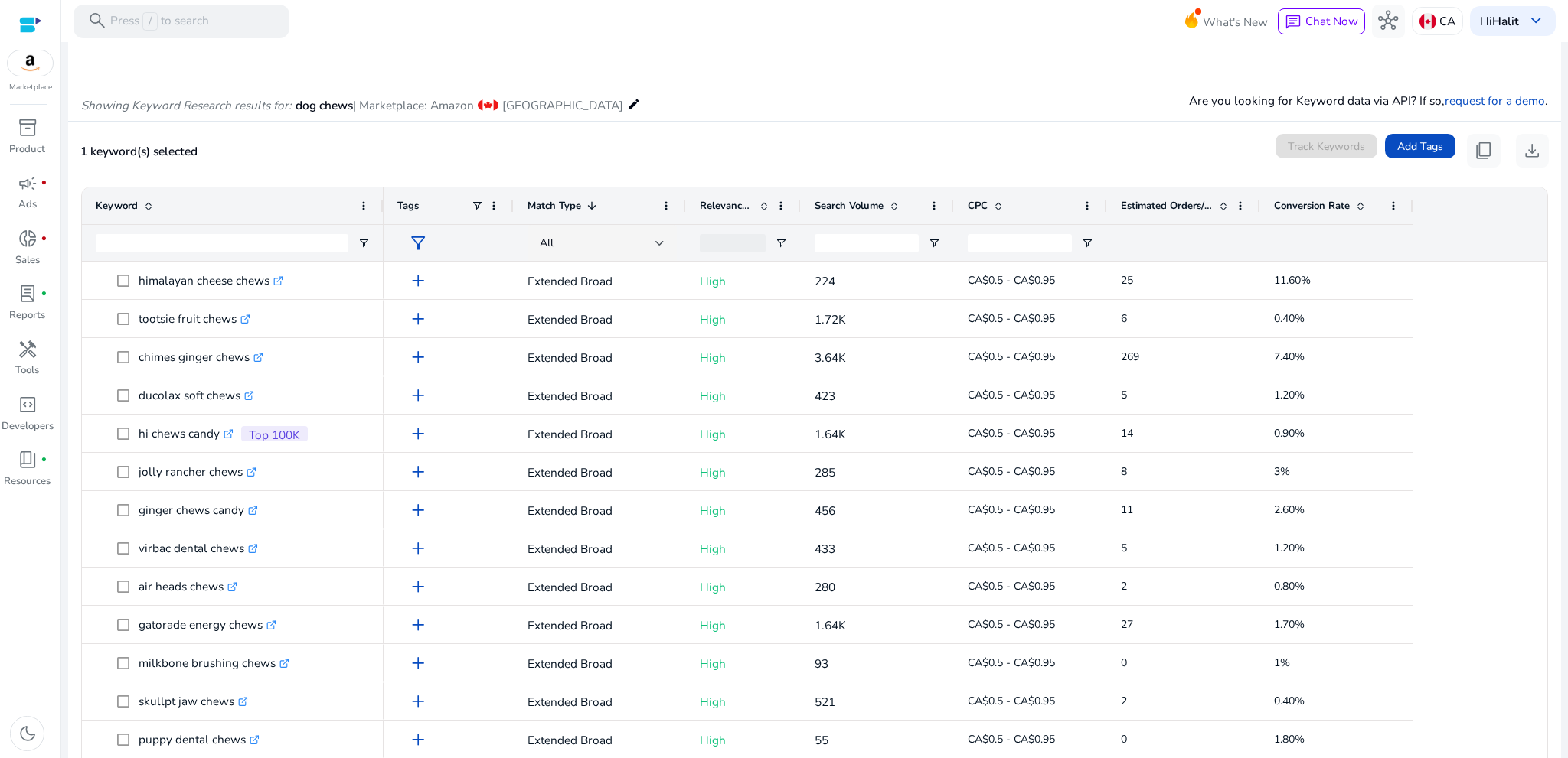
click at [722, 206] on span "Relevance Score" at bounding box center [726, 206] width 54 height 14
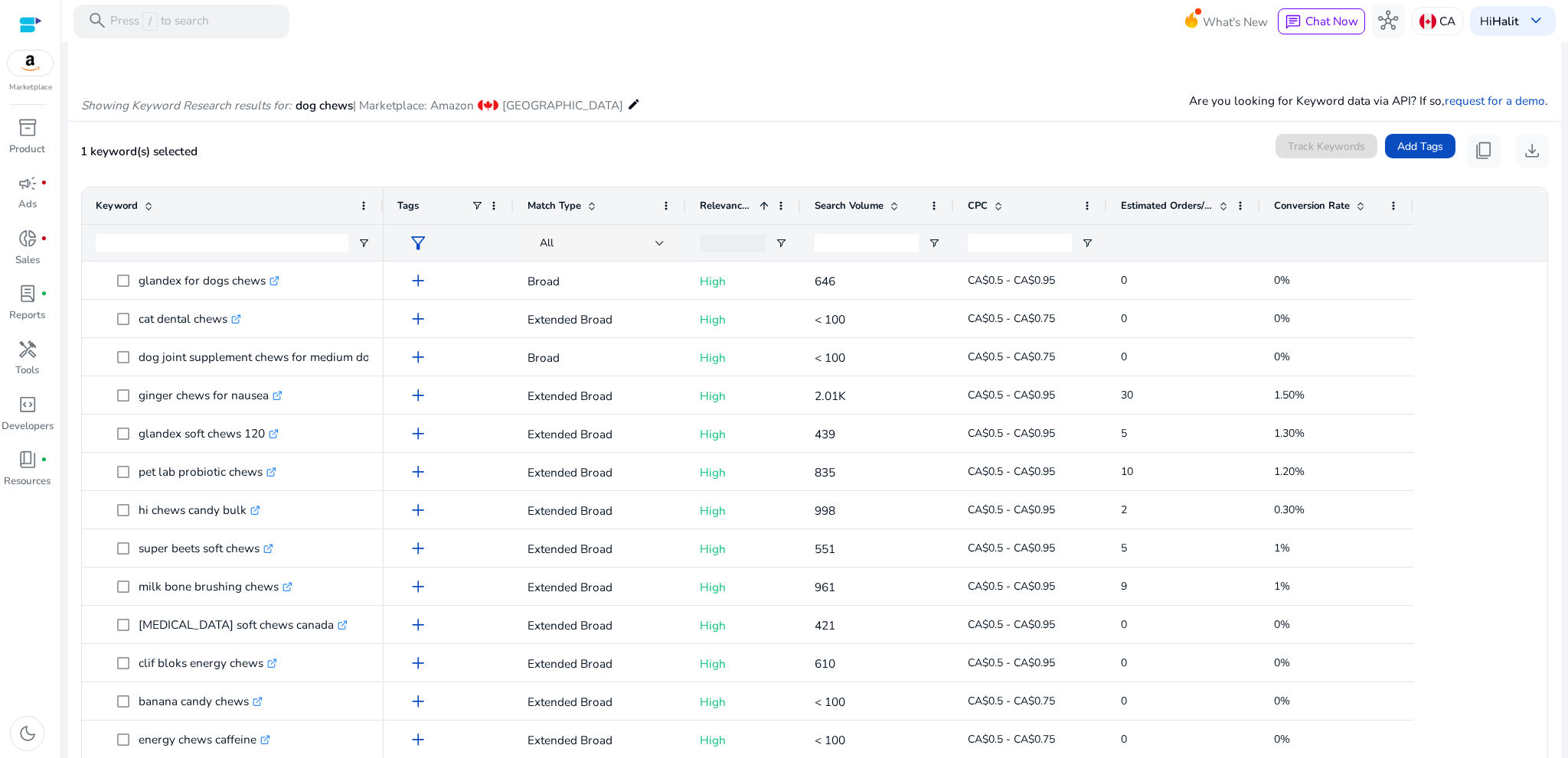
click at [715, 208] on span "Relevance Score" at bounding box center [726, 206] width 54 height 14
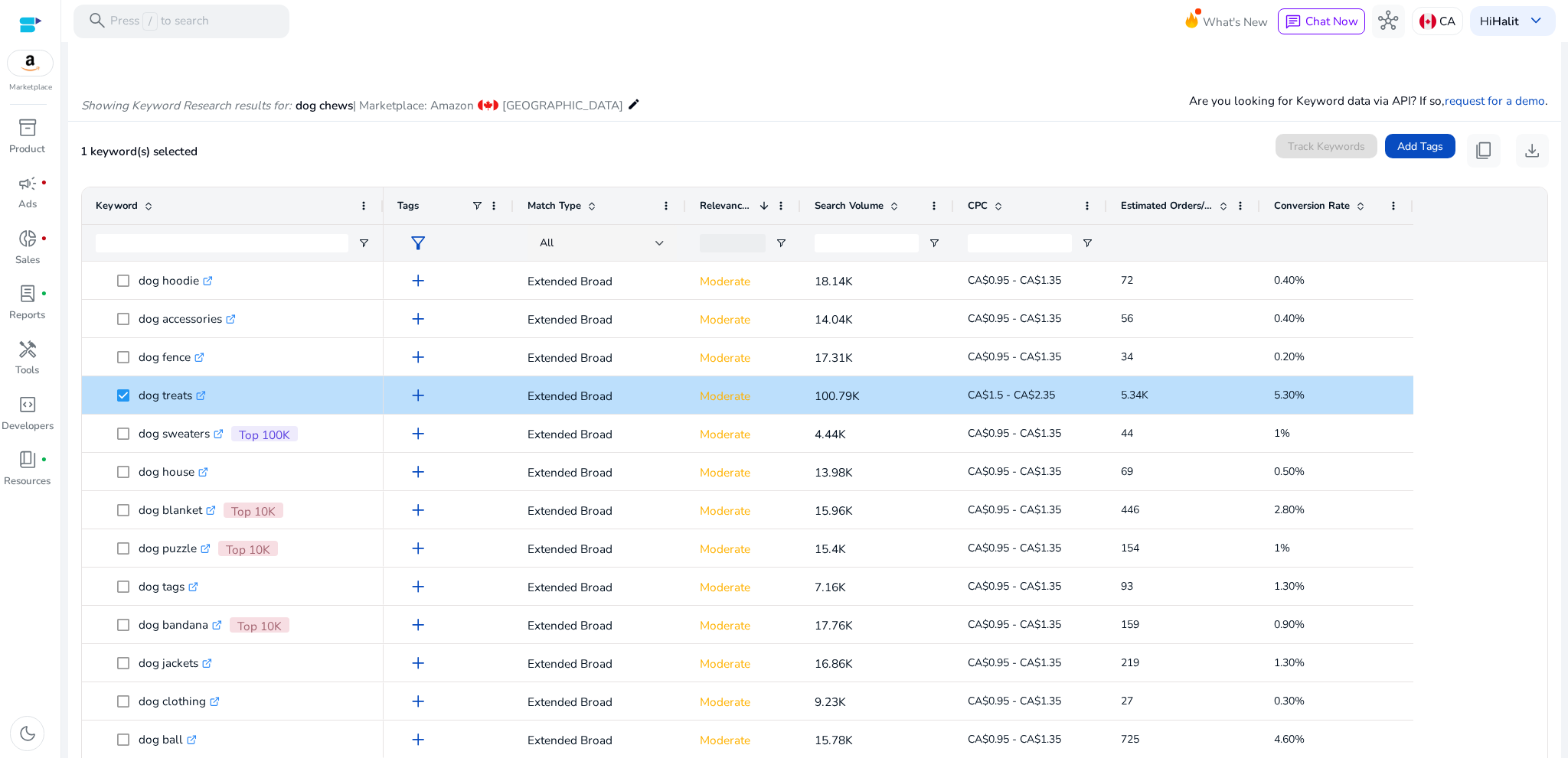
click at [715, 208] on span "Relevance Score" at bounding box center [726, 206] width 54 height 14
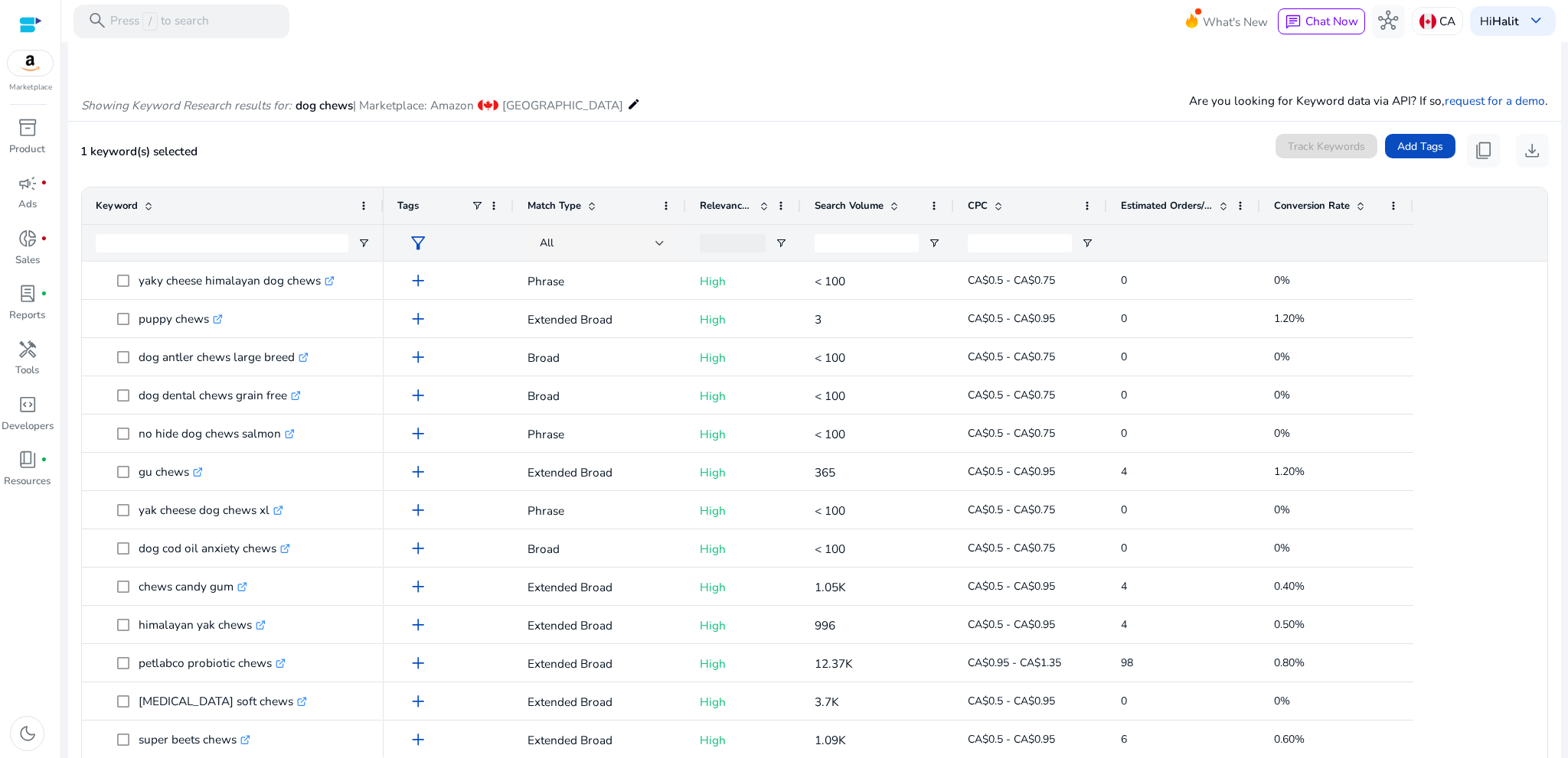
click at [762, 210] on span at bounding box center [764, 206] width 12 height 12
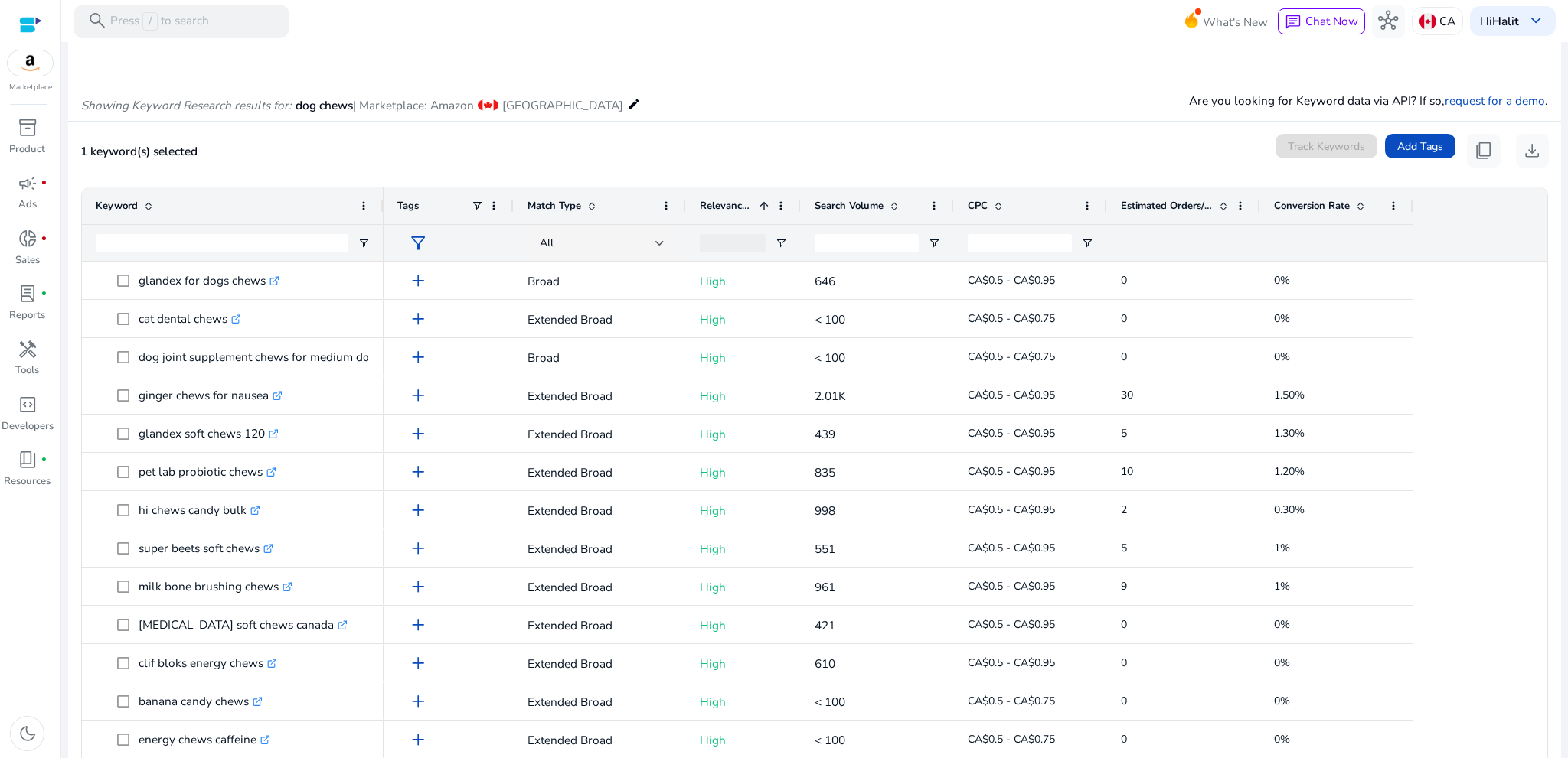
click at [761, 211] on span at bounding box center [764, 206] width 12 height 12
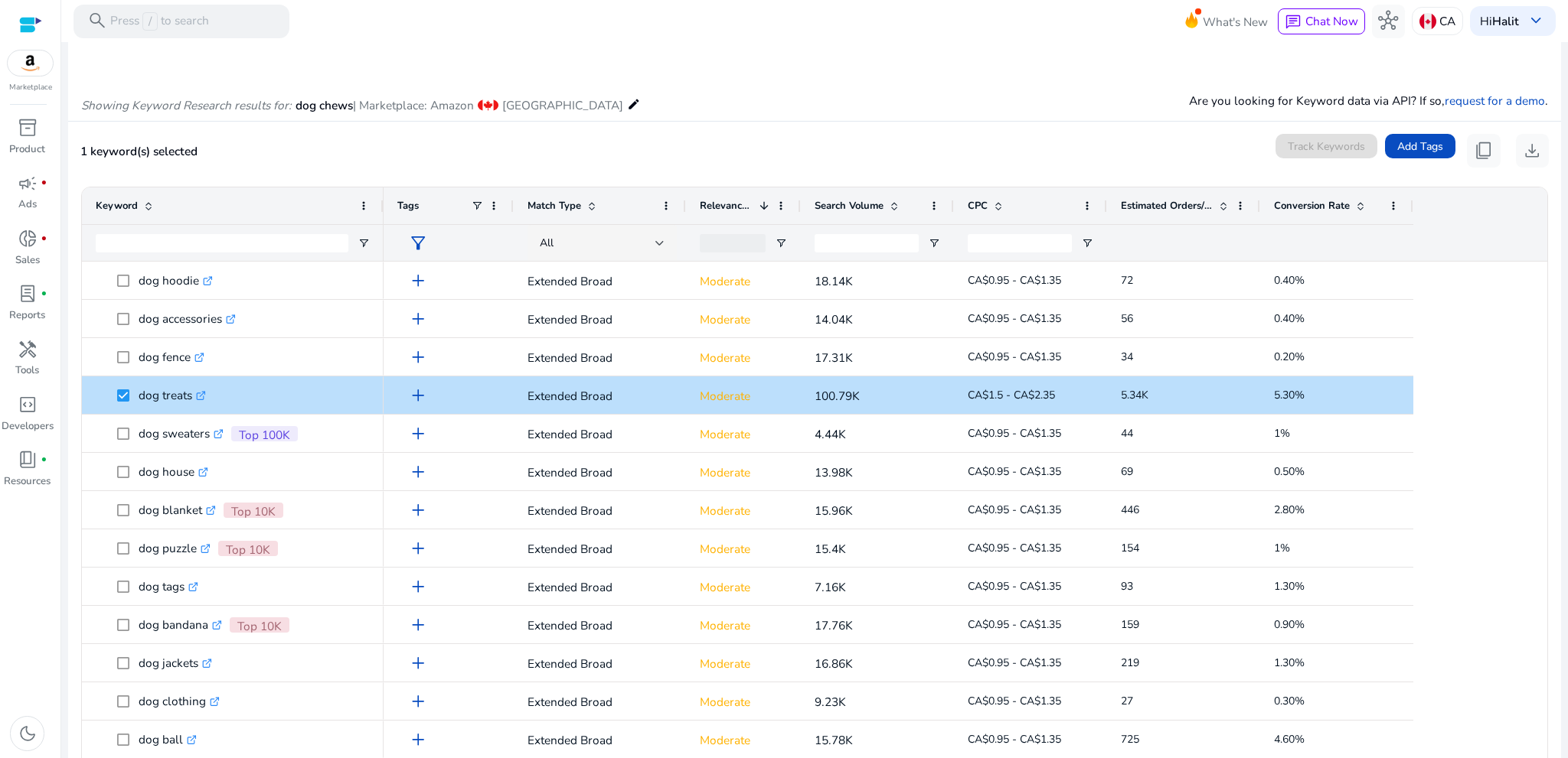
click at [759, 212] on div "Relevance Score 1" at bounding box center [735, 206] width 71 height 29
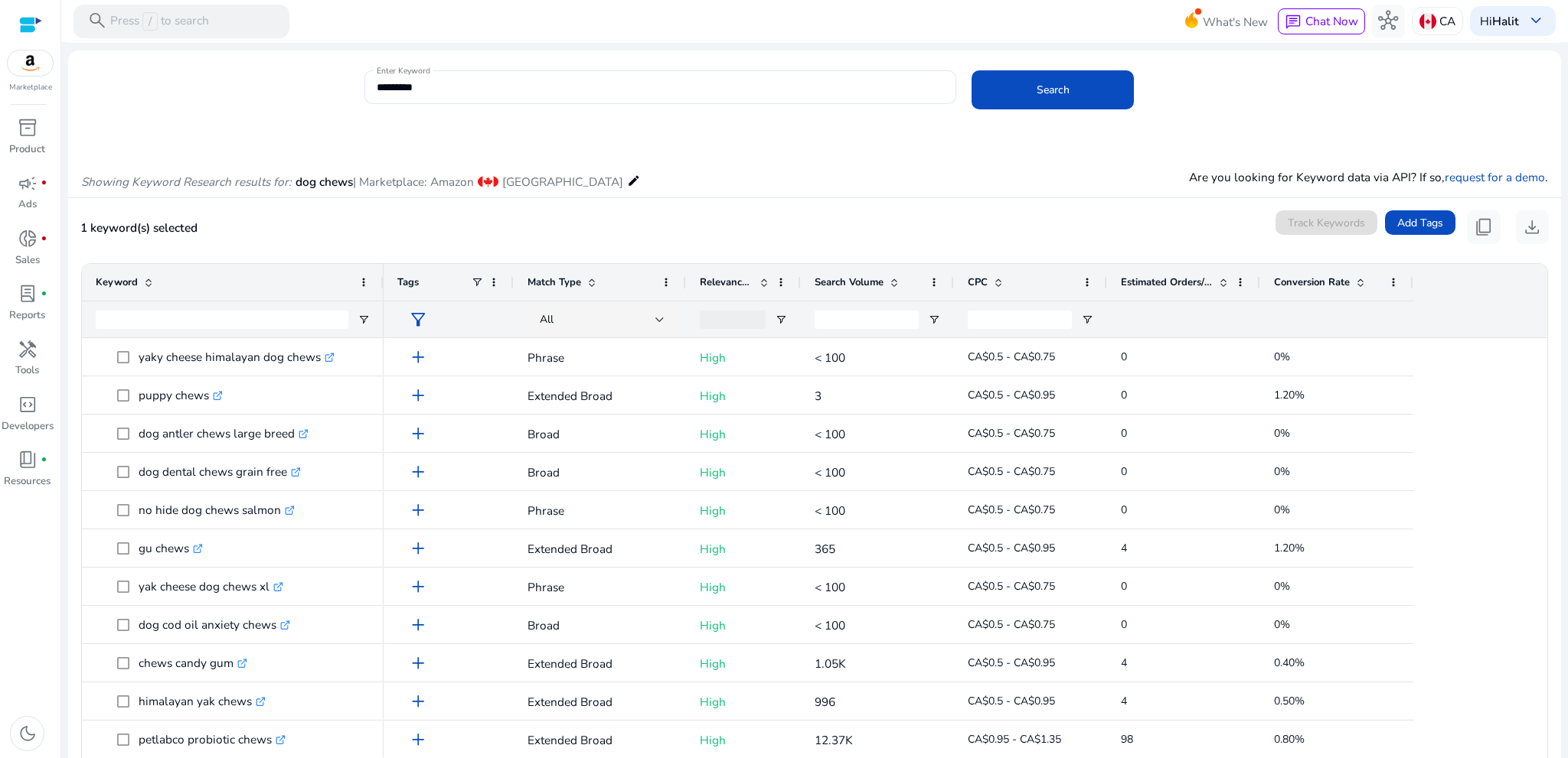
scroll to position [0, 0]
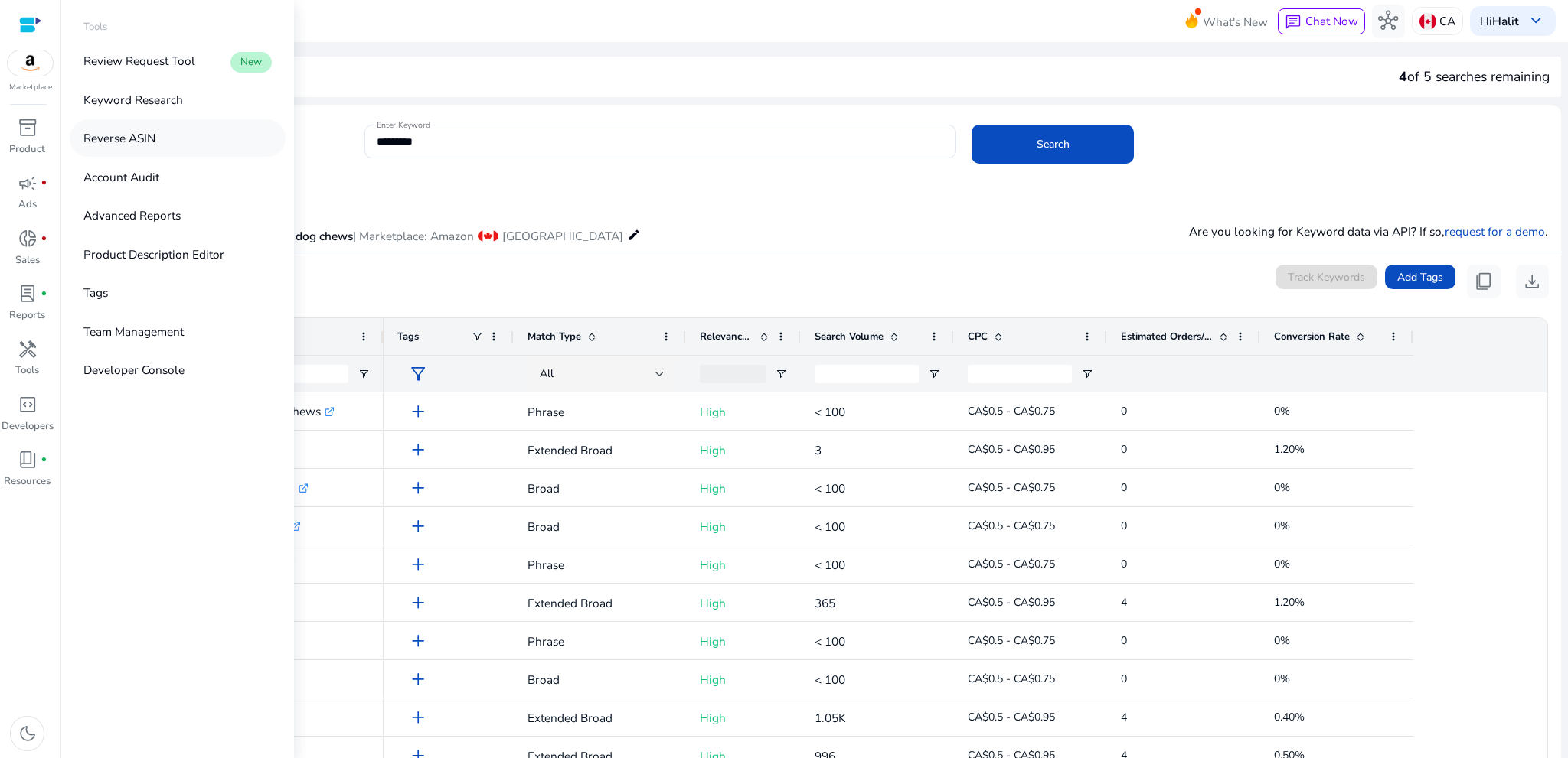
click at [127, 138] on p "Reverse ASIN" at bounding box center [119, 138] width 72 height 18
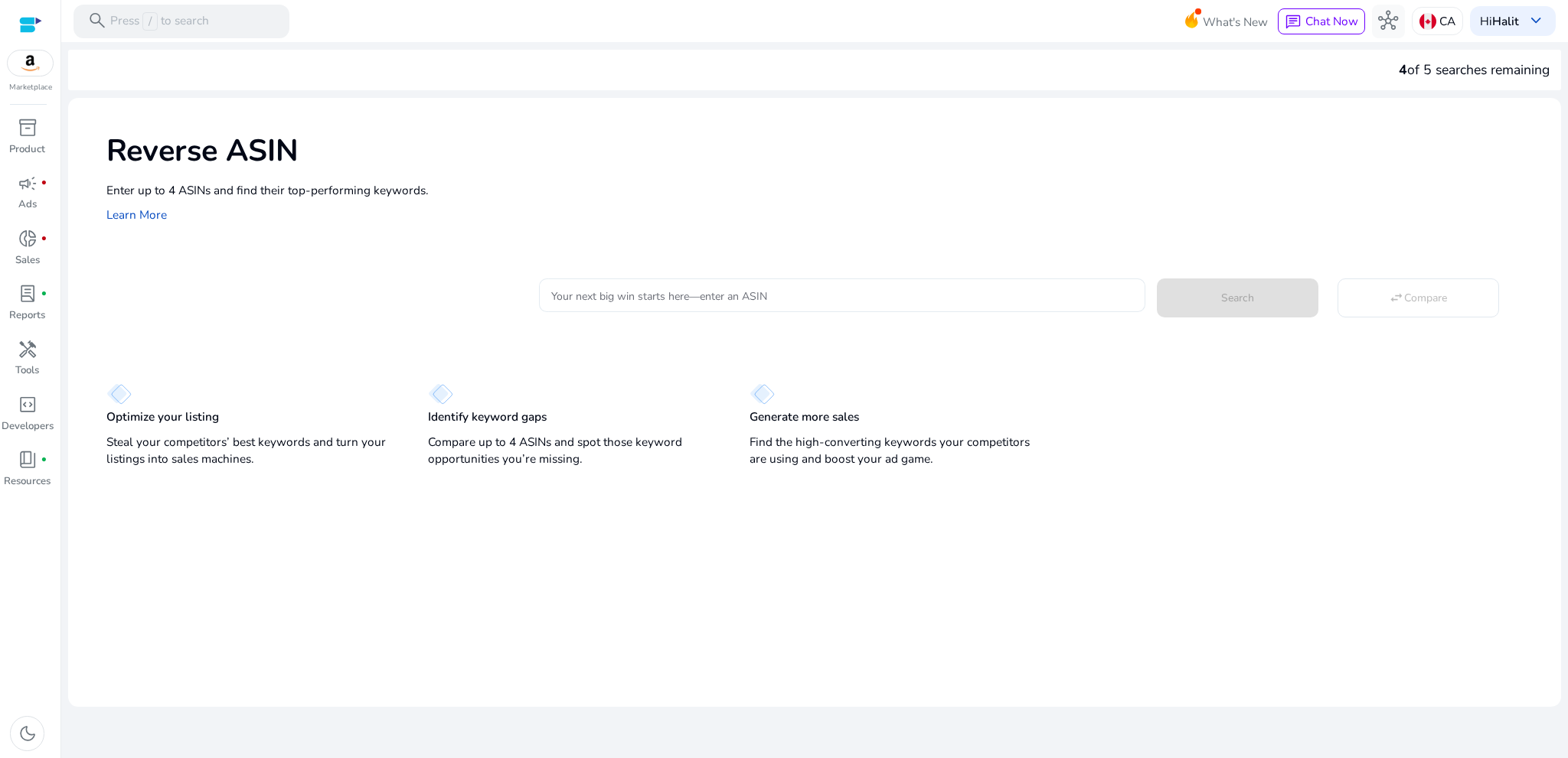
click at [610, 286] on div at bounding box center [842, 295] width 581 height 33
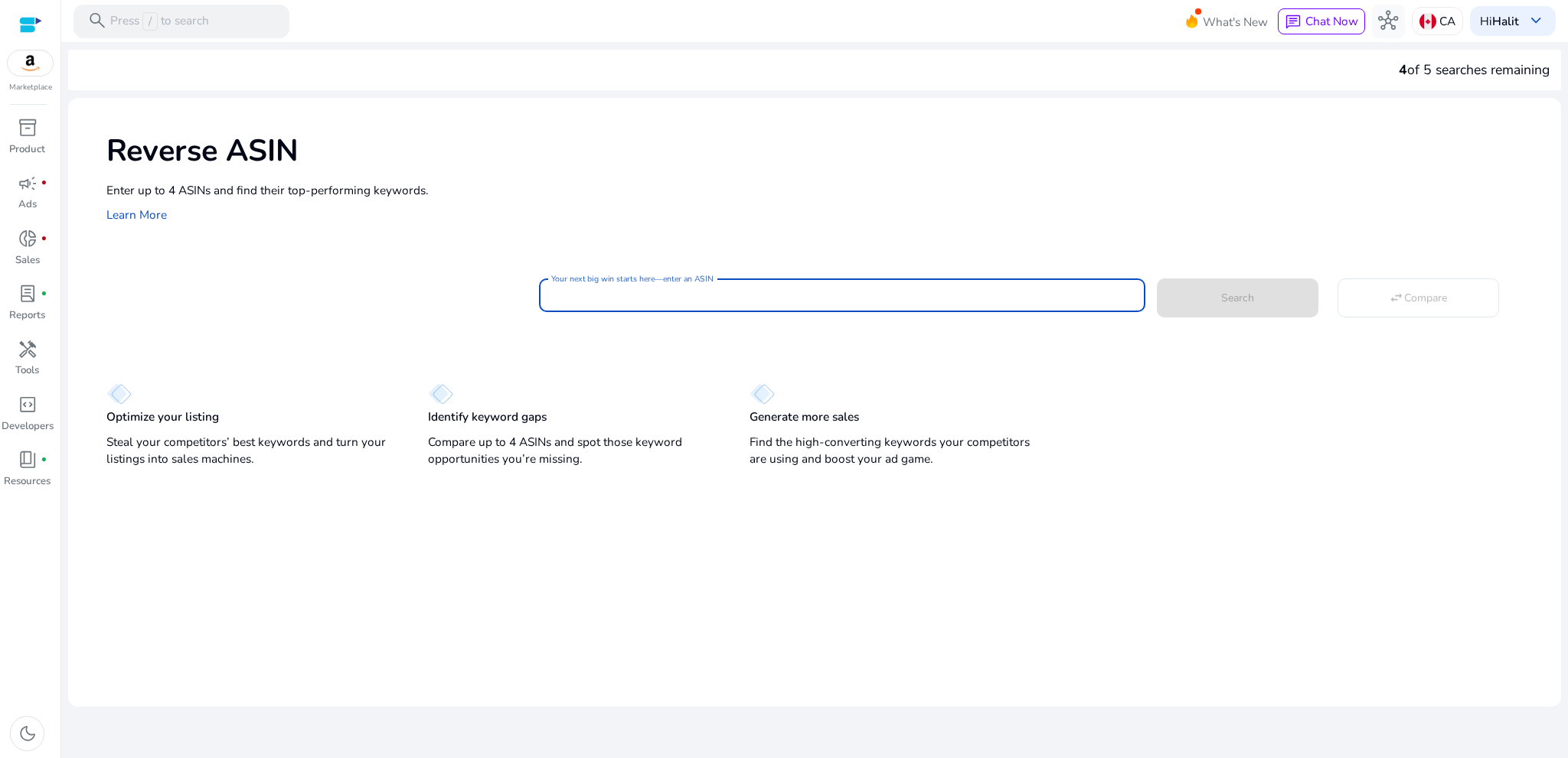
paste input "**********"
type input "**********"
click at [1219, 296] on span at bounding box center [1237, 298] width 162 height 36
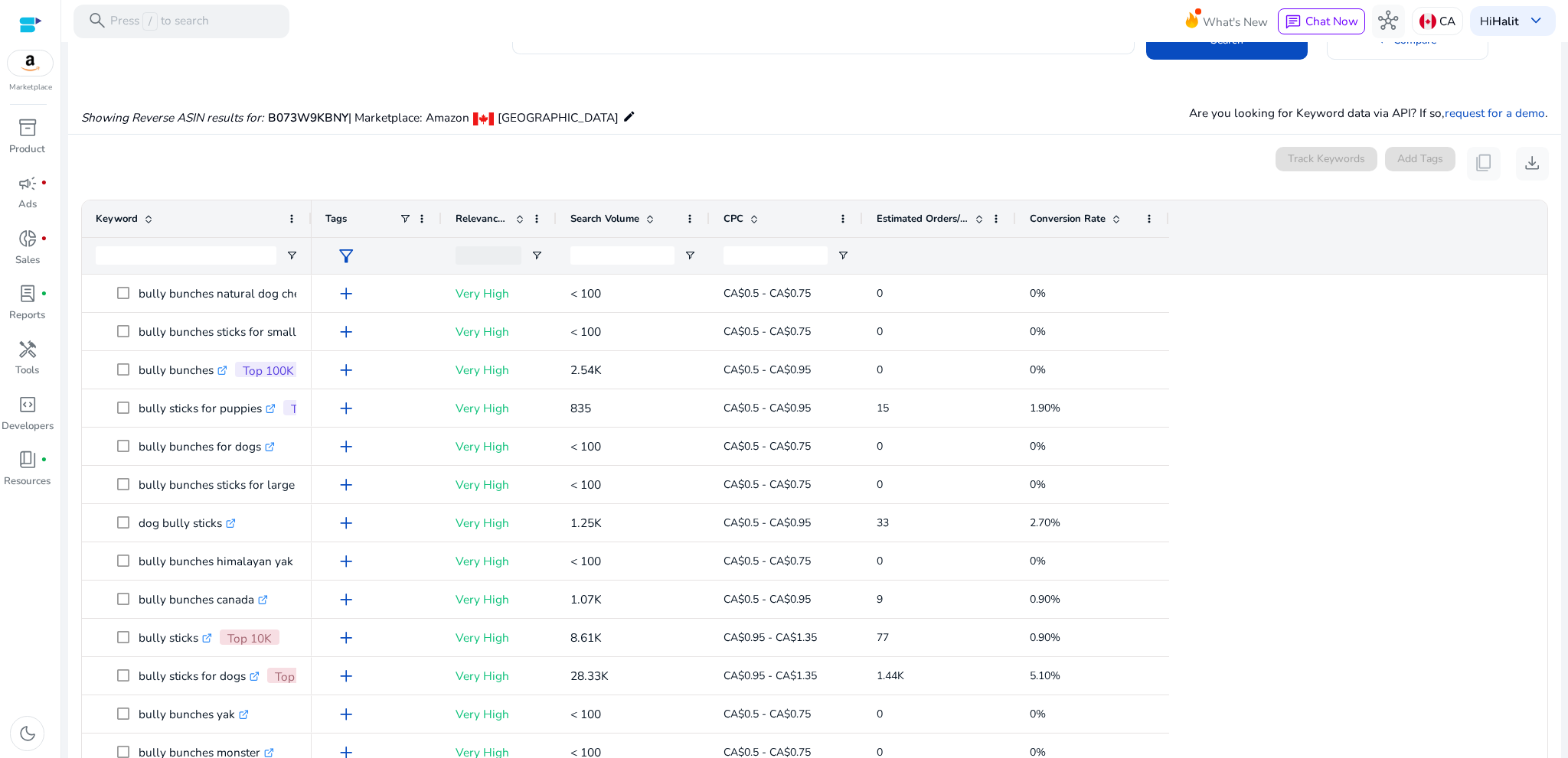
scroll to position [92, 0]
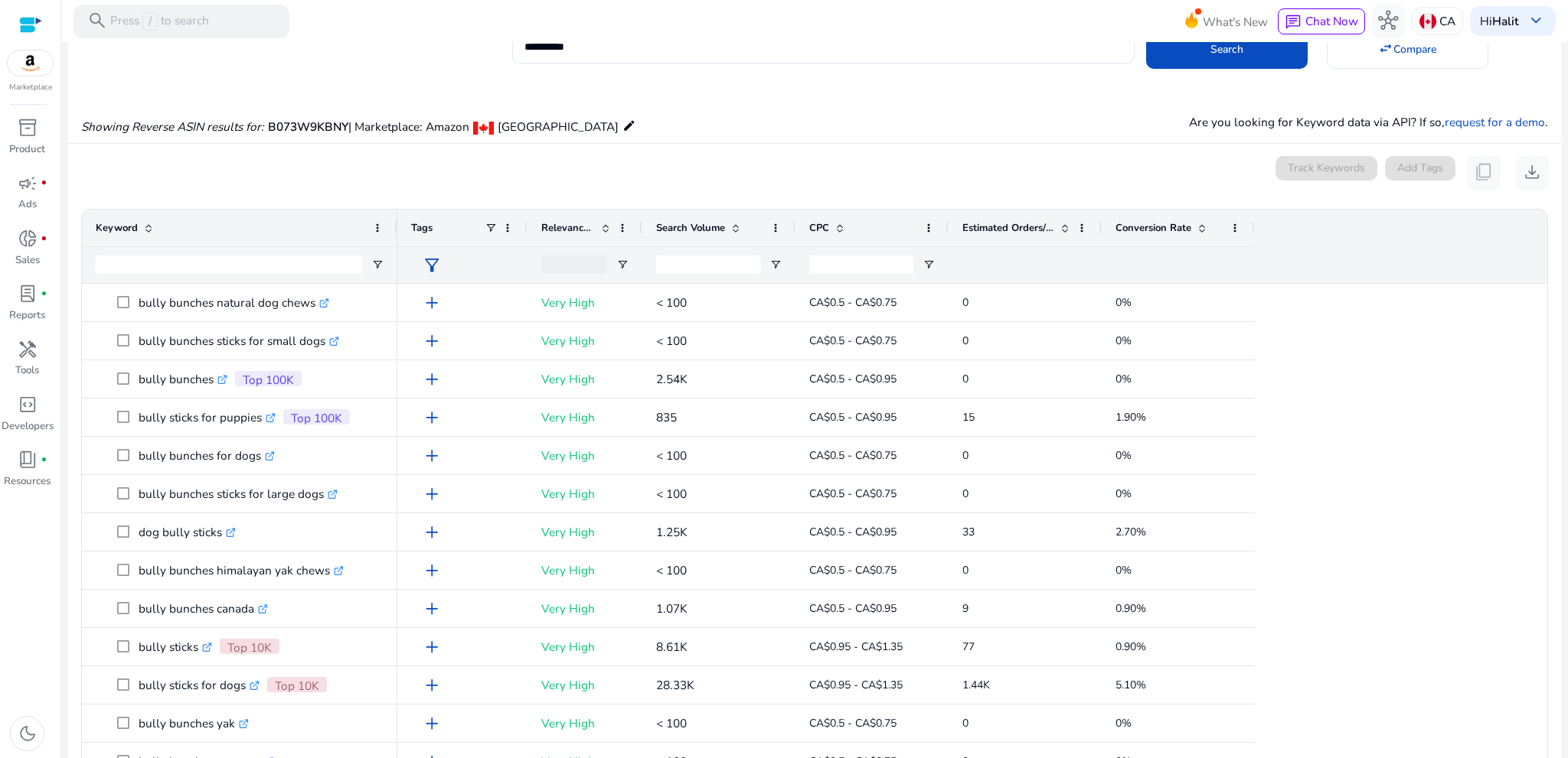
drag, startPoint x: 308, startPoint y: 214, endPoint x: 393, endPoint y: 222, distance: 85.4
click at [393, 222] on div at bounding box center [396, 227] width 6 height 36
click at [724, 226] on span "Search Volume" at bounding box center [691, 228] width 69 height 14
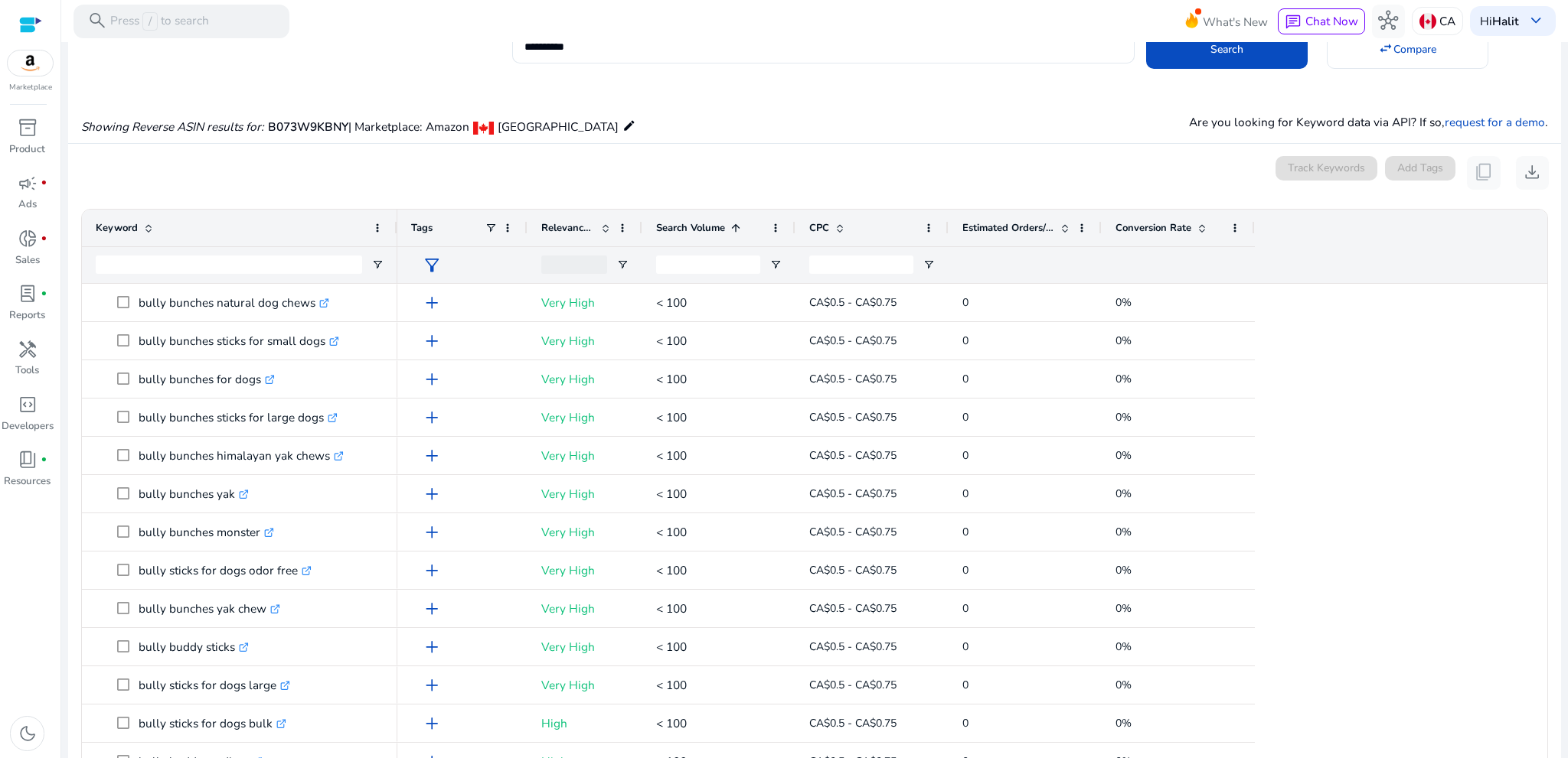
click at [724, 226] on span "Search Volume" at bounding box center [691, 228] width 69 height 14
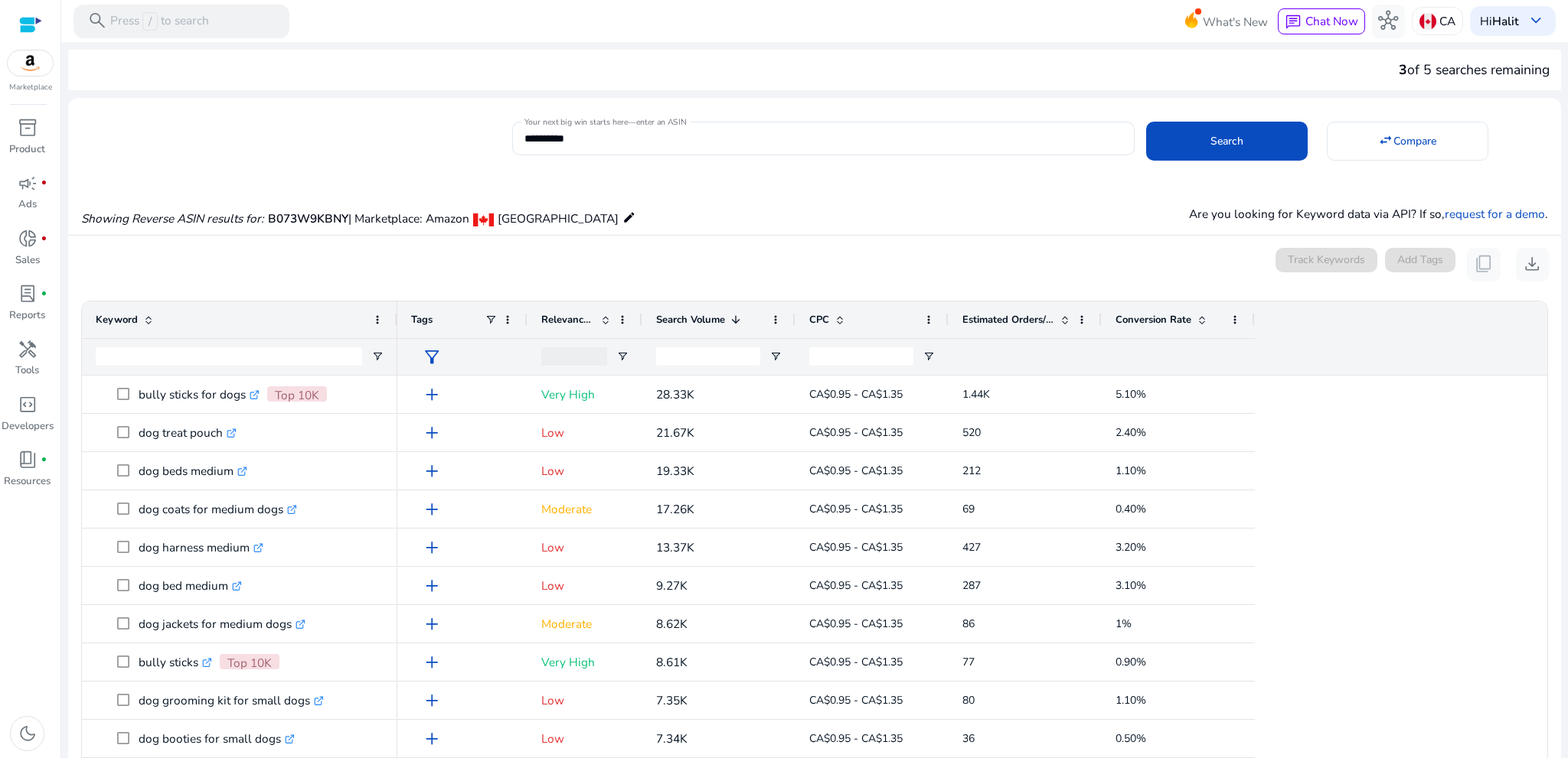
scroll to position [92, 0]
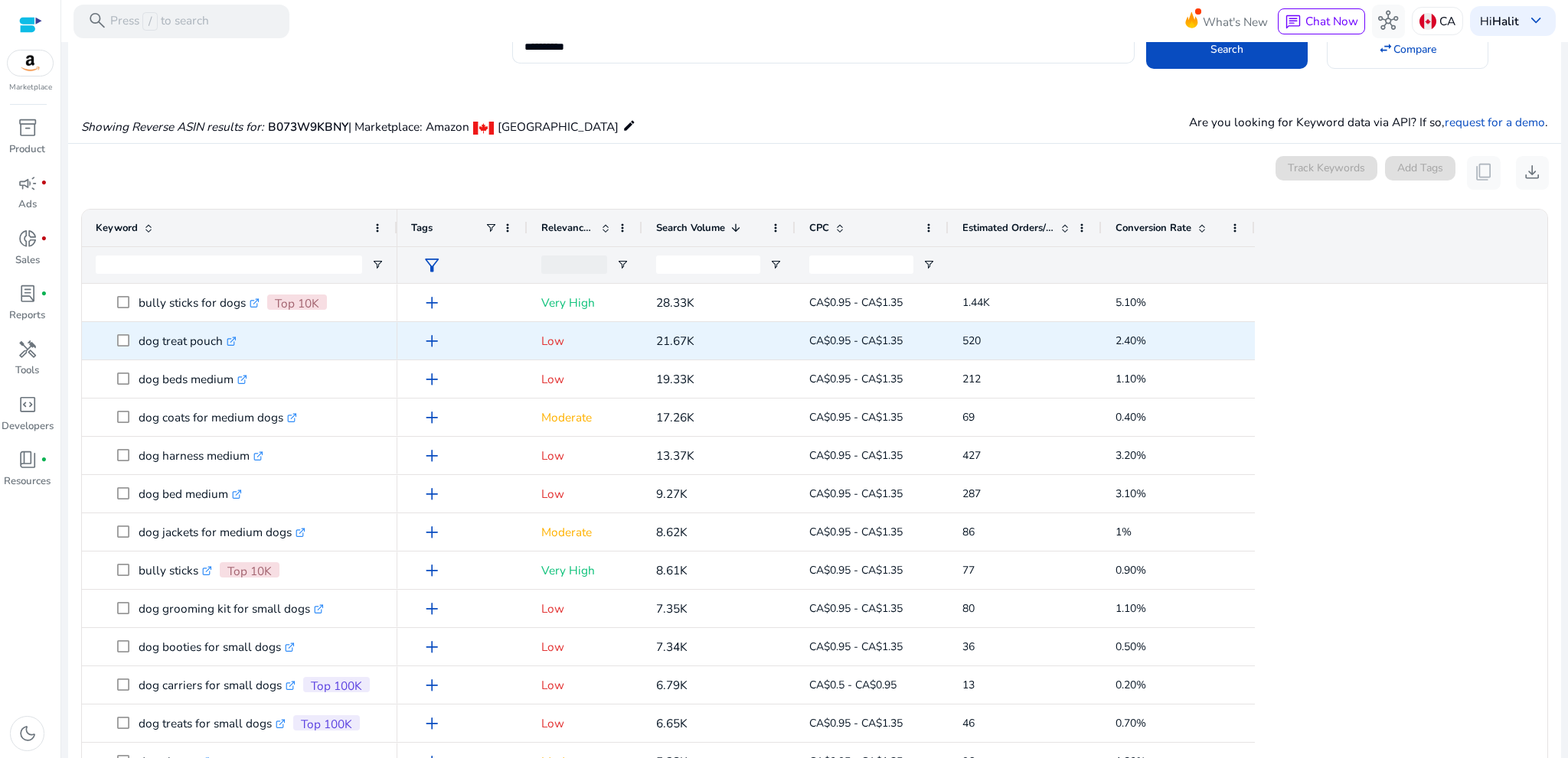
click at [232, 338] on icon ".st0{fill:#2c8af8}" at bounding box center [232, 341] width 10 height 10
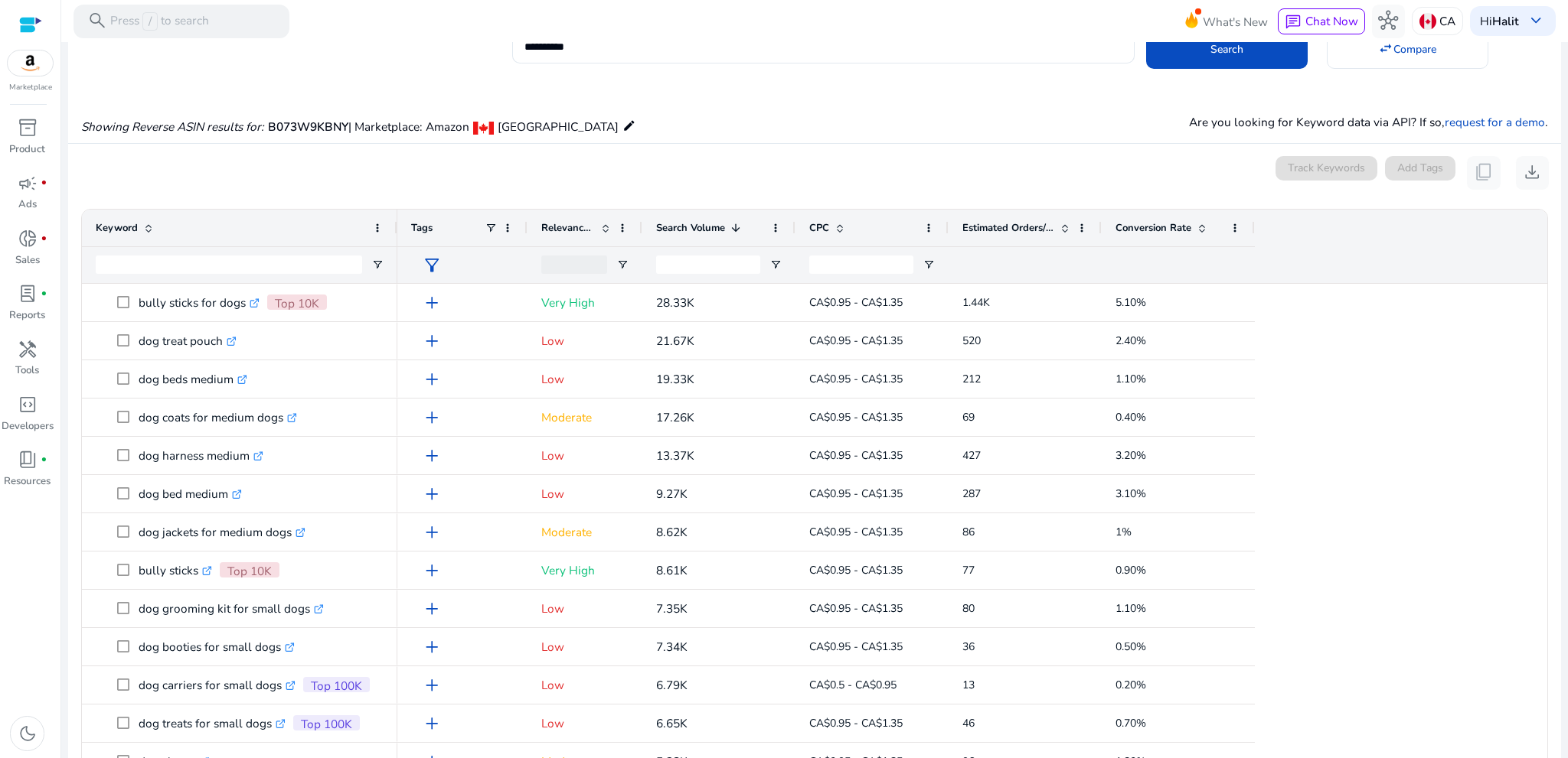
click at [1020, 222] on span "Estimated Orders/Month" at bounding box center [1009, 228] width 92 height 14
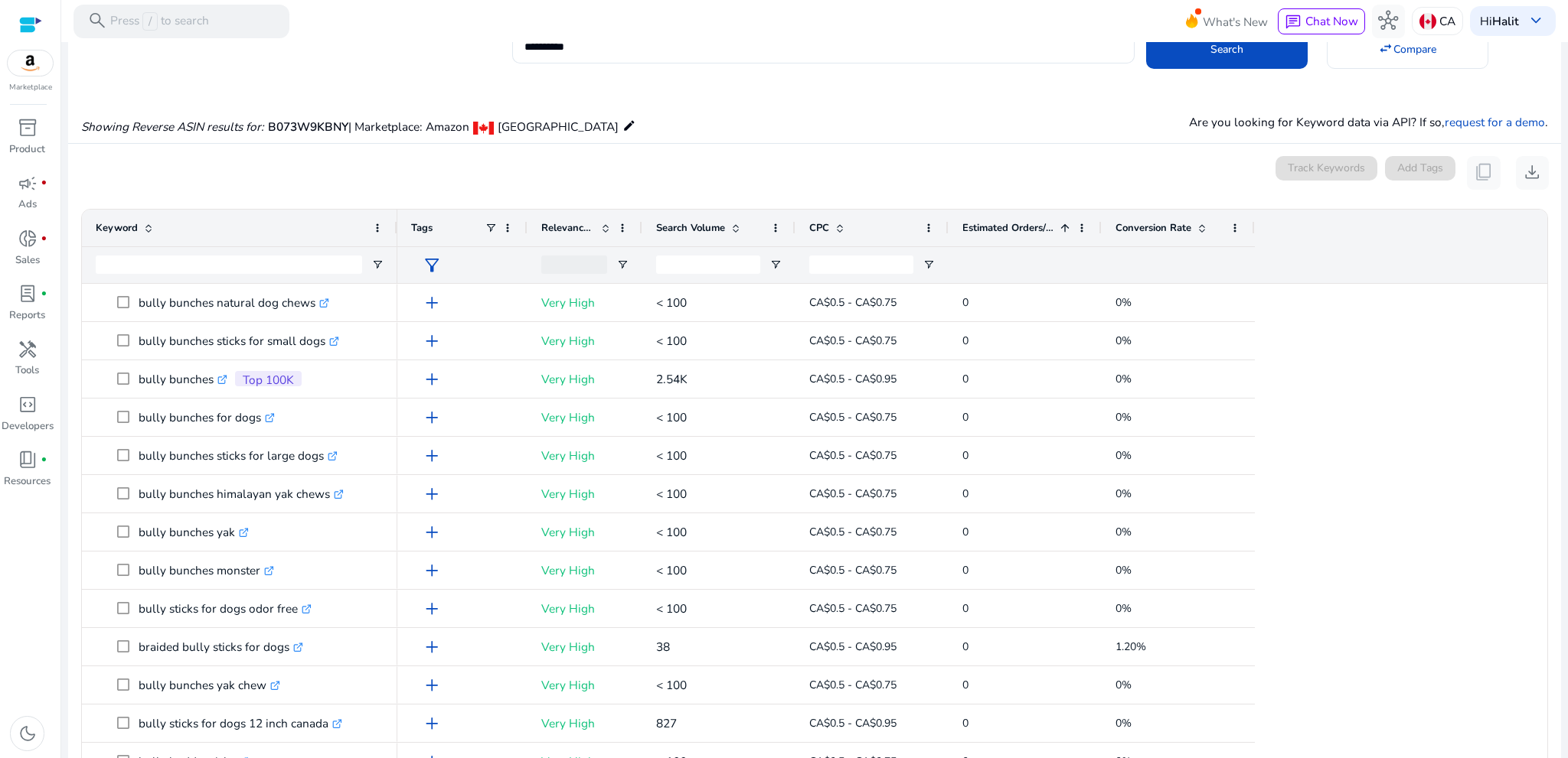
click at [1020, 222] on span "Estimated Orders/Month" at bounding box center [1009, 228] width 92 height 14
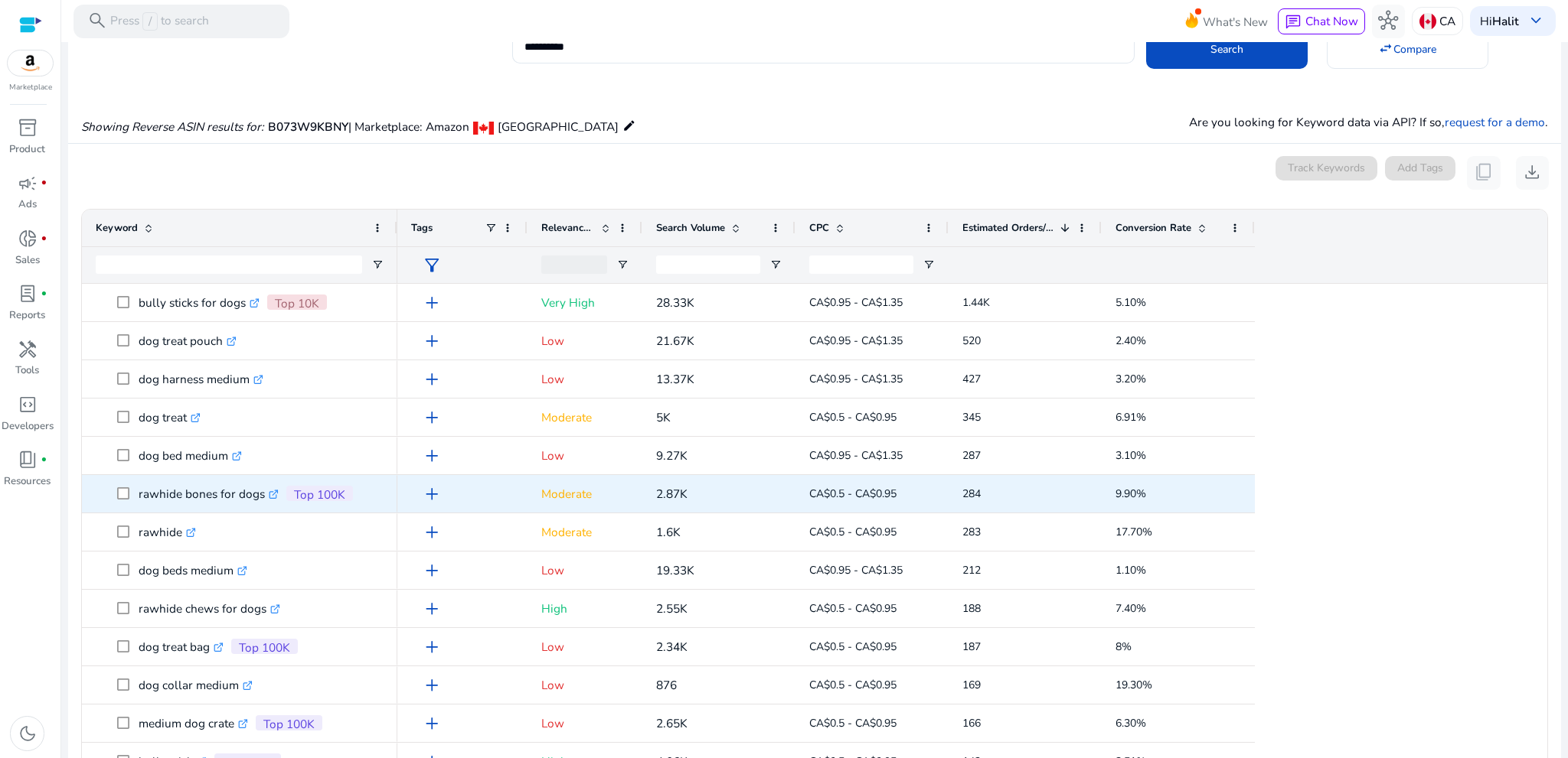
click at [270, 491] on icon at bounding box center [273, 495] width 8 height 8
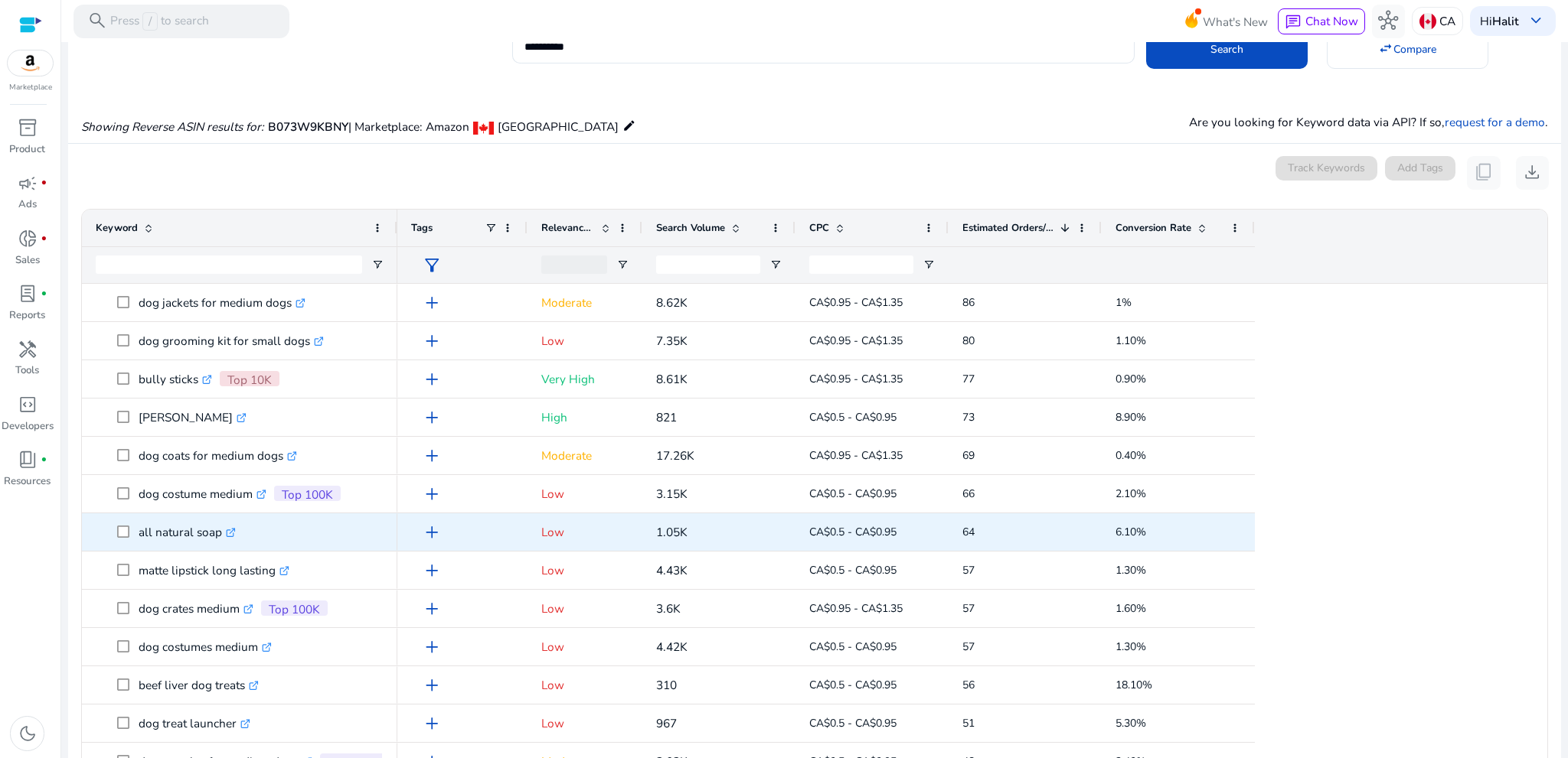
scroll to position [765, 0]
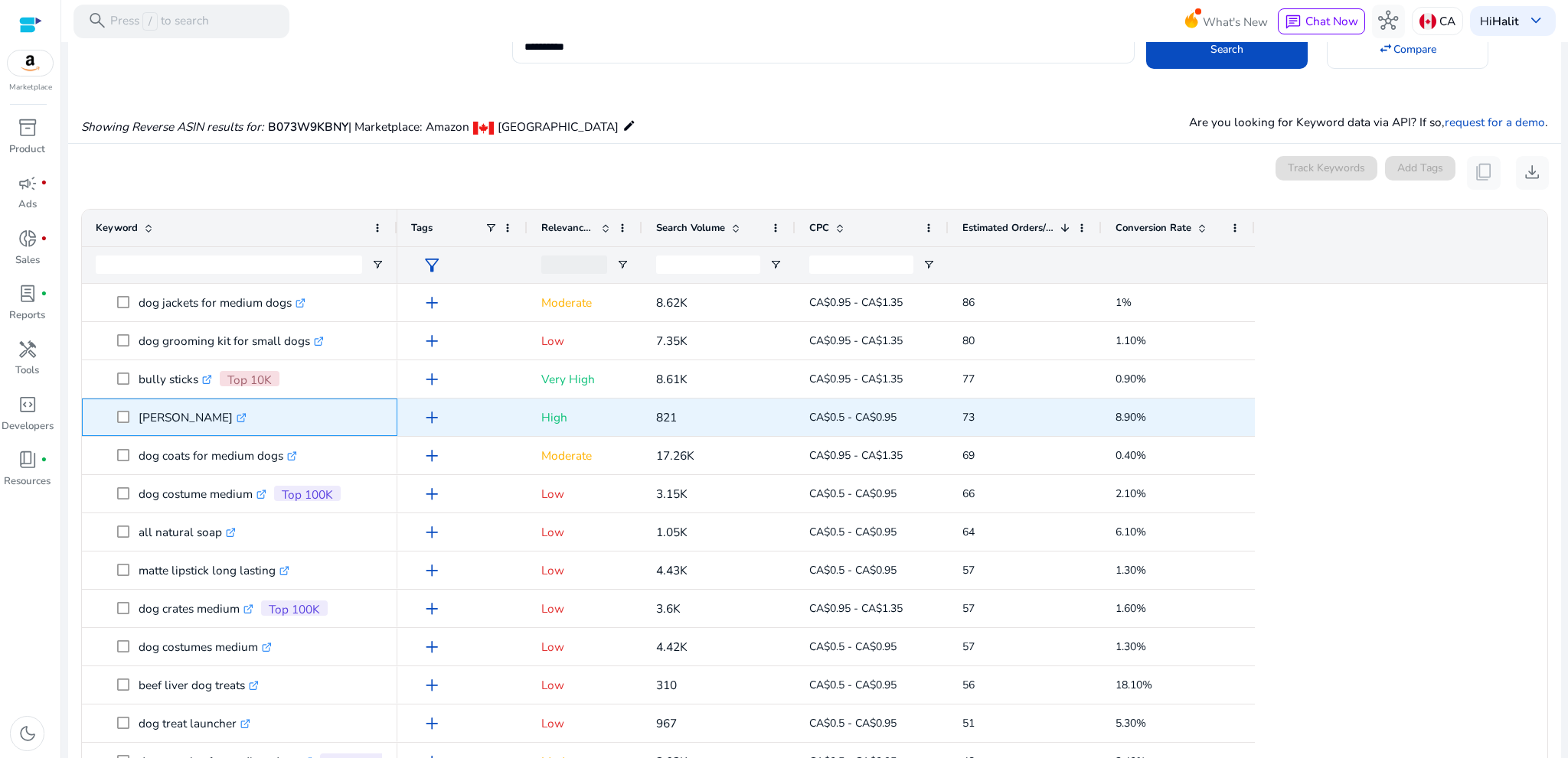
click at [236, 417] on icon ".st0{fill:#2c8af8}" at bounding box center [241, 418] width 10 height 10
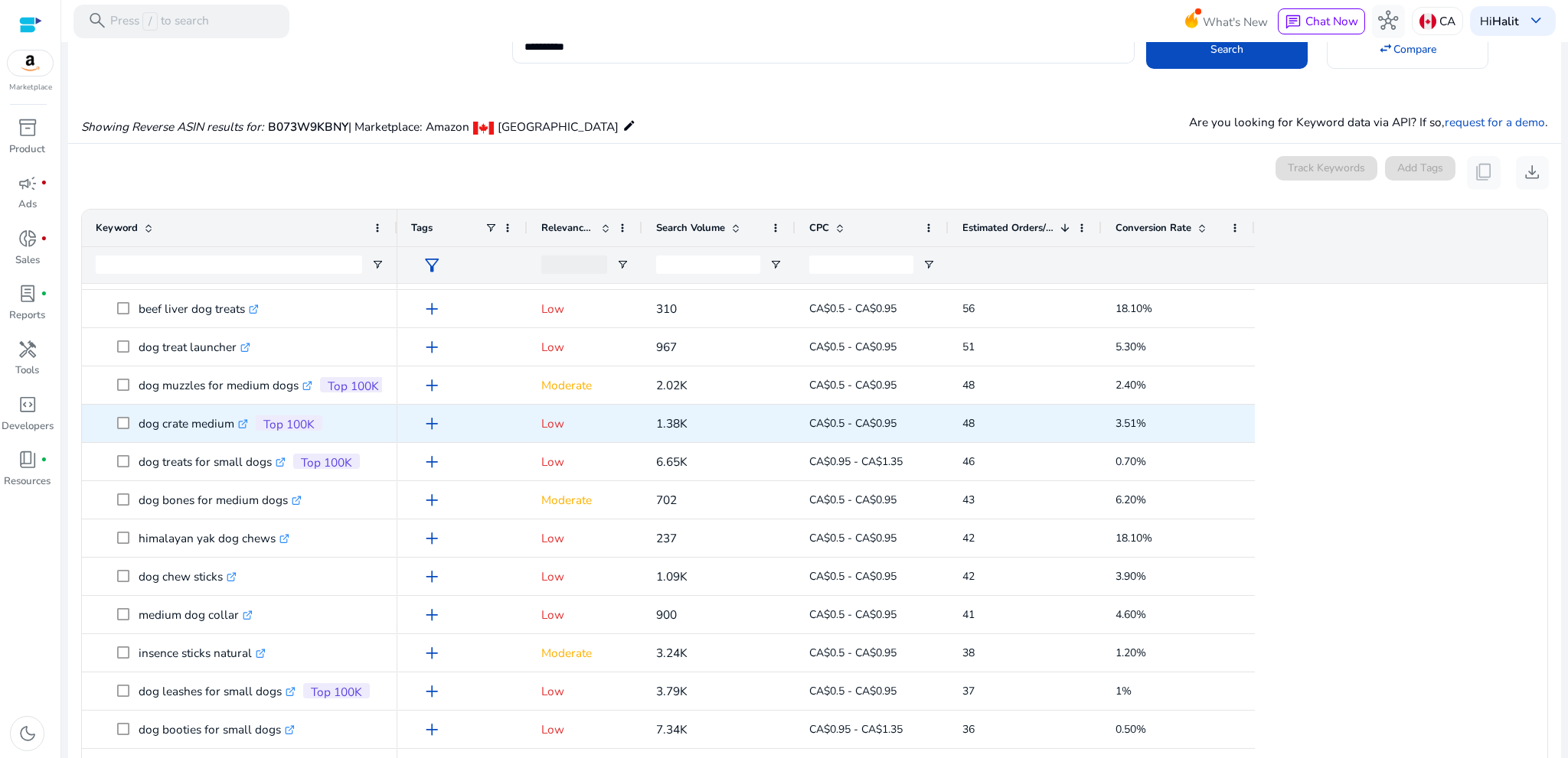
scroll to position [1148, 0]
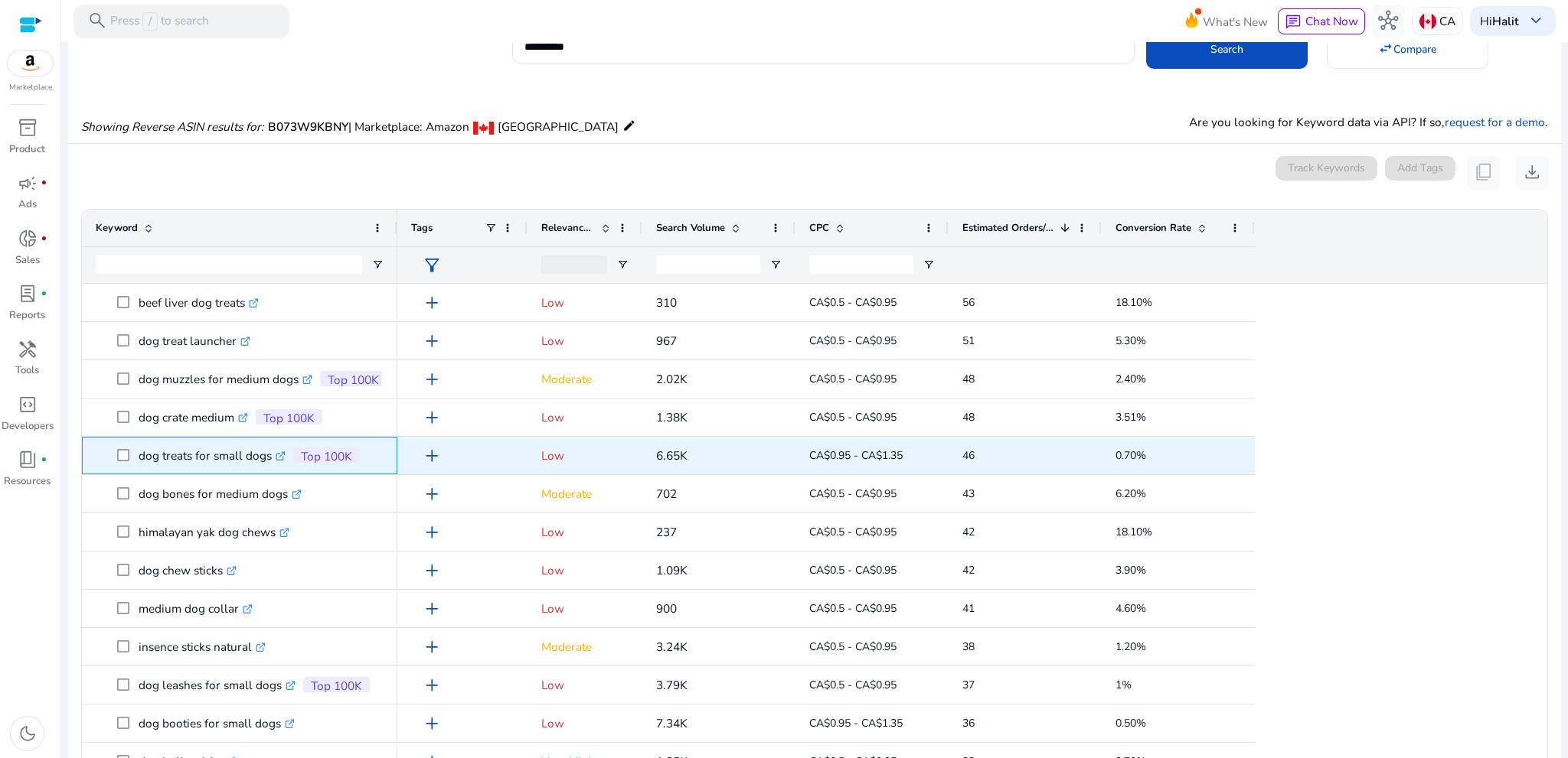
click at [283, 455] on icon ".st0{fill:#2c8af8}" at bounding box center [281, 456] width 10 height 10
